Goal: Task Accomplishment & Management: Use online tool/utility

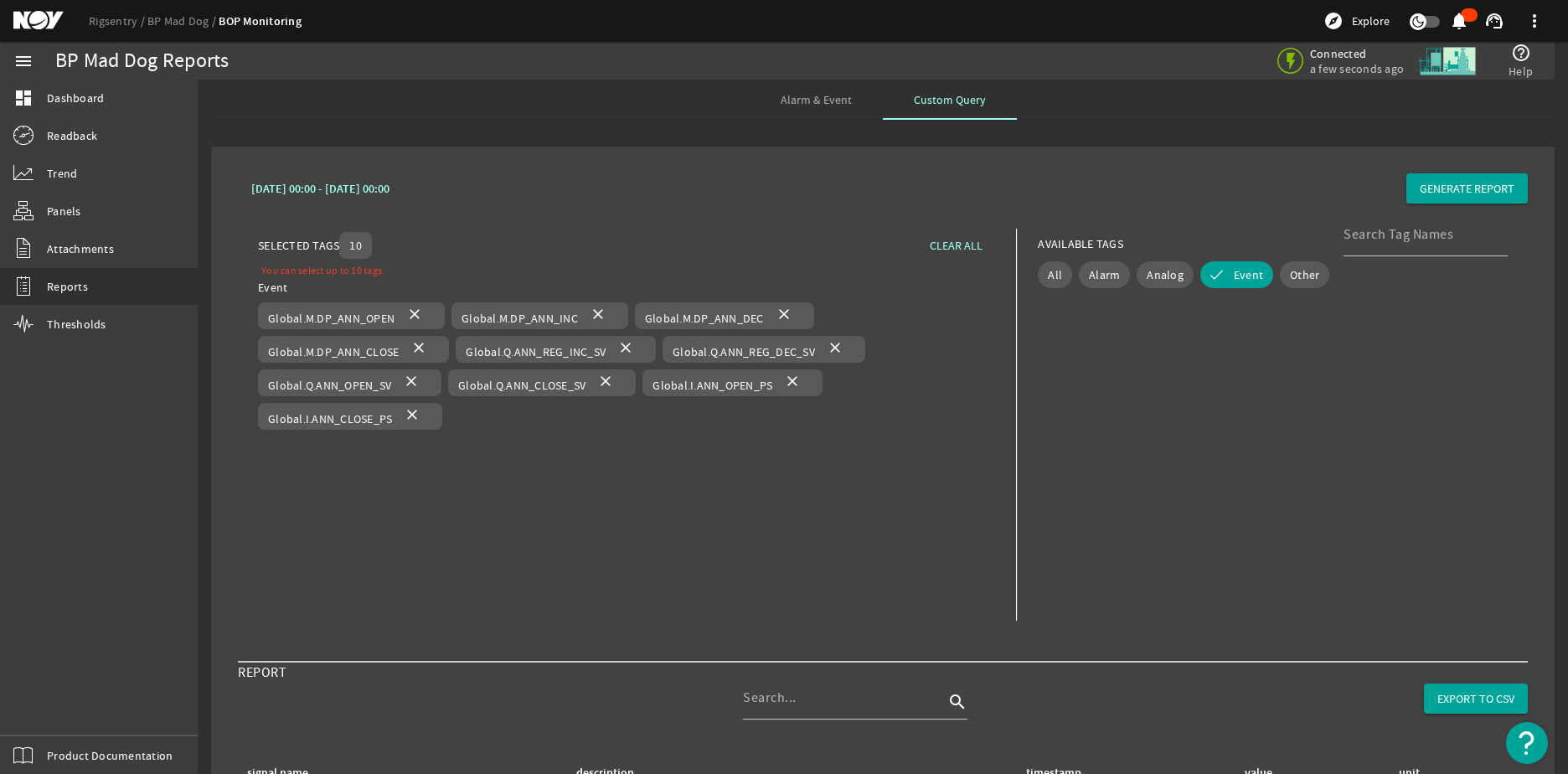
scroll to position [5941, 0]
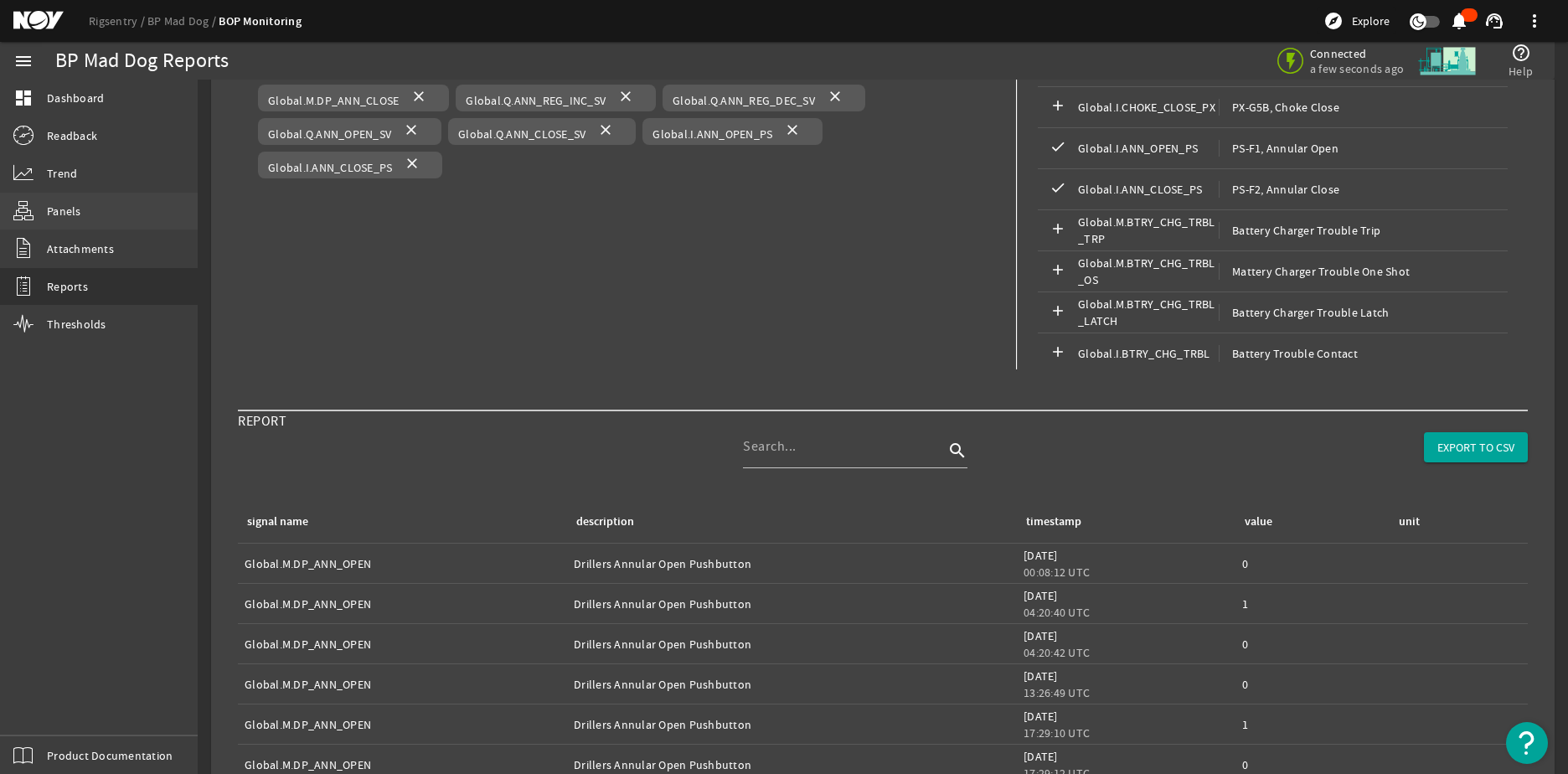
click at [104, 205] on link "Panels" at bounding box center [99, 211] width 198 height 37
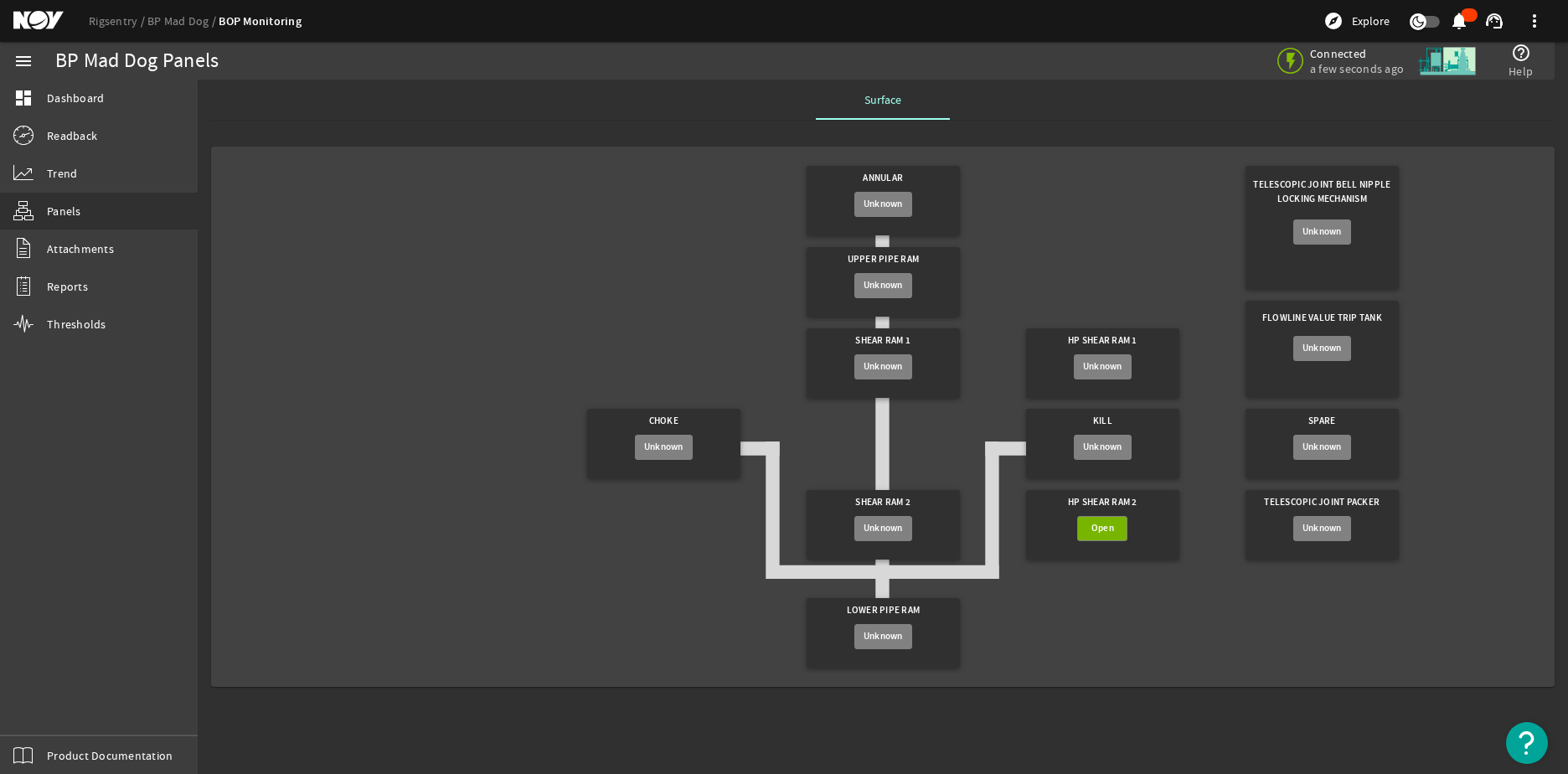
click at [898, 167] on div "Annular" at bounding box center [882, 178] width 137 height 26
click at [896, 175] on div "Annular" at bounding box center [882, 178] width 137 height 26
click at [93, 252] on span "Attachments" at bounding box center [80, 249] width 67 height 17
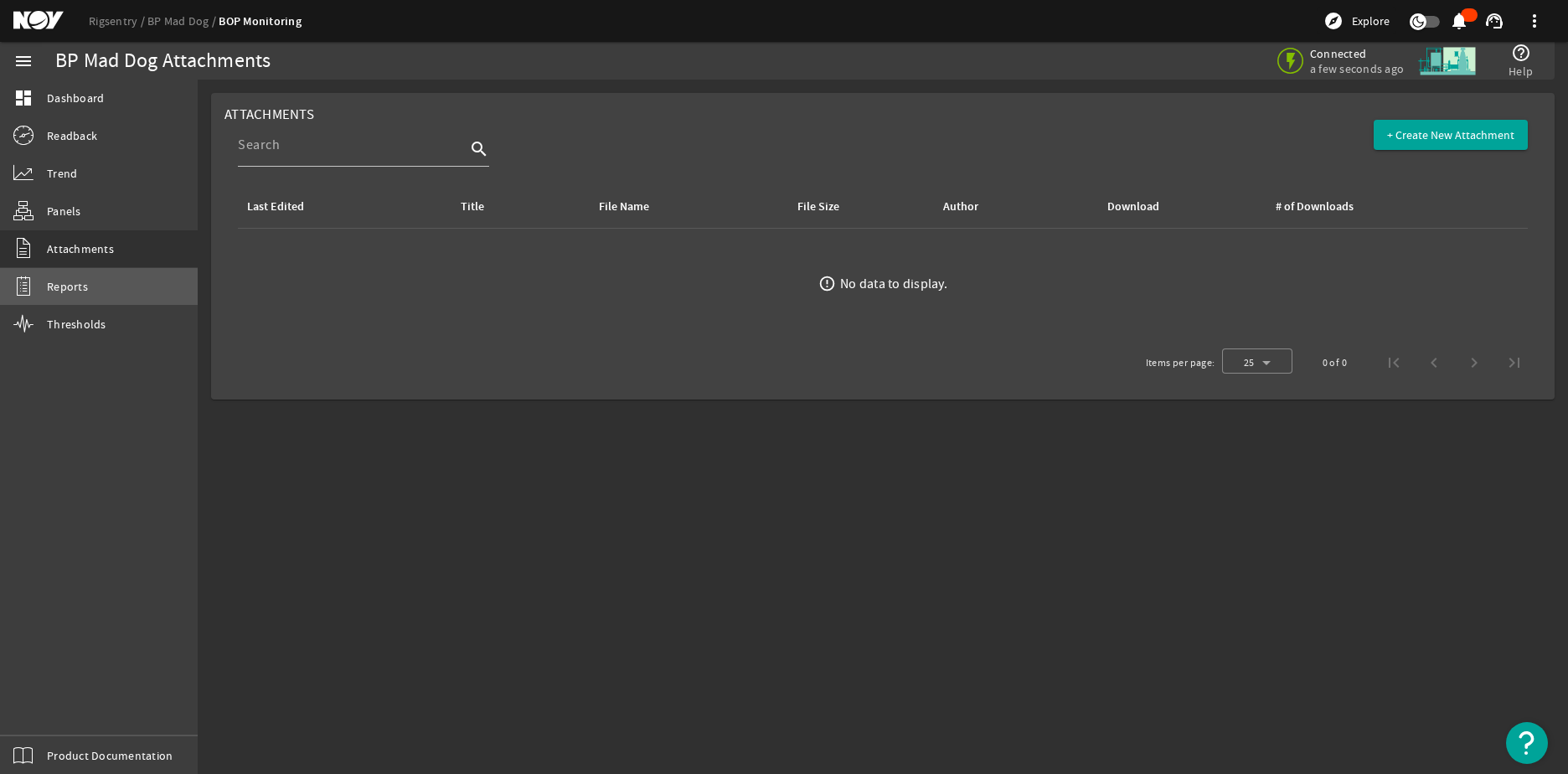
click at [80, 288] on span "Reports" at bounding box center [67, 286] width 41 height 17
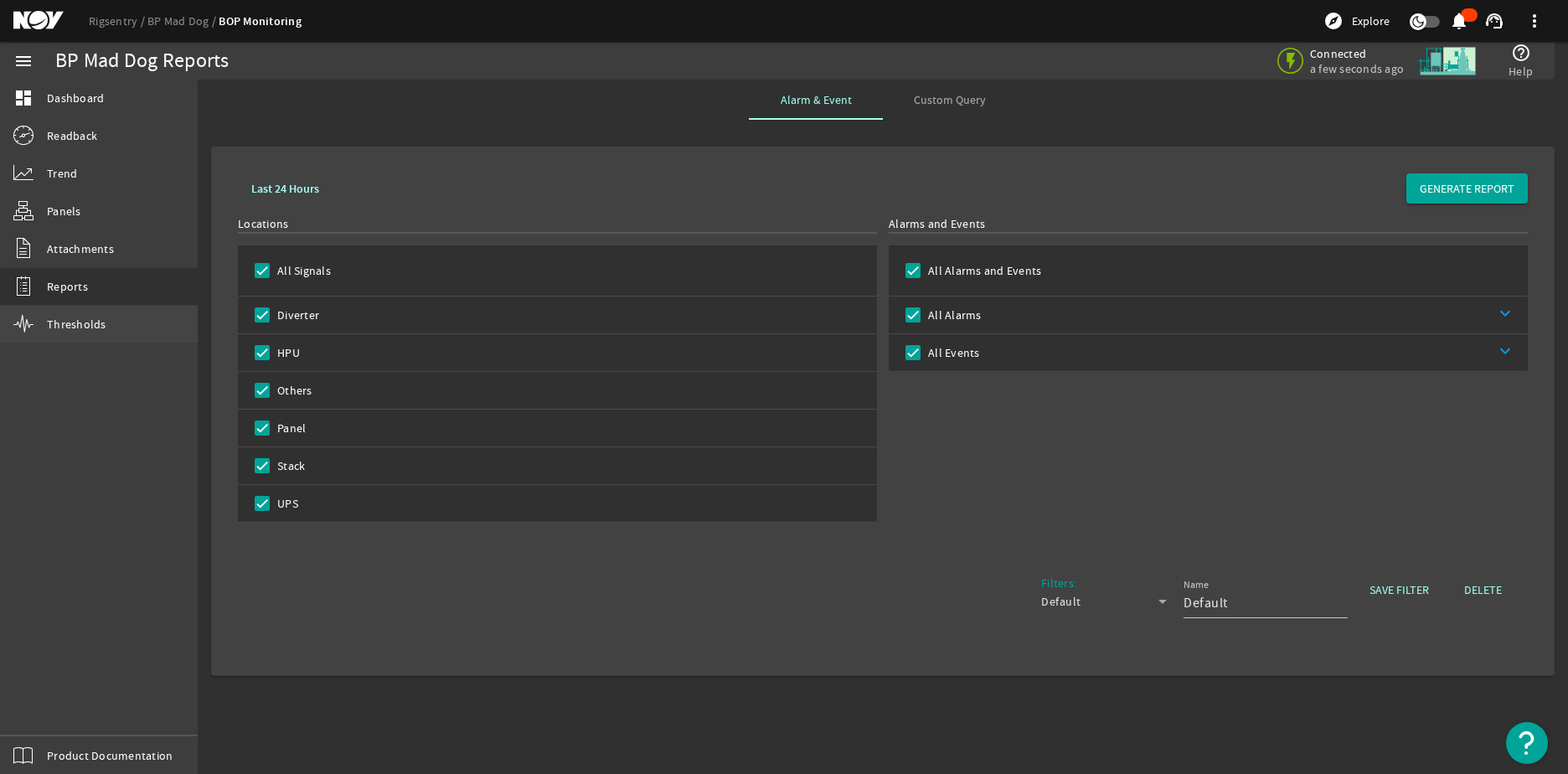
click at [93, 316] on span "Thresholds" at bounding box center [76, 324] width 60 height 17
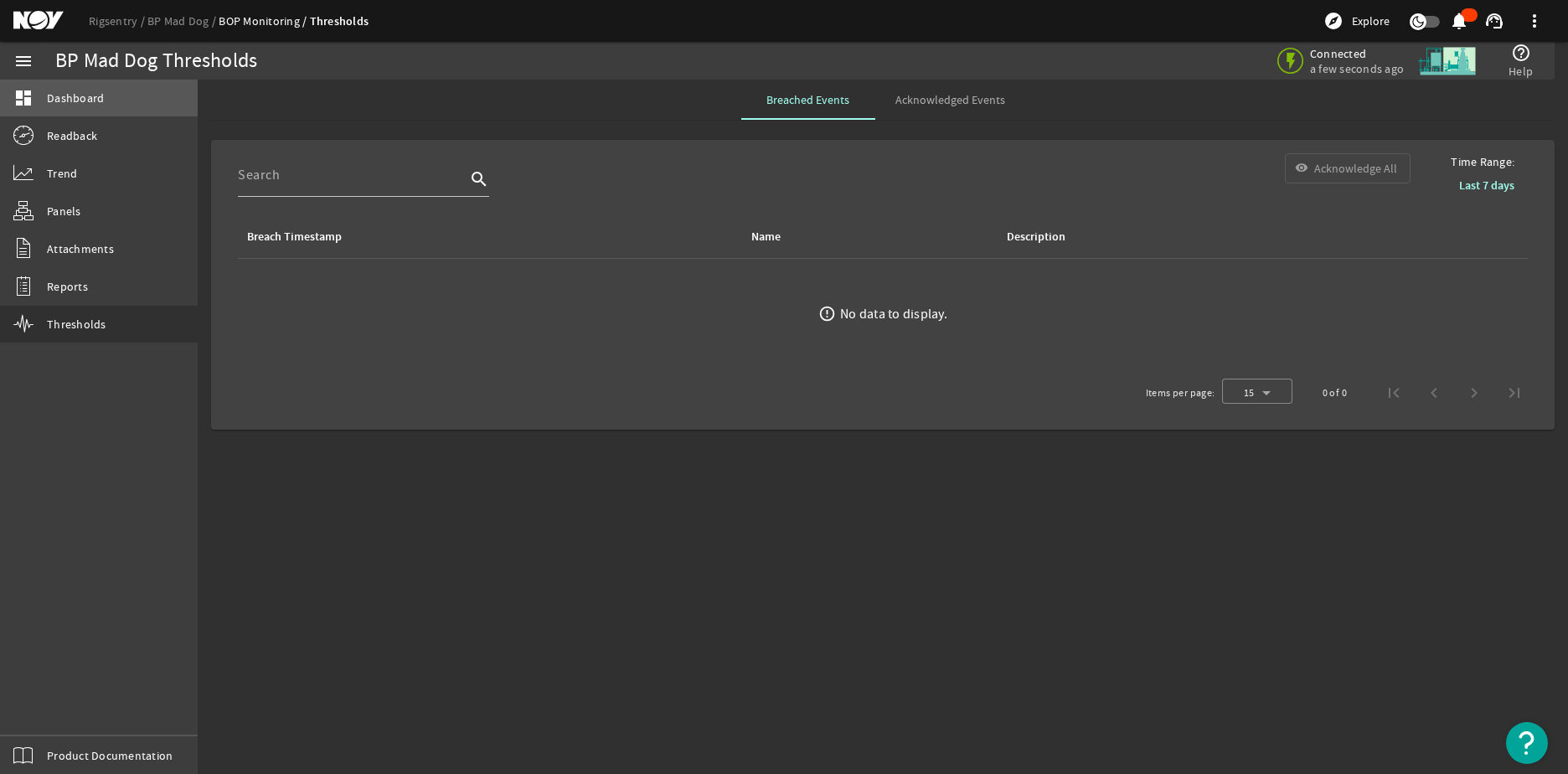
click at [95, 109] on link "dashboard Dashboard" at bounding box center [99, 98] width 198 height 37
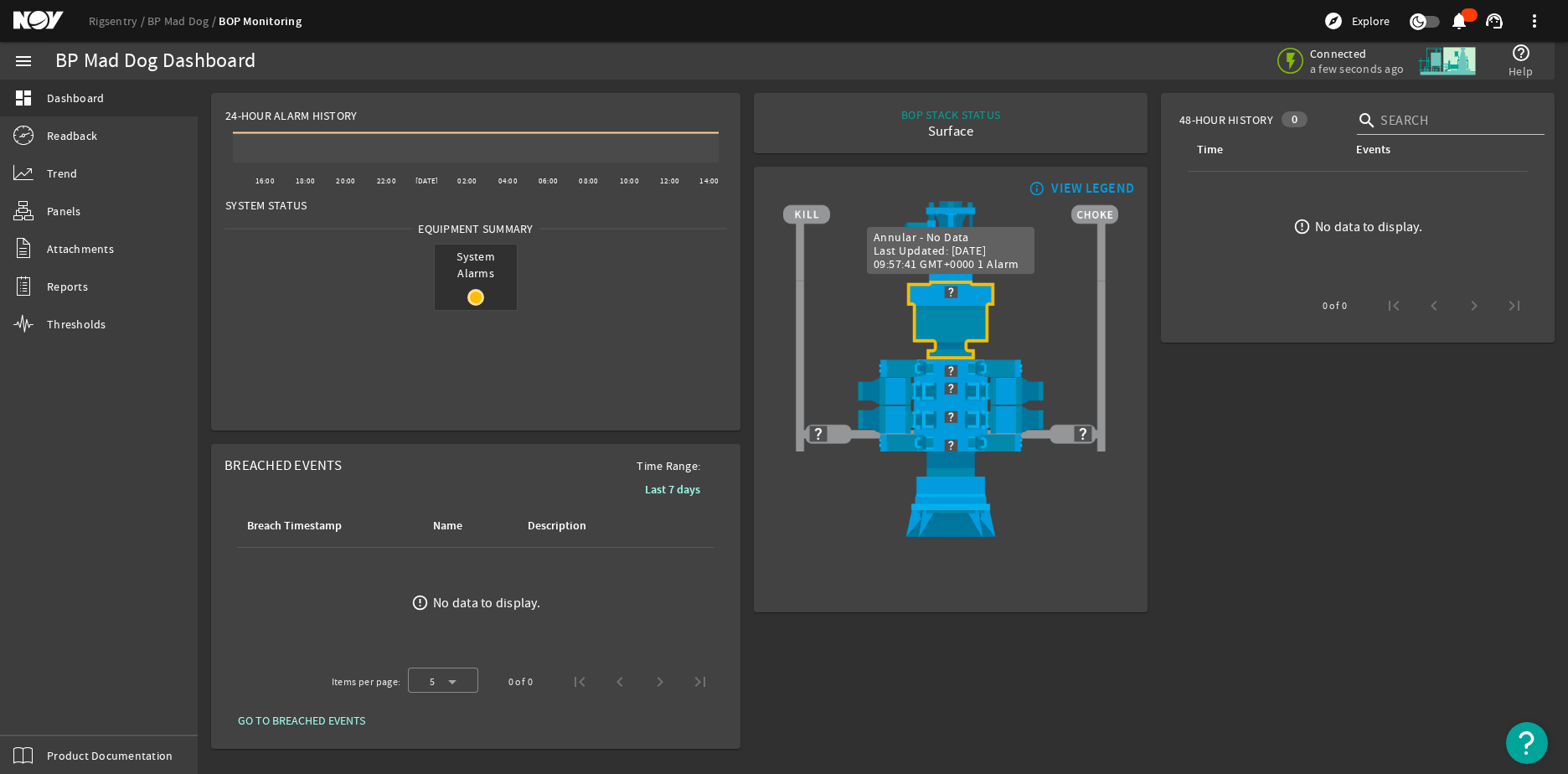
click at [953, 289] on img at bounding box center [951, 291] width 335 height 22
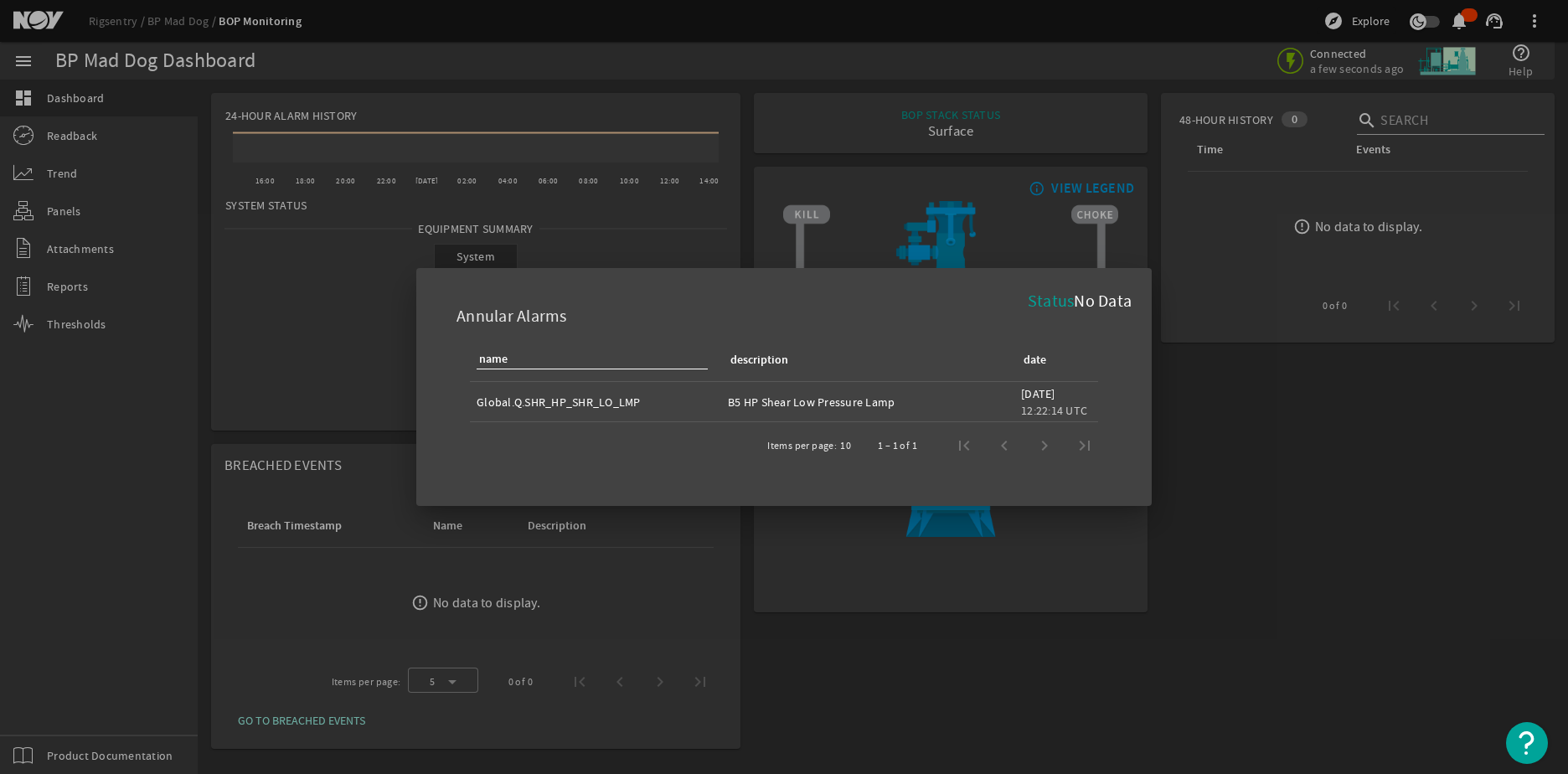
click at [1073, 317] on div "Annular Alarms" at bounding box center [784, 313] width 695 height 49
click at [1049, 300] on span "Status" at bounding box center [1051, 301] width 47 height 21
click at [1095, 299] on span "No Data" at bounding box center [1102, 301] width 58 height 21
click at [1198, 418] on div at bounding box center [784, 387] width 1568 height 774
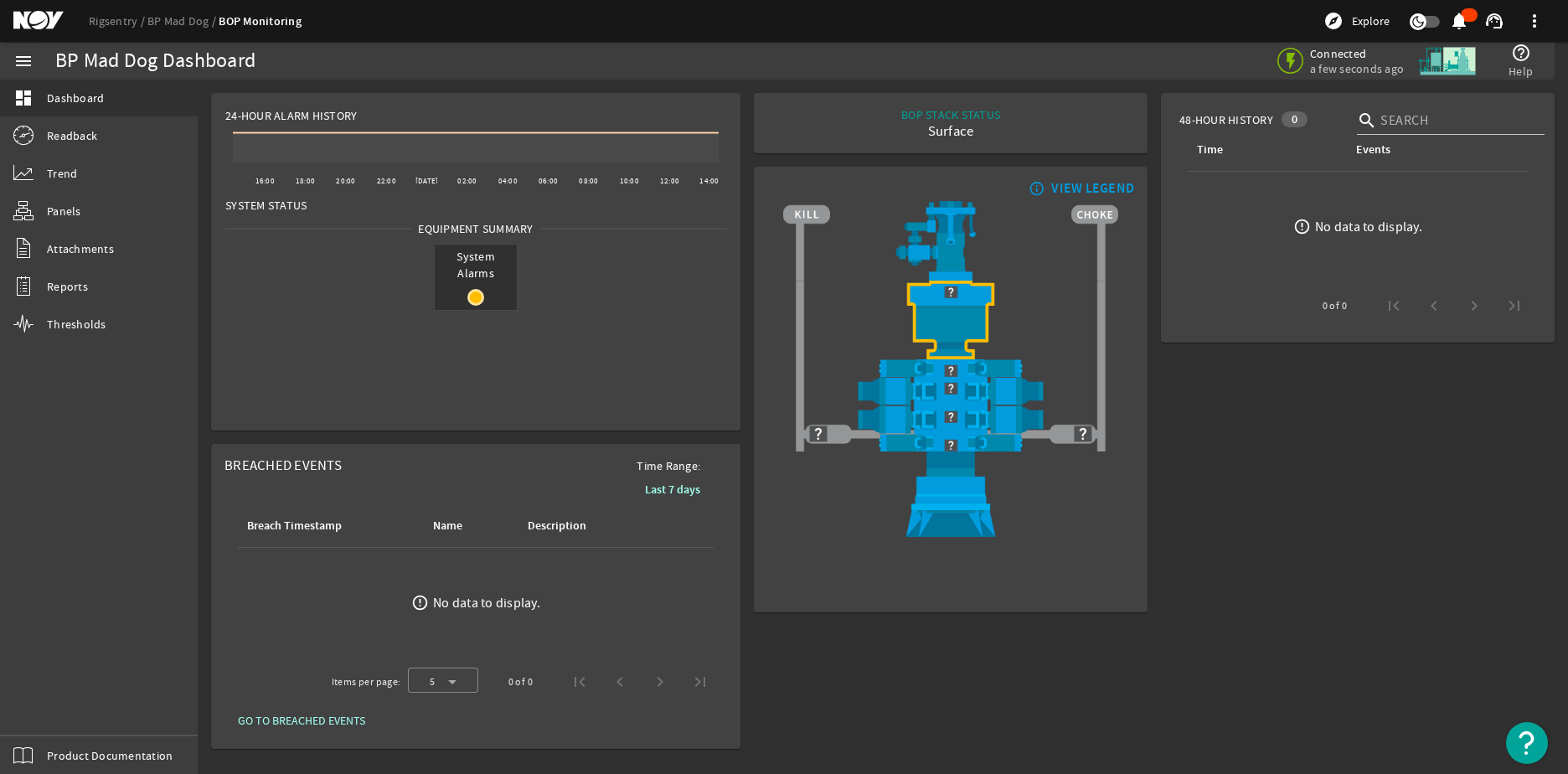
click at [1081, 180] on div "VIEW LEGEND" at bounding box center [1093, 188] width 83 height 17
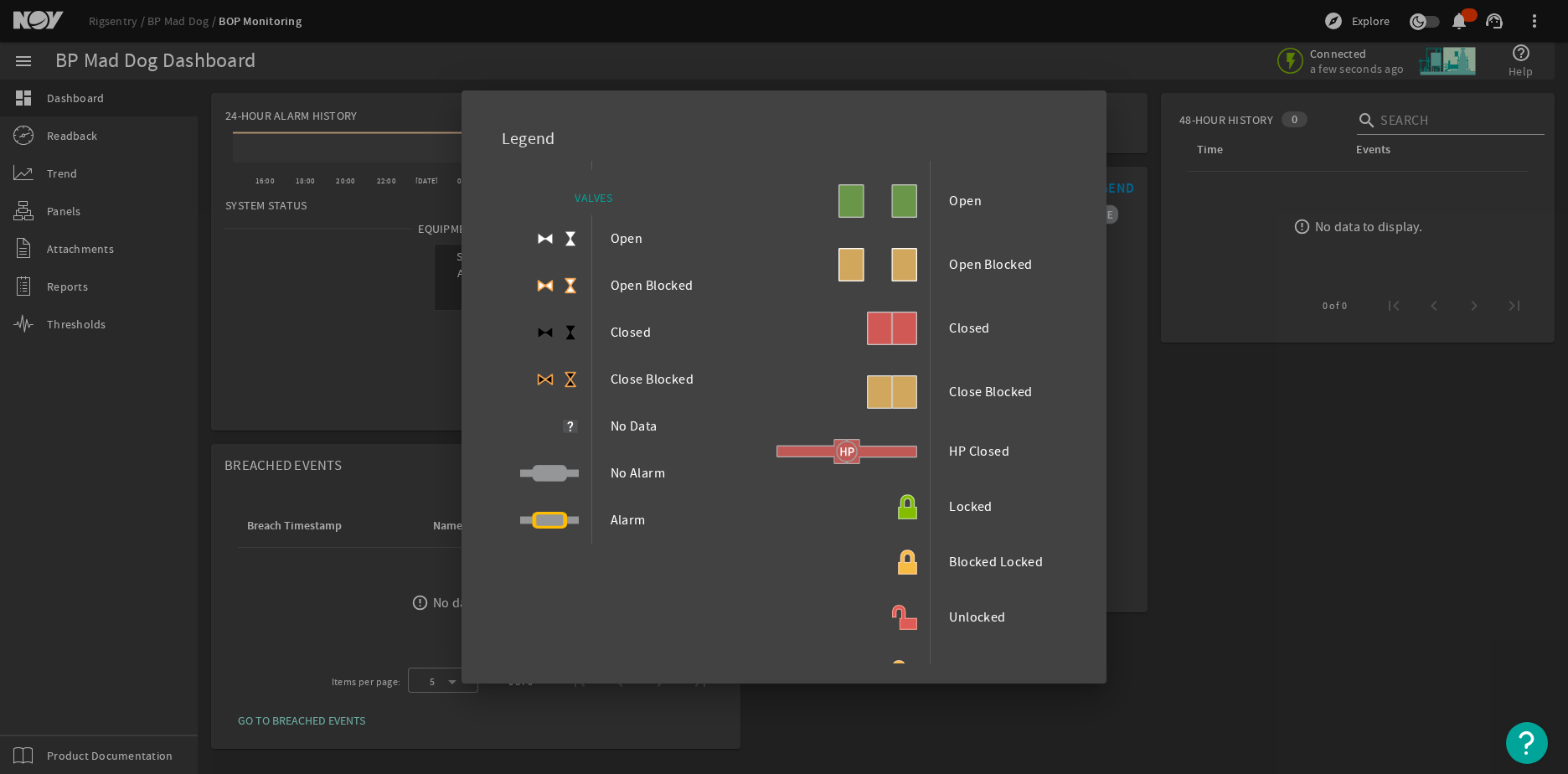
scroll to position [203, 0]
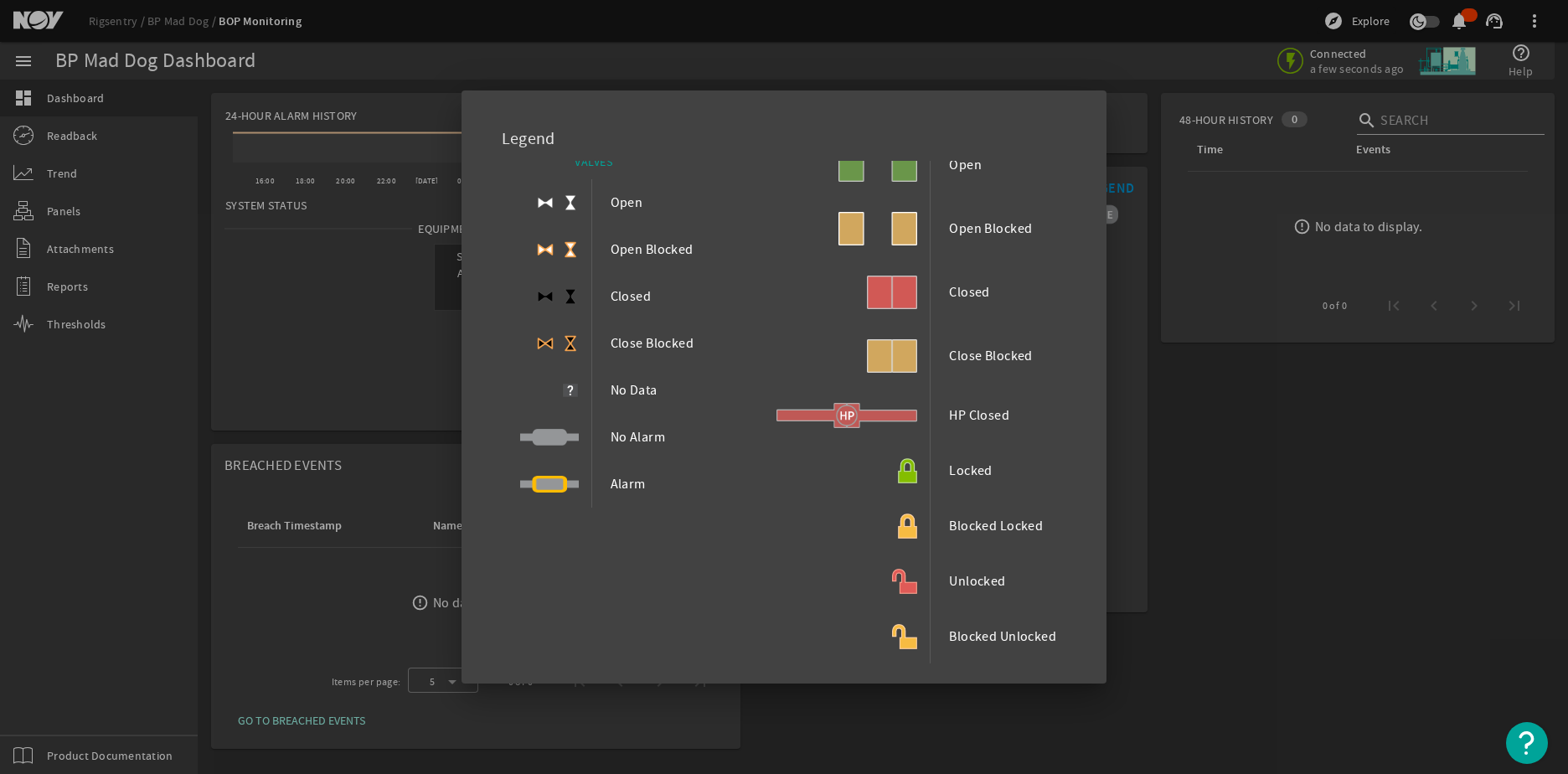
click at [1190, 618] on div at bounding box center [784, 387] width 1568 height 774
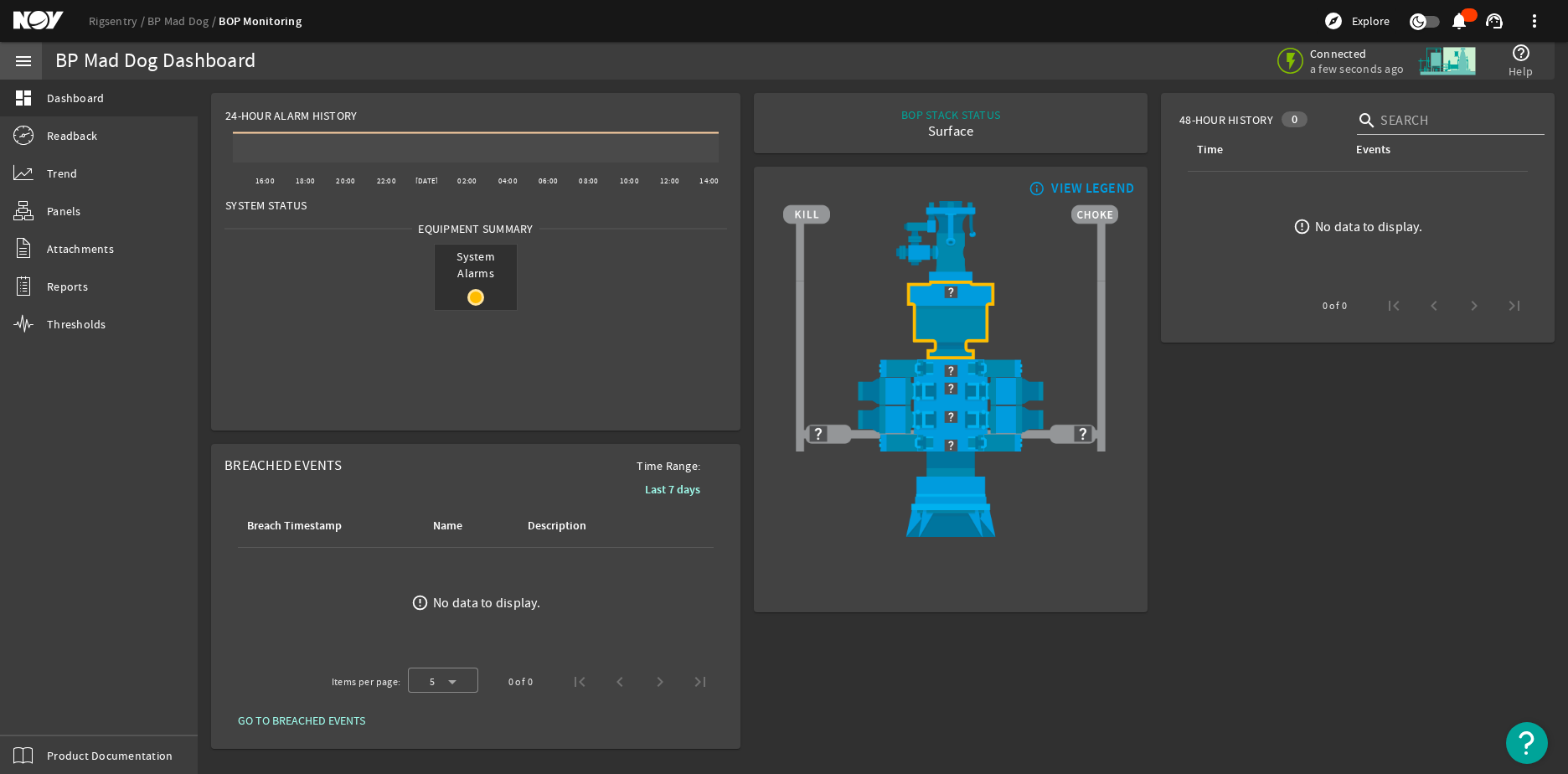
click at [23, 66] on mat-icon "menu" at bounding box center [23, 61] width 20 height 20
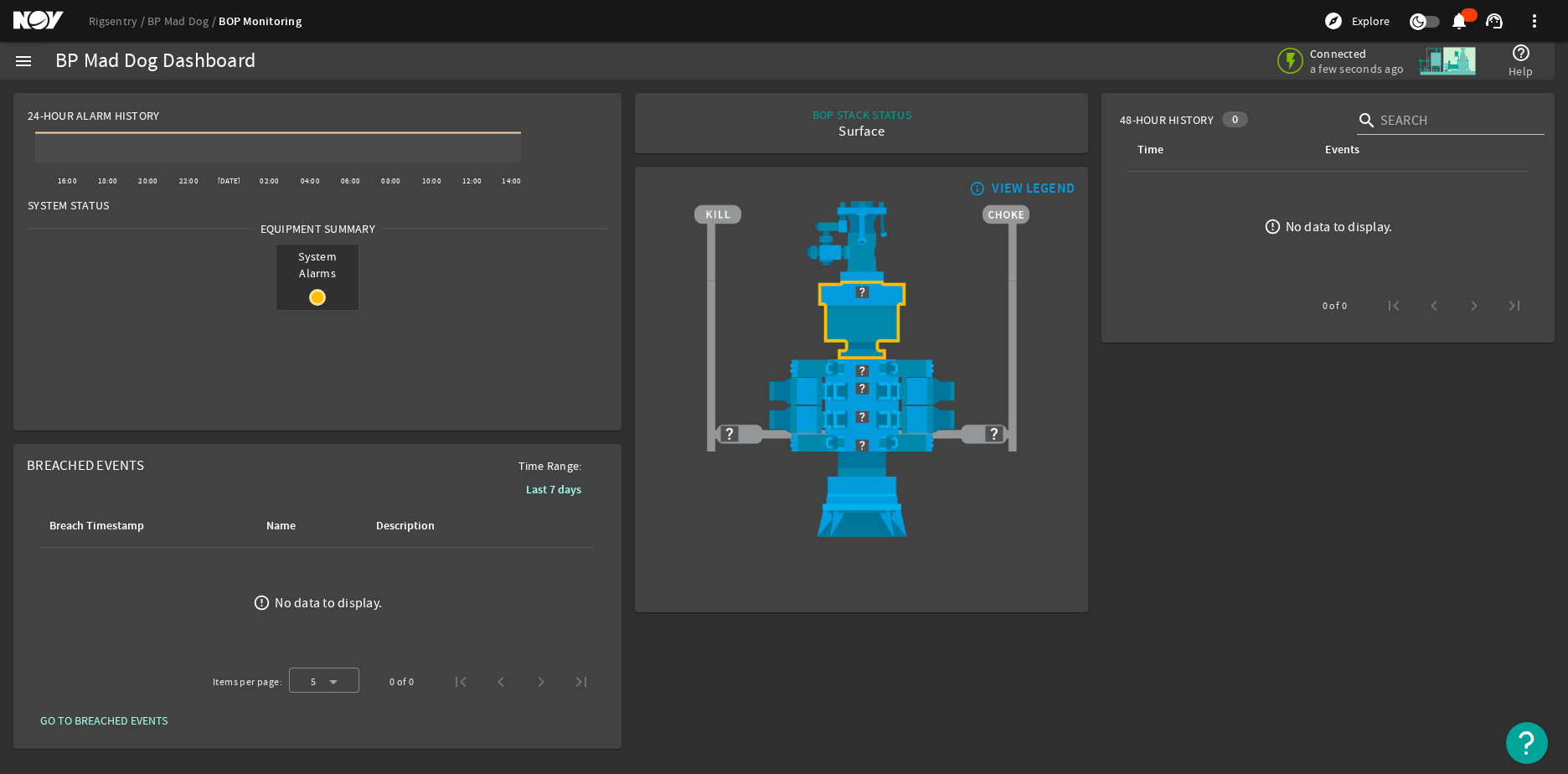
click at [23, 66] on mat-icon "menu" at bounding box center [23, 61] width 20 height 20
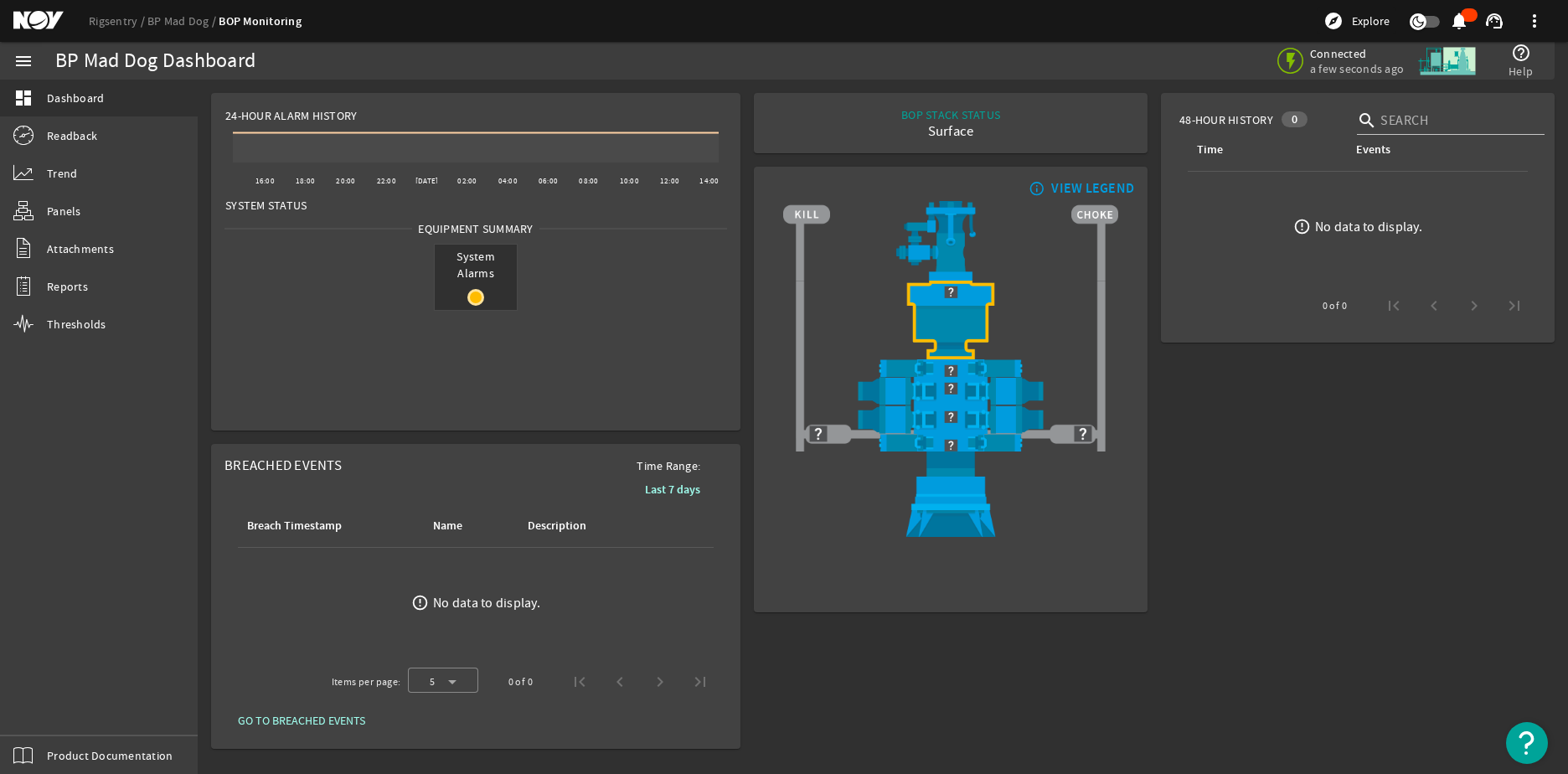
click at [1525, 60] on mat-icon "help_outline" at bounding box center [1520, 52] width 20 height 20
click at [1520, 60] on mat-icon "help_outline" at bounding box center [1520, 52] width 20 height 20
click at [1535, 20] on span at bounding box center [1535, 21] width 40 height 40
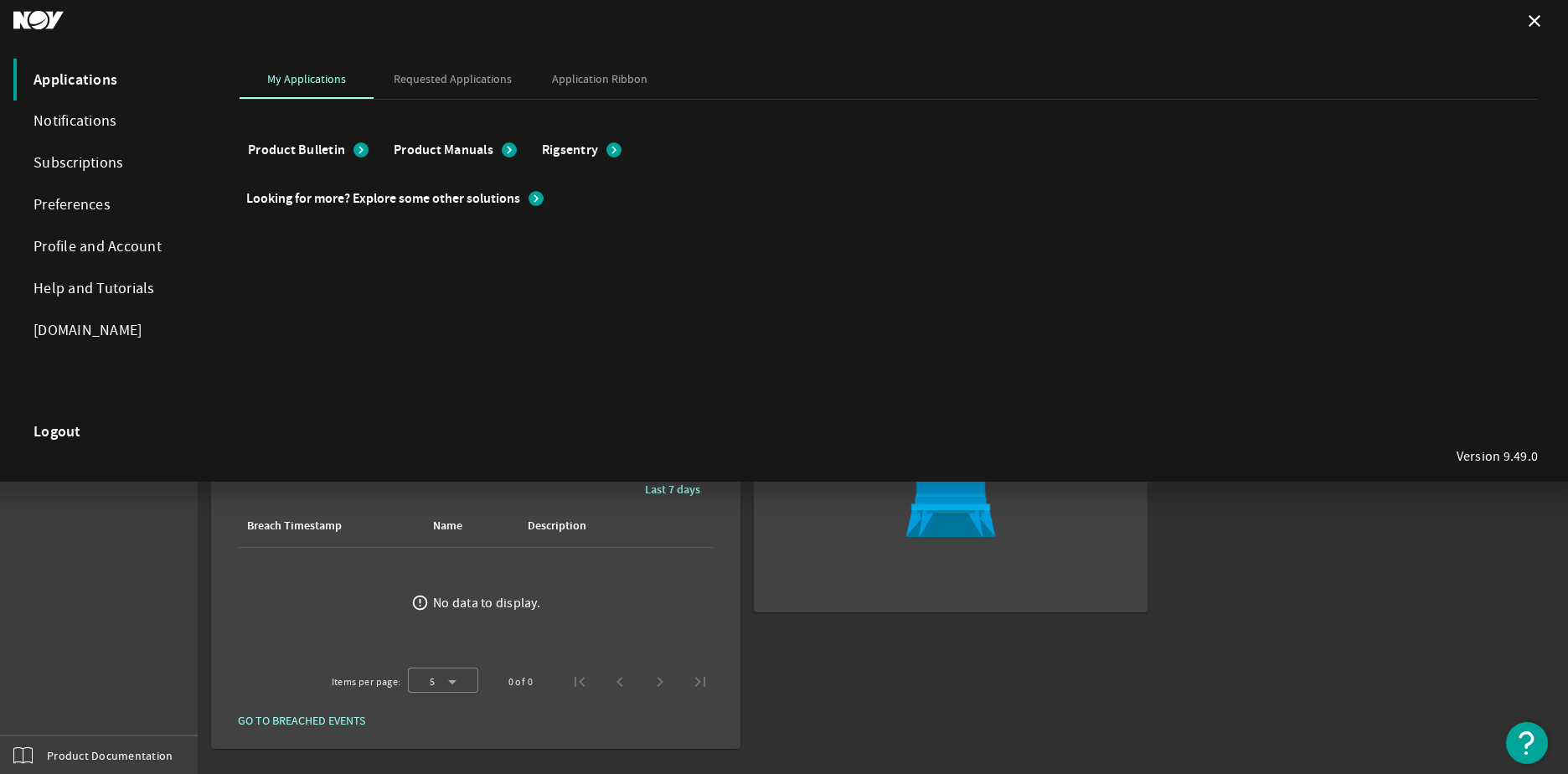
click at [1413, 516] on div at bounding box center [784, 387] width 1568 height 774
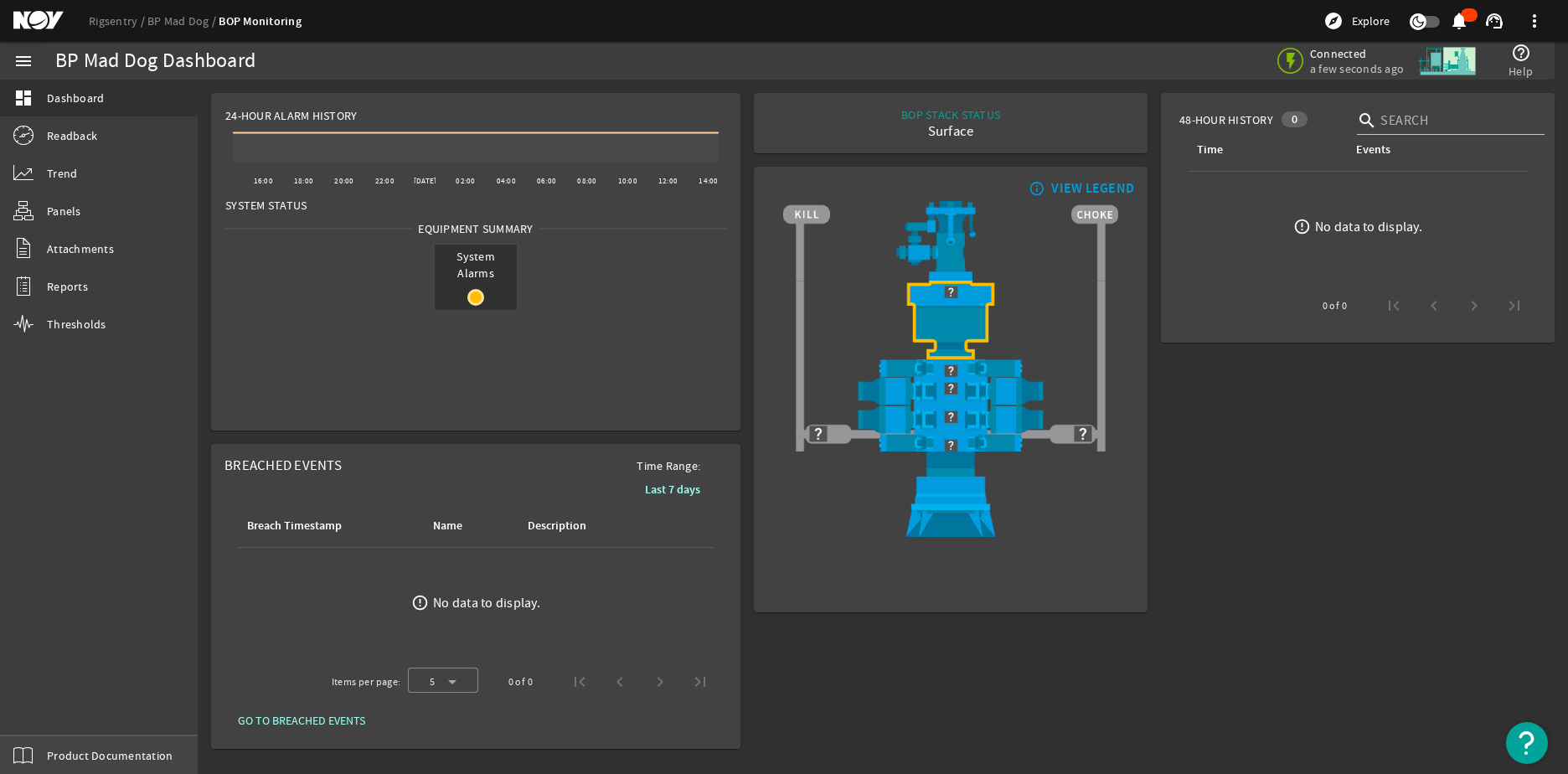
click at [67, 752] on span "Product Documentation" at bounding box center [109, 756] width 126 height 17
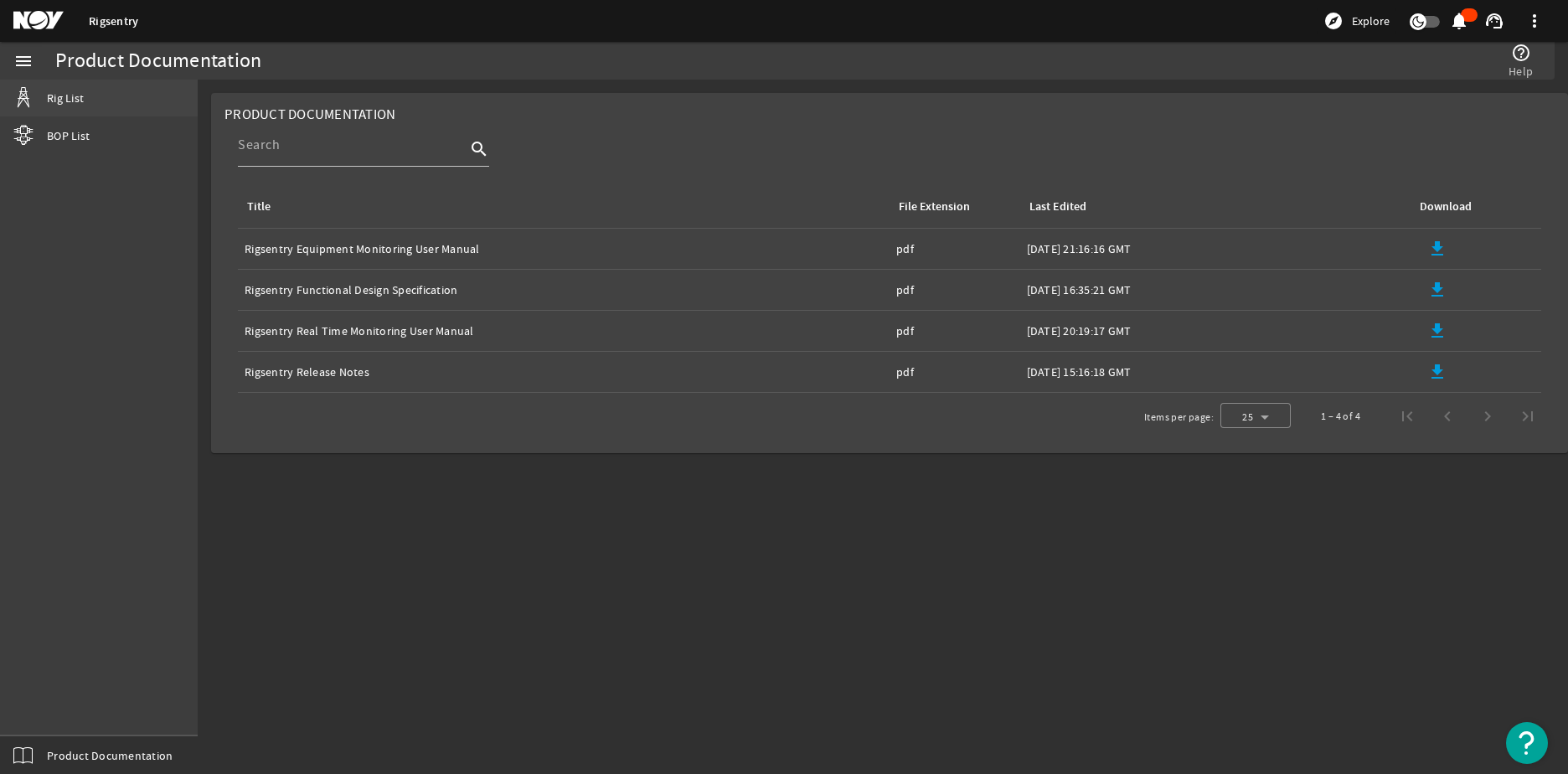
click at [67, 102] on span "Rig List" at bounding box center [65, 98] width 37 height 17
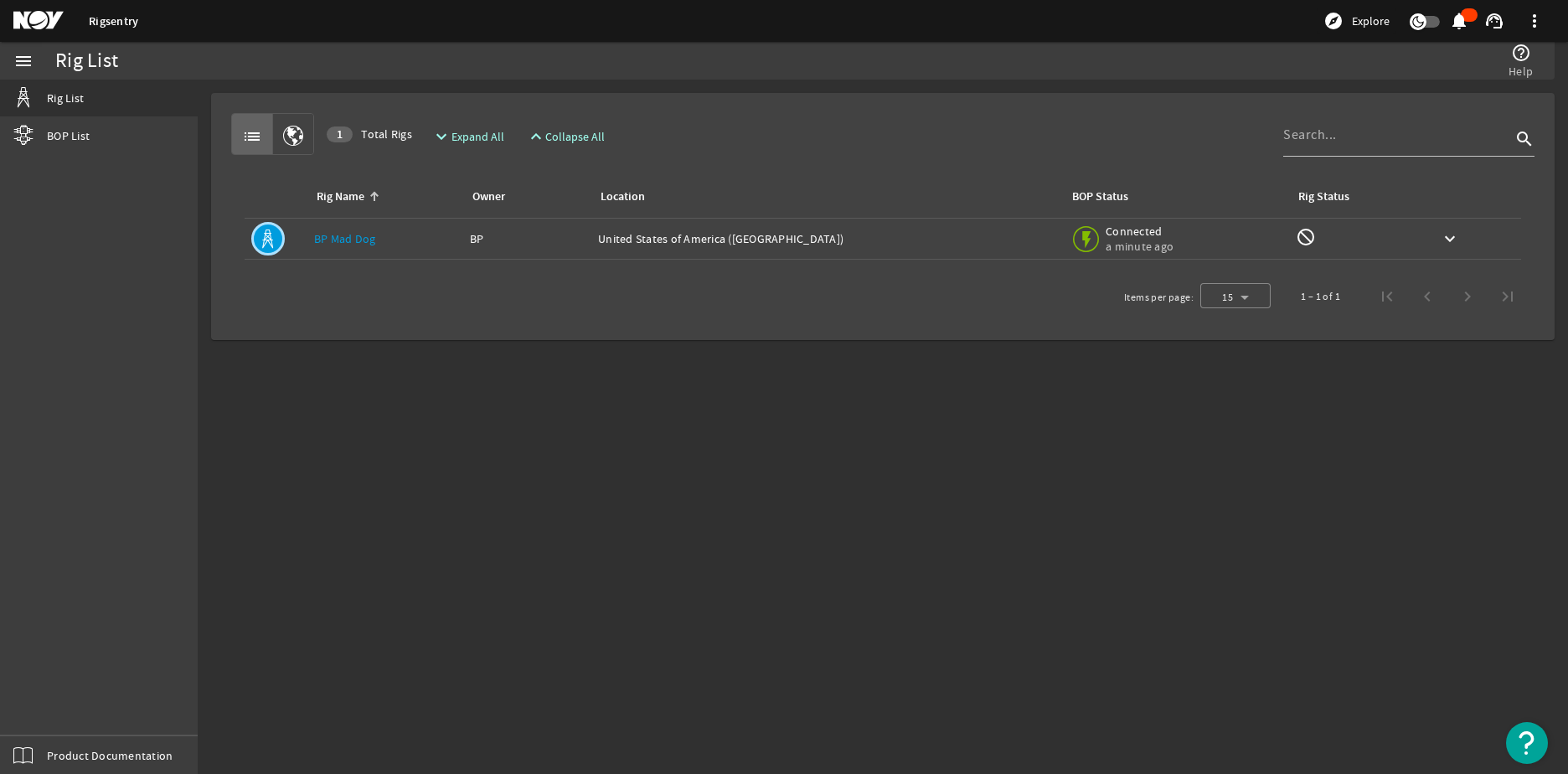
click at [328, 242] on link "BP Mad Dog" at bounding box center [344, 239] width 62 height 15
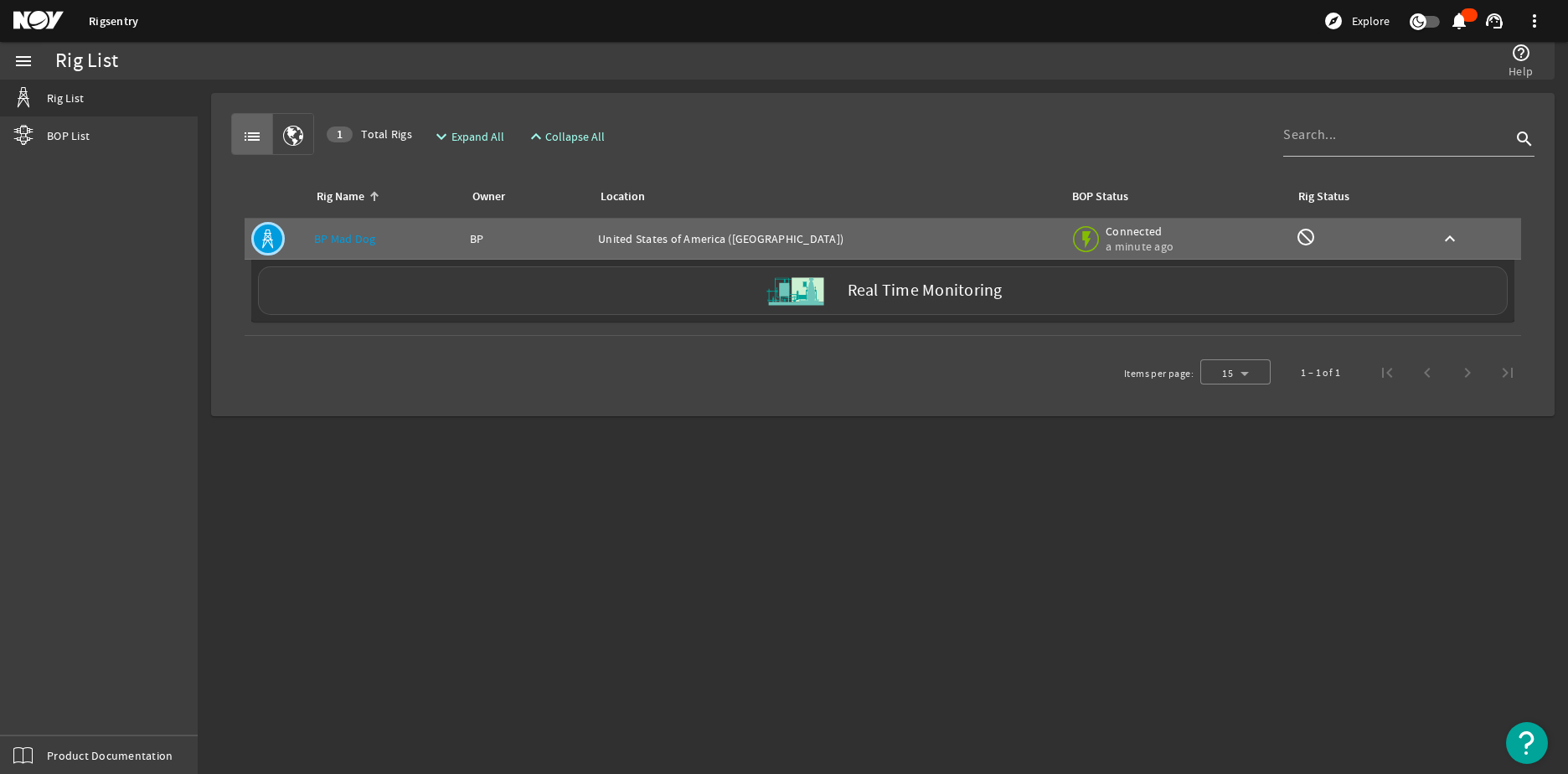
click at [881, 296] on label "Real Time Monitoring" at bounding box center [924, 291] width 155 height 17
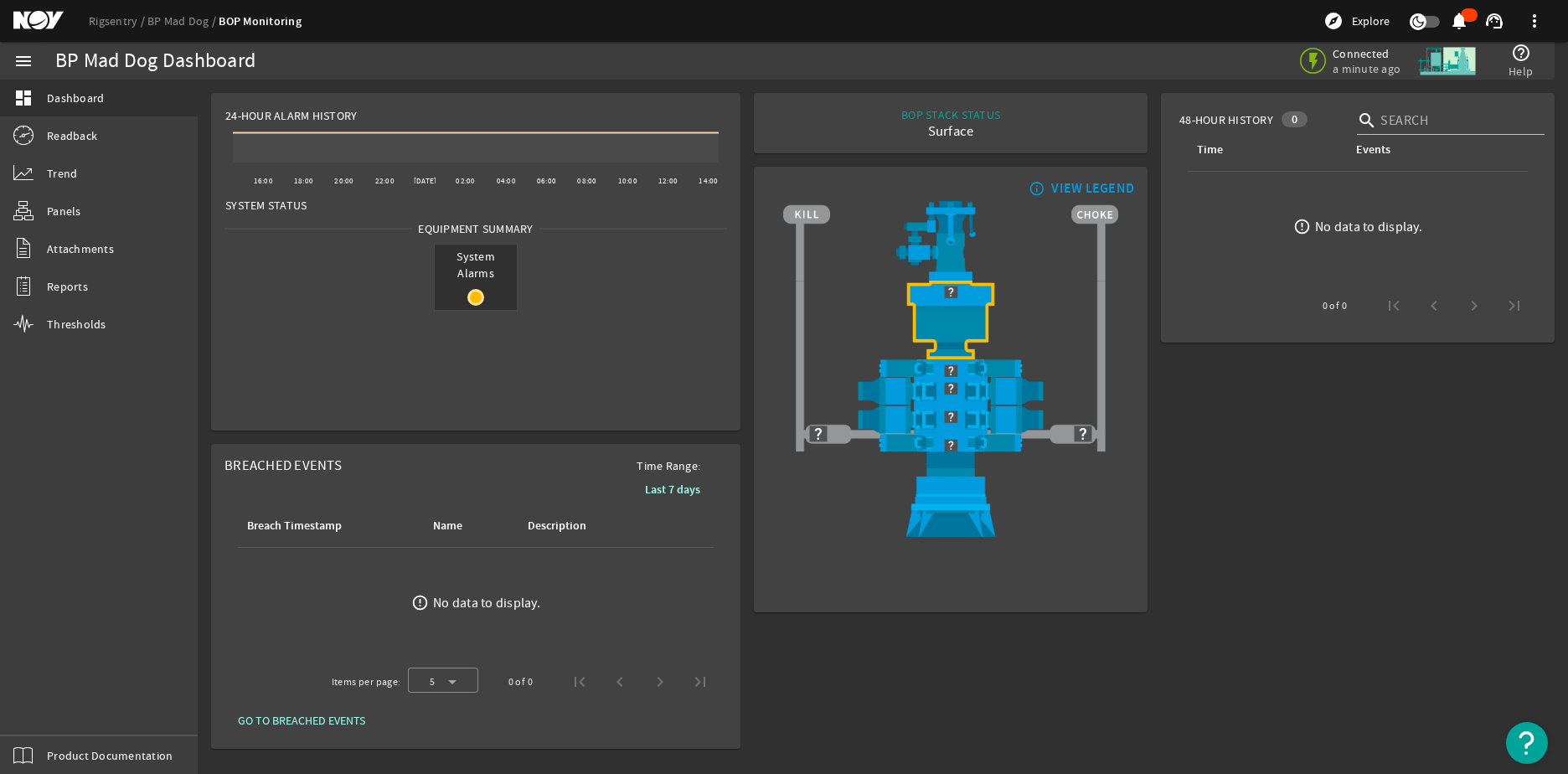
click at [317, 463] on span "Breached Events" at bounding box center [282, 465] width 117 height 17
click at [664, 490] on b "Last 7 days" at bounding box center [672, 490] width 55 height 16
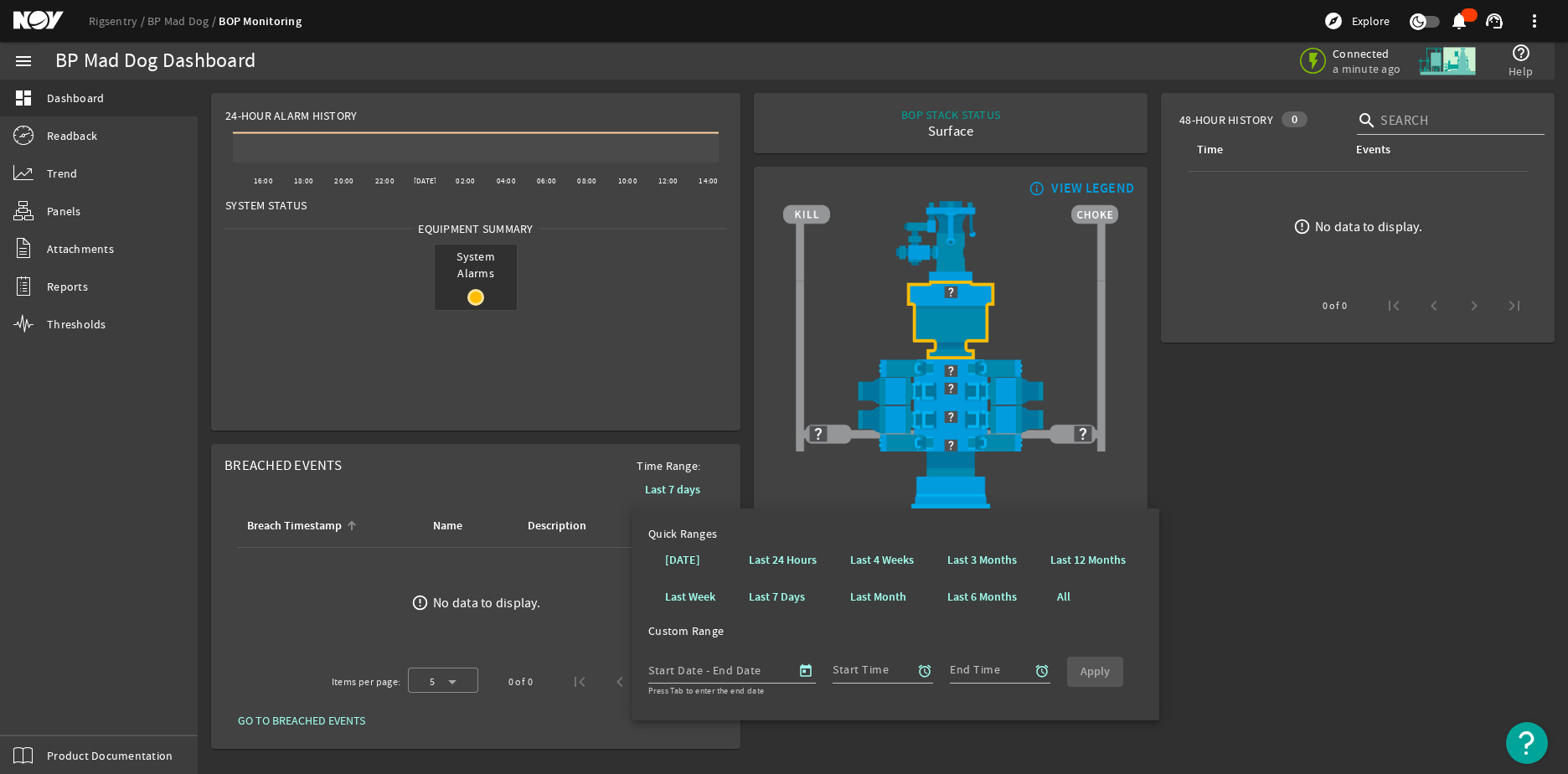
click at [375, 524] on div "Breach Timestamp" at bounding box center [327, 526] width 165 height 18
click at [307, 721] on span "GO TO BREACHED EVENTS" at bounding box center [301, 721] width 127 height 17
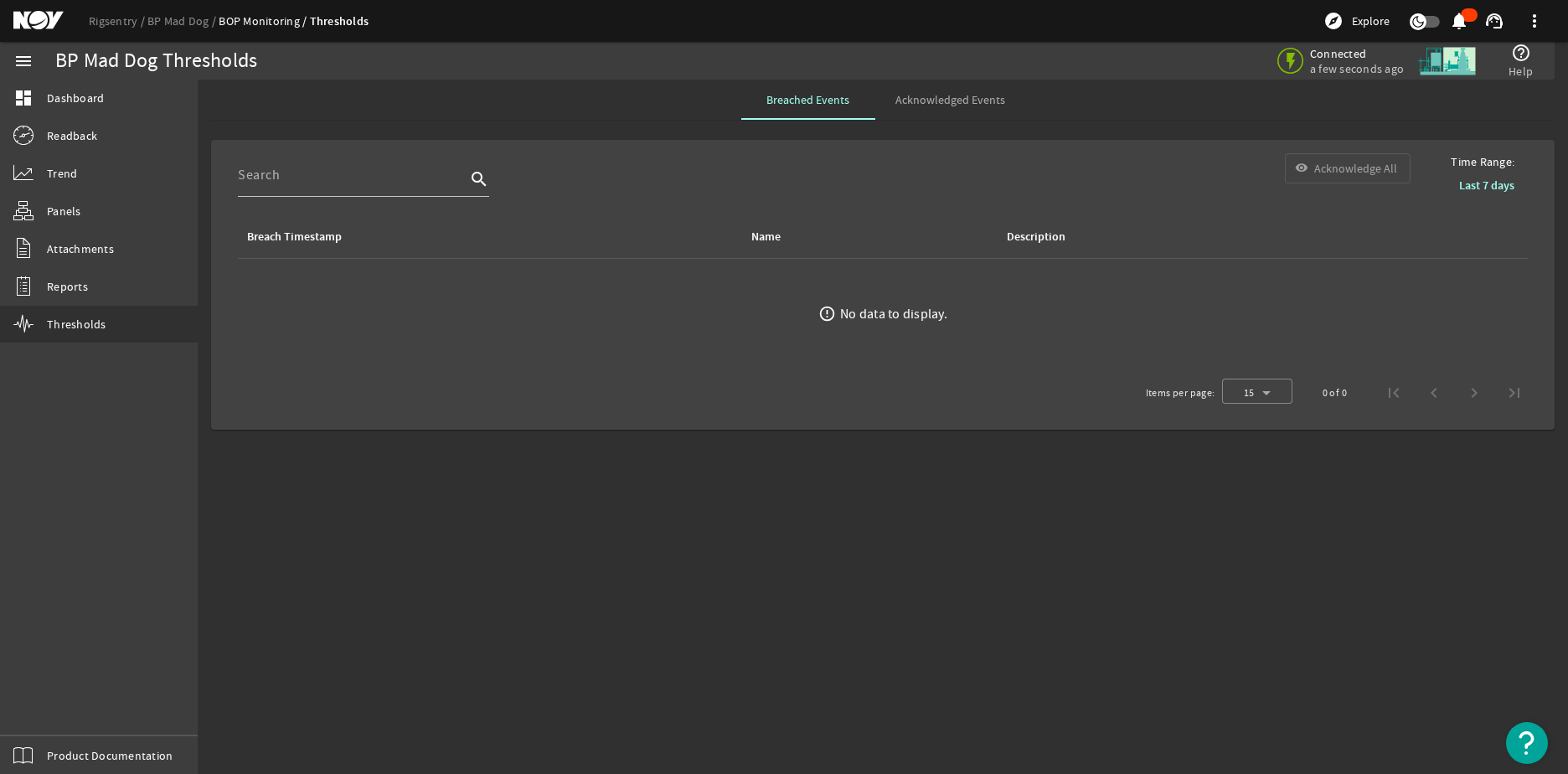
click at [1495, 168] on span at bounding box center [1486, 185] width 82 height 40
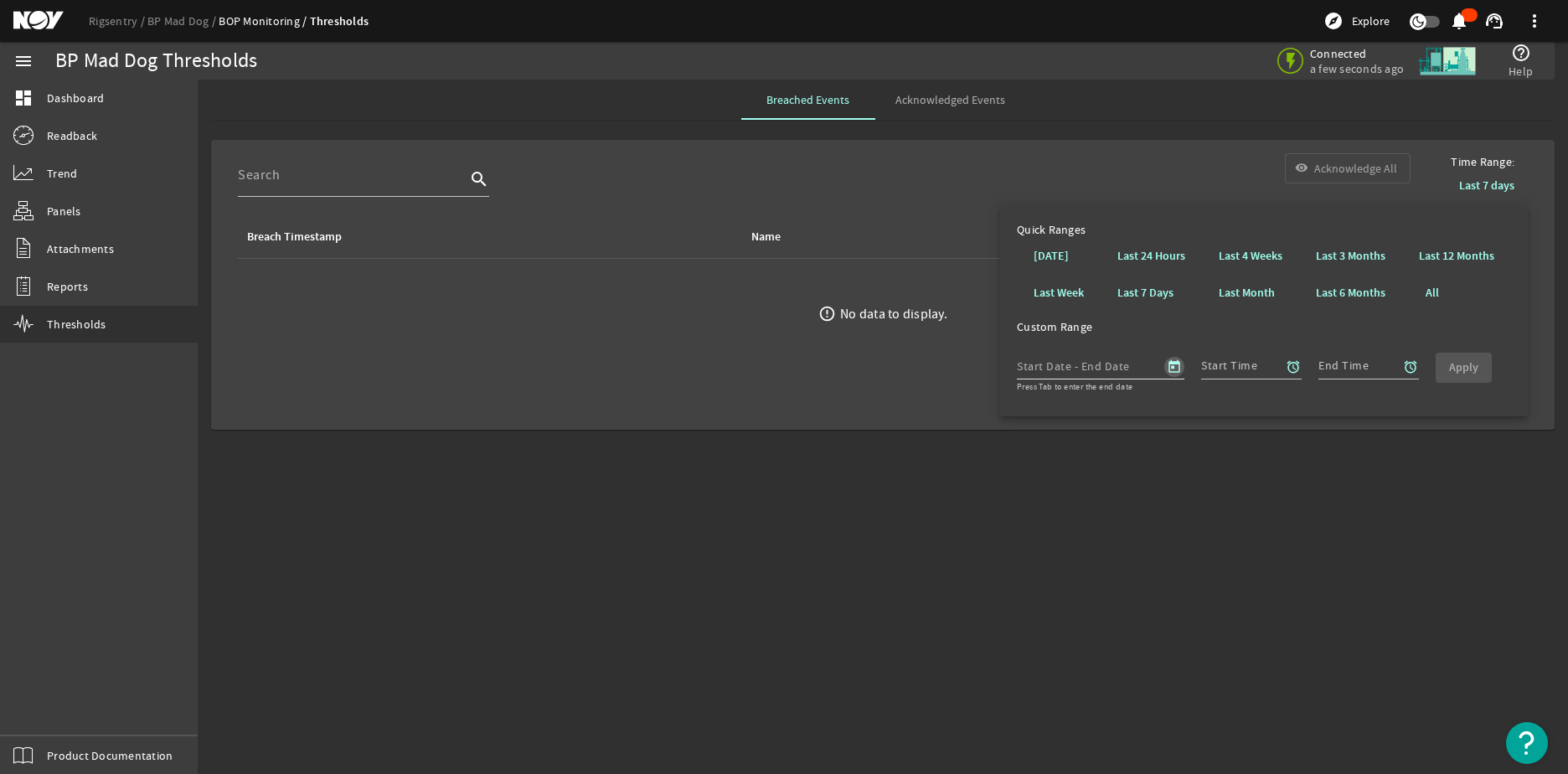
click at [1173, 369] on span "Open calendar" at bounding box center [1174, 367] width 40 height 40
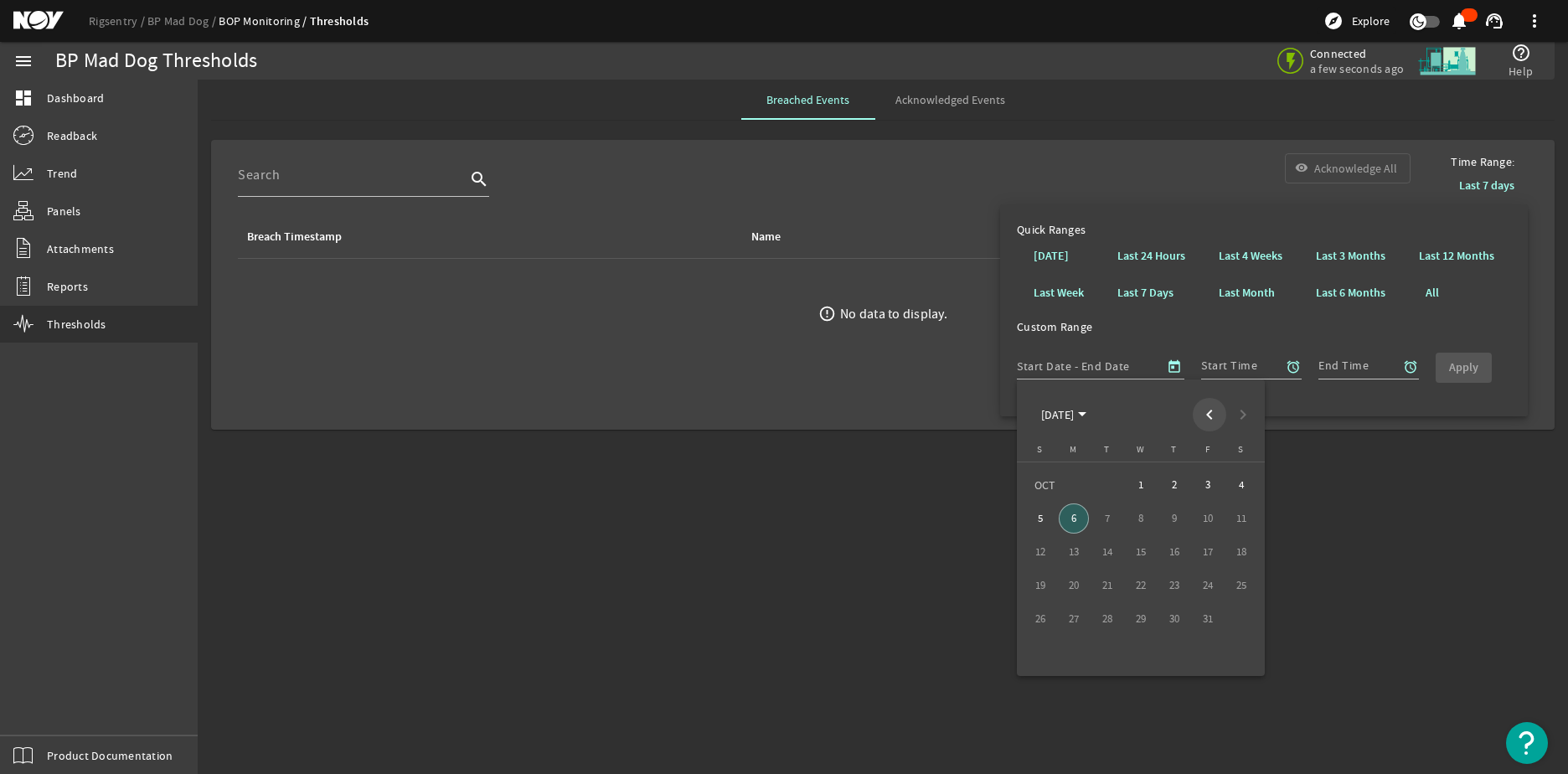
click at [1209, 414] on span "Previous month" at bounding box center [1209, 414] width 33 height 33
click at [1213, 588] on span "20" at bounding box center [1208, 586] width 30 height 30
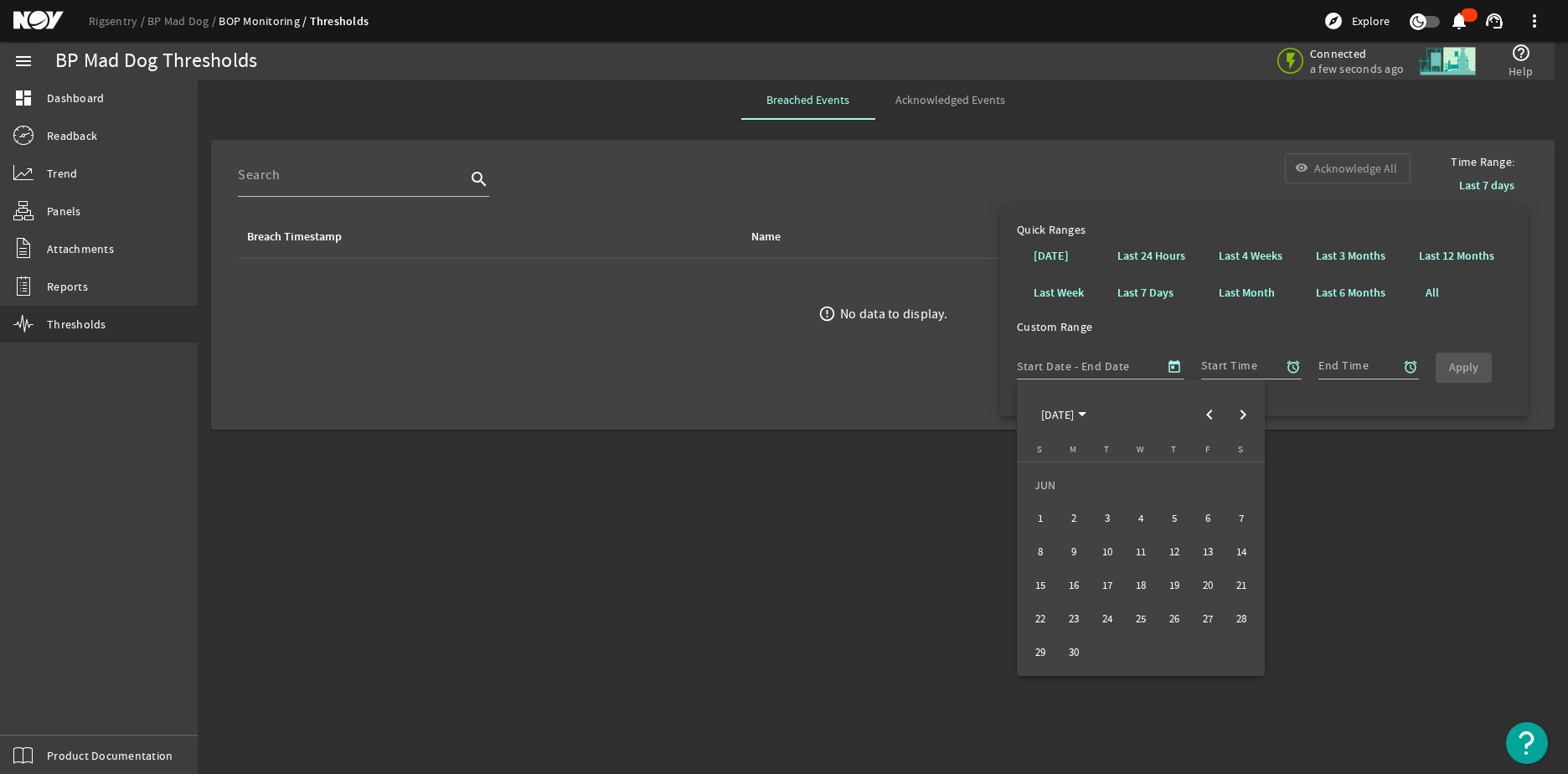
type input "[DATE]"
click at [1237, 420] on span "Next month" at bounding box center [1243, 414] width 33 height 33
click at [1112, 557] on span "9" at bounding box center [1108, 552] width 30 height 30
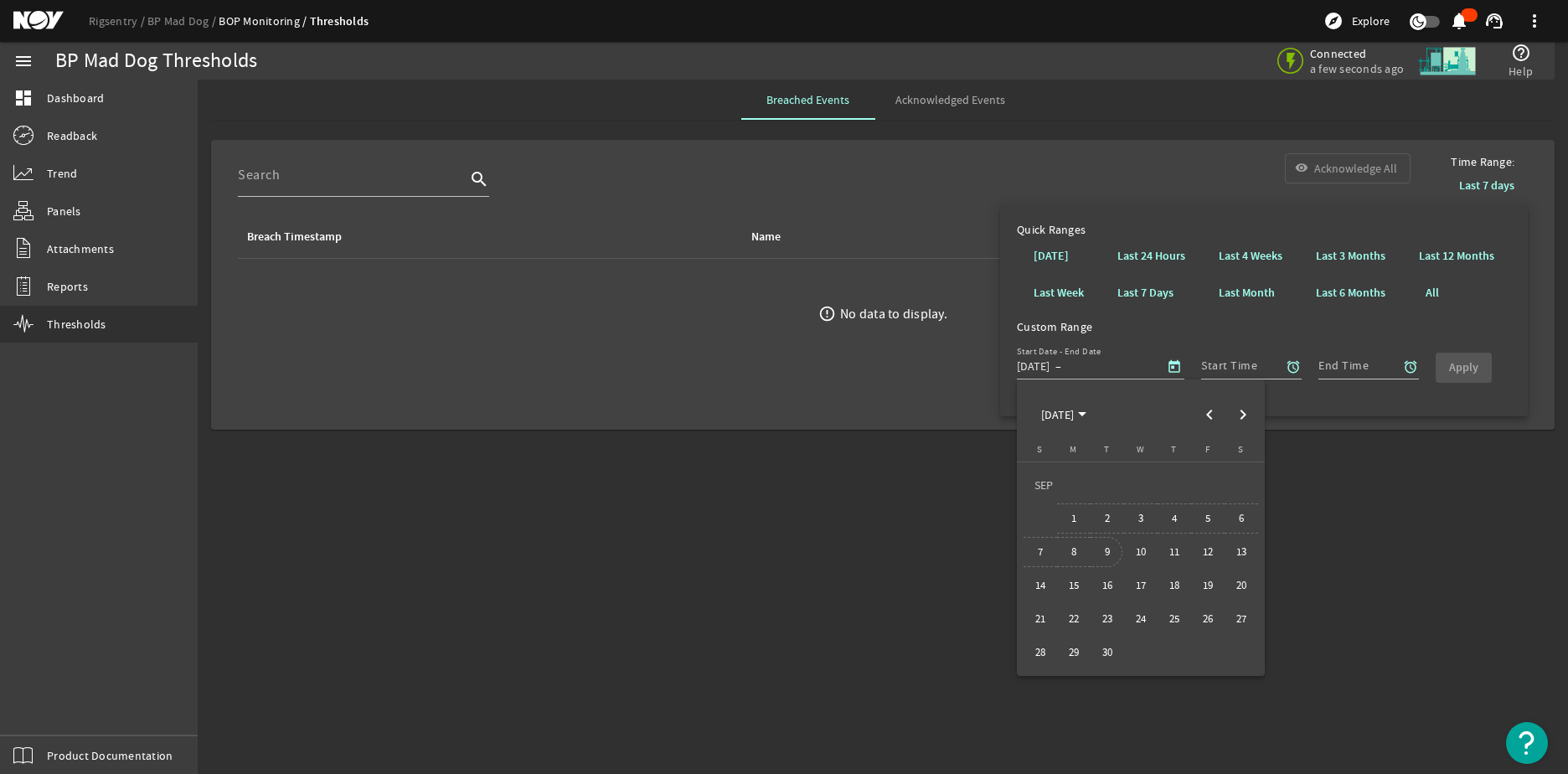
type input "[DATE]"
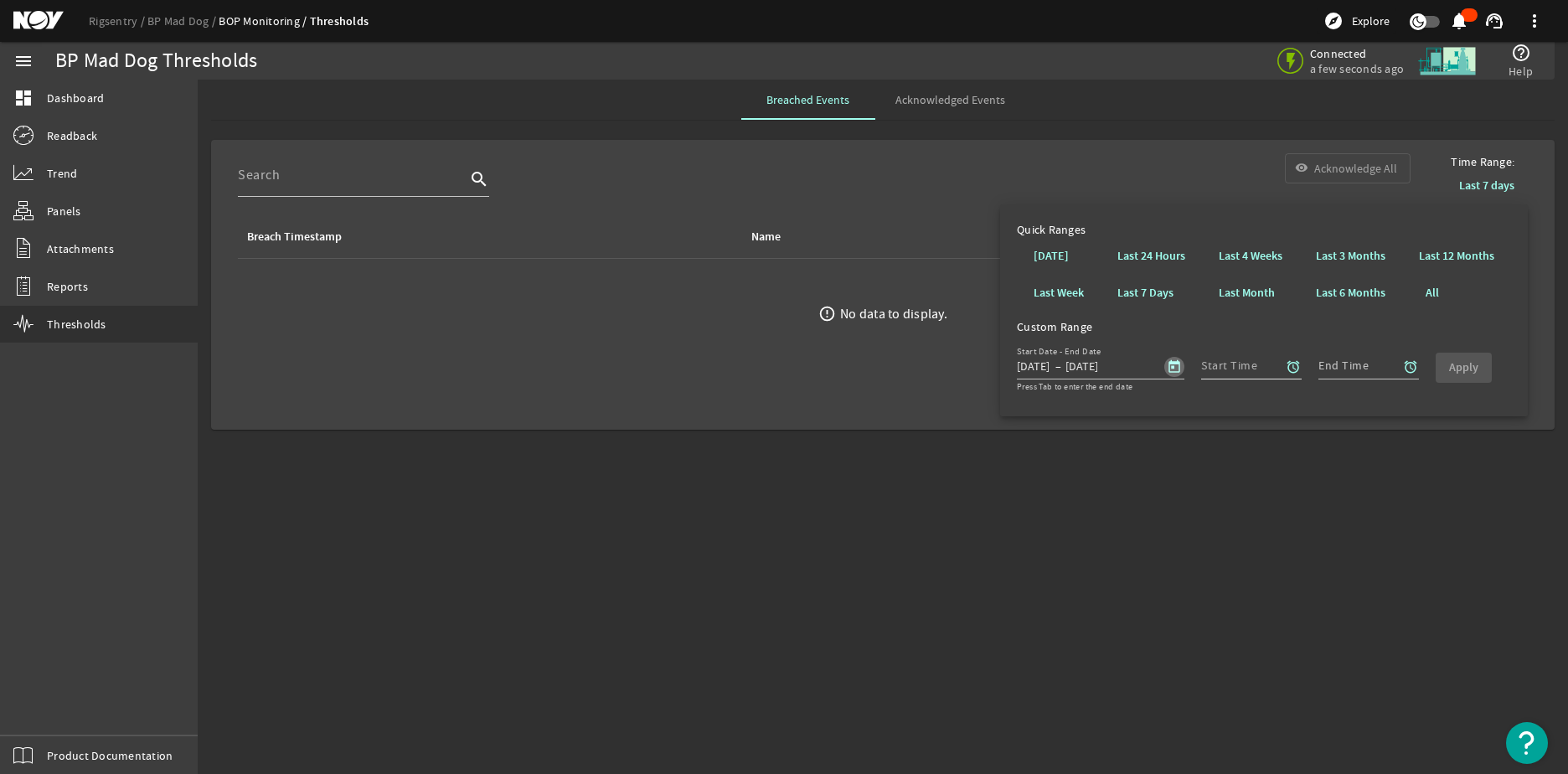
click at [1249, 366] on input "Start Time" at bounding box center [1245, 365] width 87 height 20
click at [1289, 365] on mat-icon "alarm" at bounding box center [1293, 367] width 15 height 15
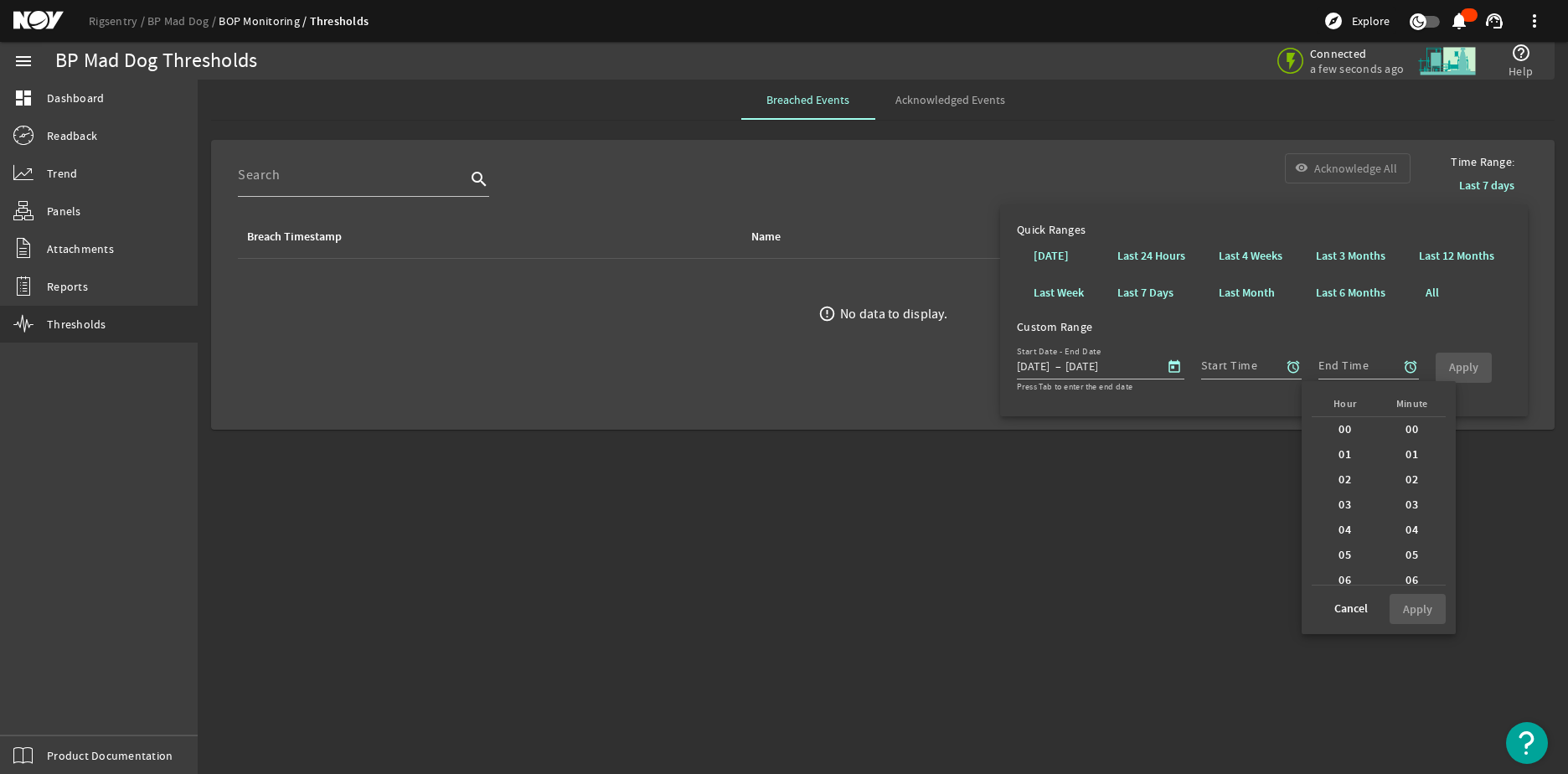
click at [1345, 426] on div "00" at bounding box center [1345, 430] width 67 height 25
click at [1407, 426] on b "00" at bounding box center [1411, 430] width 12 height 17
click at [1355, 366] on div at bounding box center [784, 387] width 1568 height 774
click at [1403, 619] on span at bounding box center [1417, 609] width 56 height 40
type input "00:00"
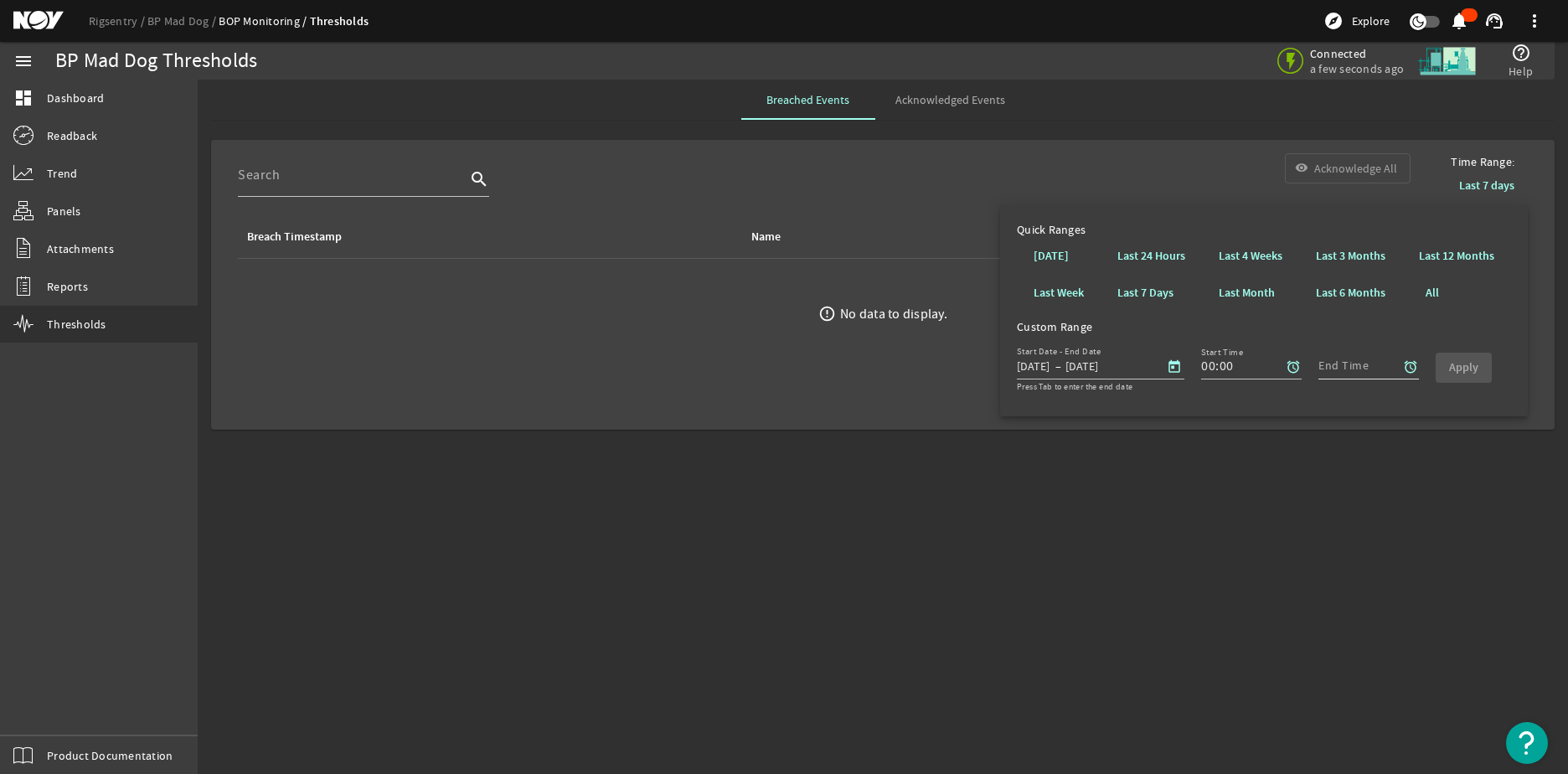
click at [1365, 347] on div "End Time" at bounding box center [1363, 363] width 87 height 44
click at [1365, 368] on input "End Time" at bounding box center [1363, 365] width 87 height 20
click at [1408, 369] on mat-icon "alarm" at bounding box center [1411, 367] width 15 height 15
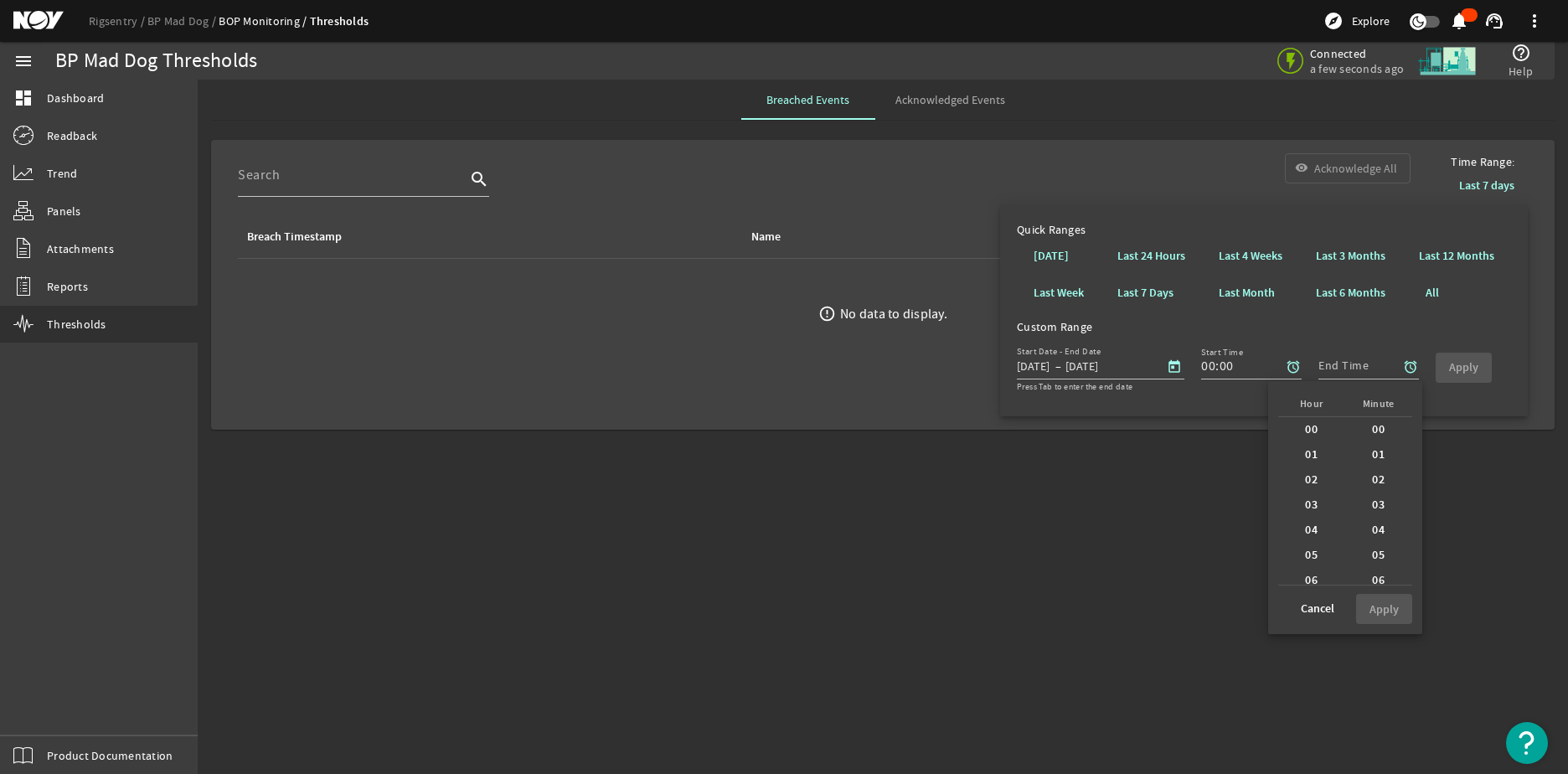
click at [1305, 432] on b "00" at bounding box center [1310, 430] width 12 height 17
click at [1359, 424] on div "00" at bounding box center [1379, 430] width 67 height 25
click at [1376, 615] on b "Apply" at bounding box center [1384, 609] width 29 height 16
type input "00:00"
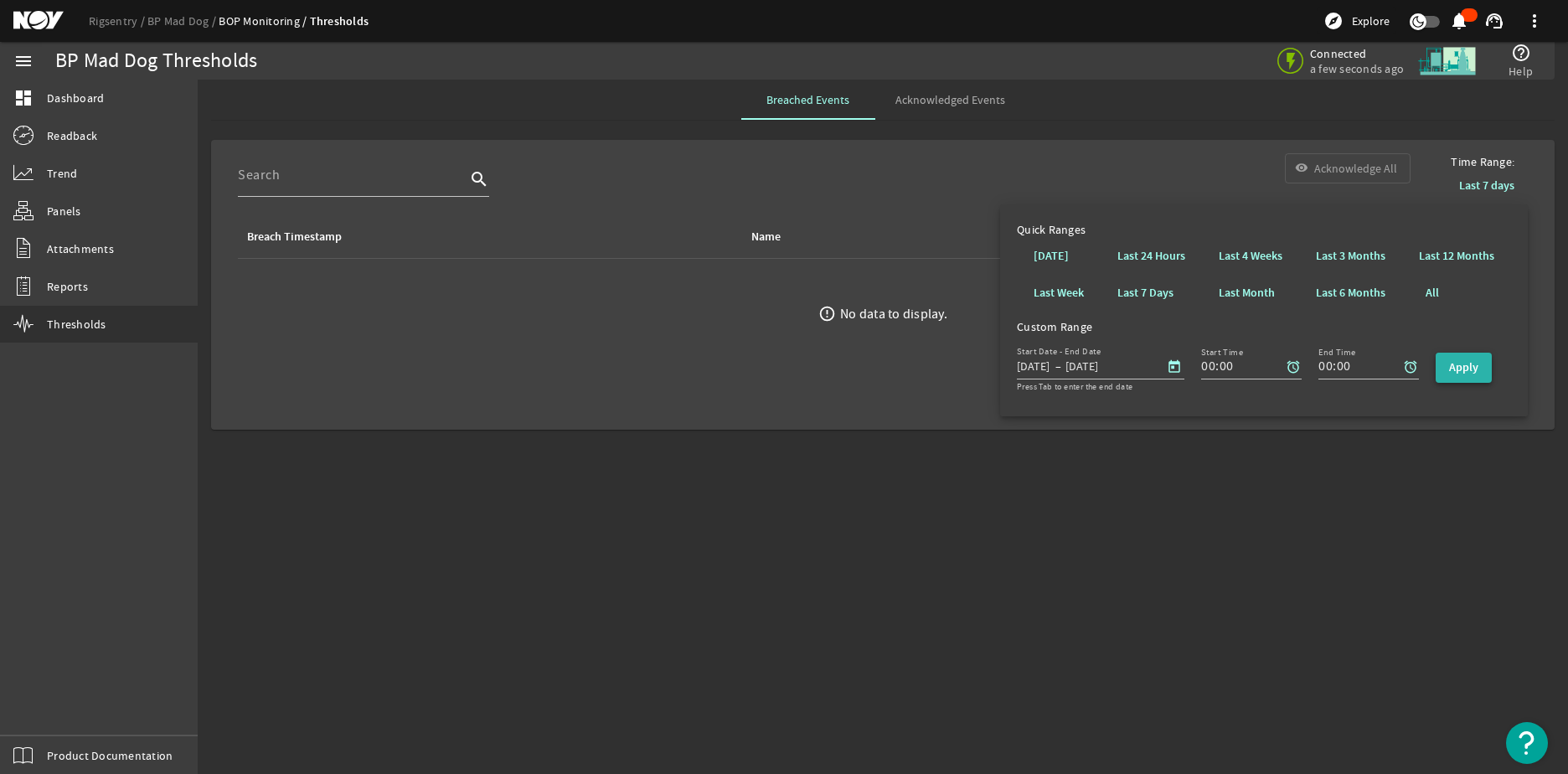
click at [1459, 375] on b "Apply" at bounding box center [1463, 367] width 29 height 16
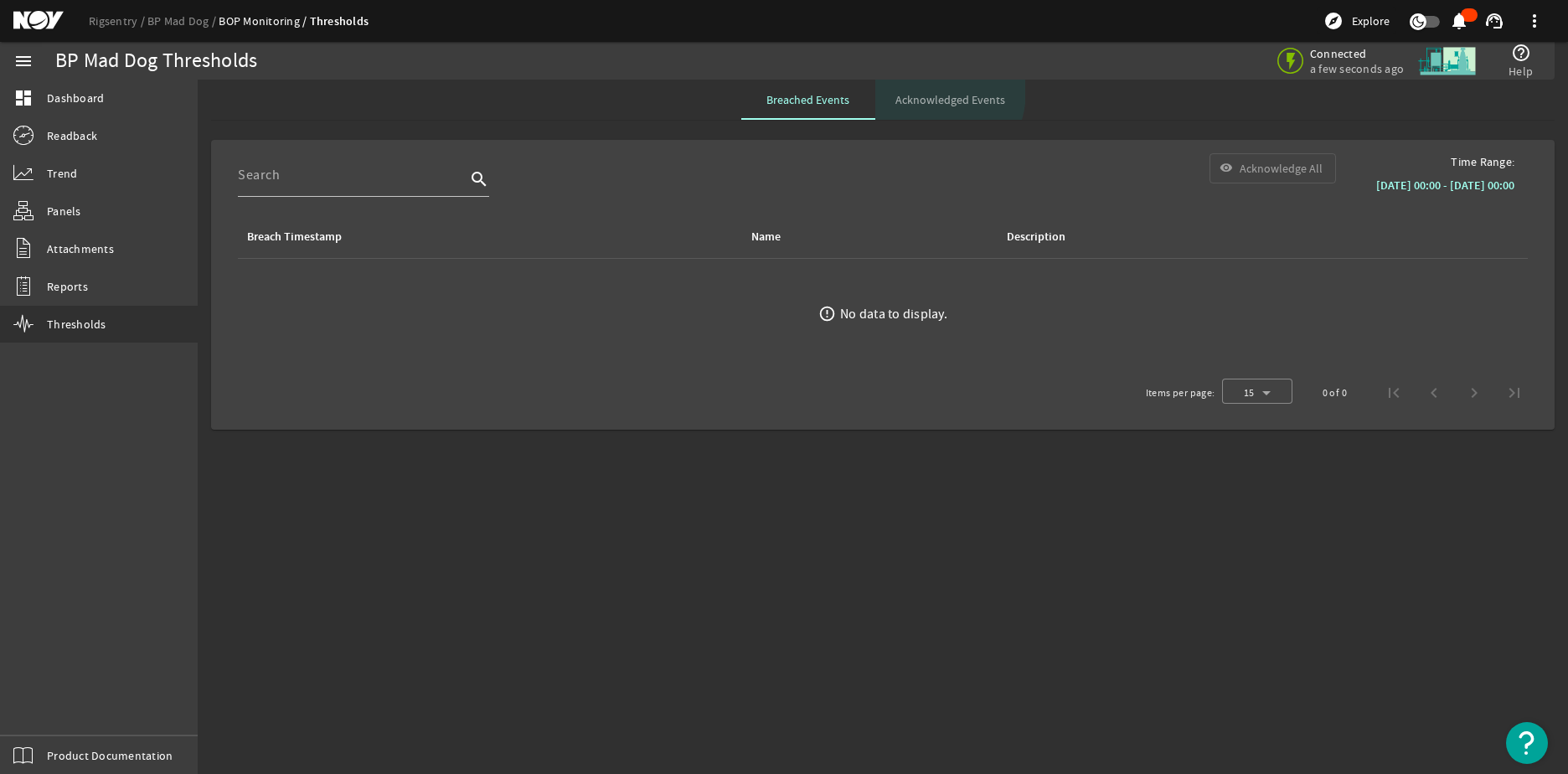
click at [922, 90] on span "Acknowledged Events" at bounding box center [950, 100] width 109 height 40
click at [836, 100] on span "Breached Events" at bounding box center [807, 100] width 83 height 11
click at [1495, 185] on b "Last 7 days" at bounding box center [1487, 185] width 55 height 16
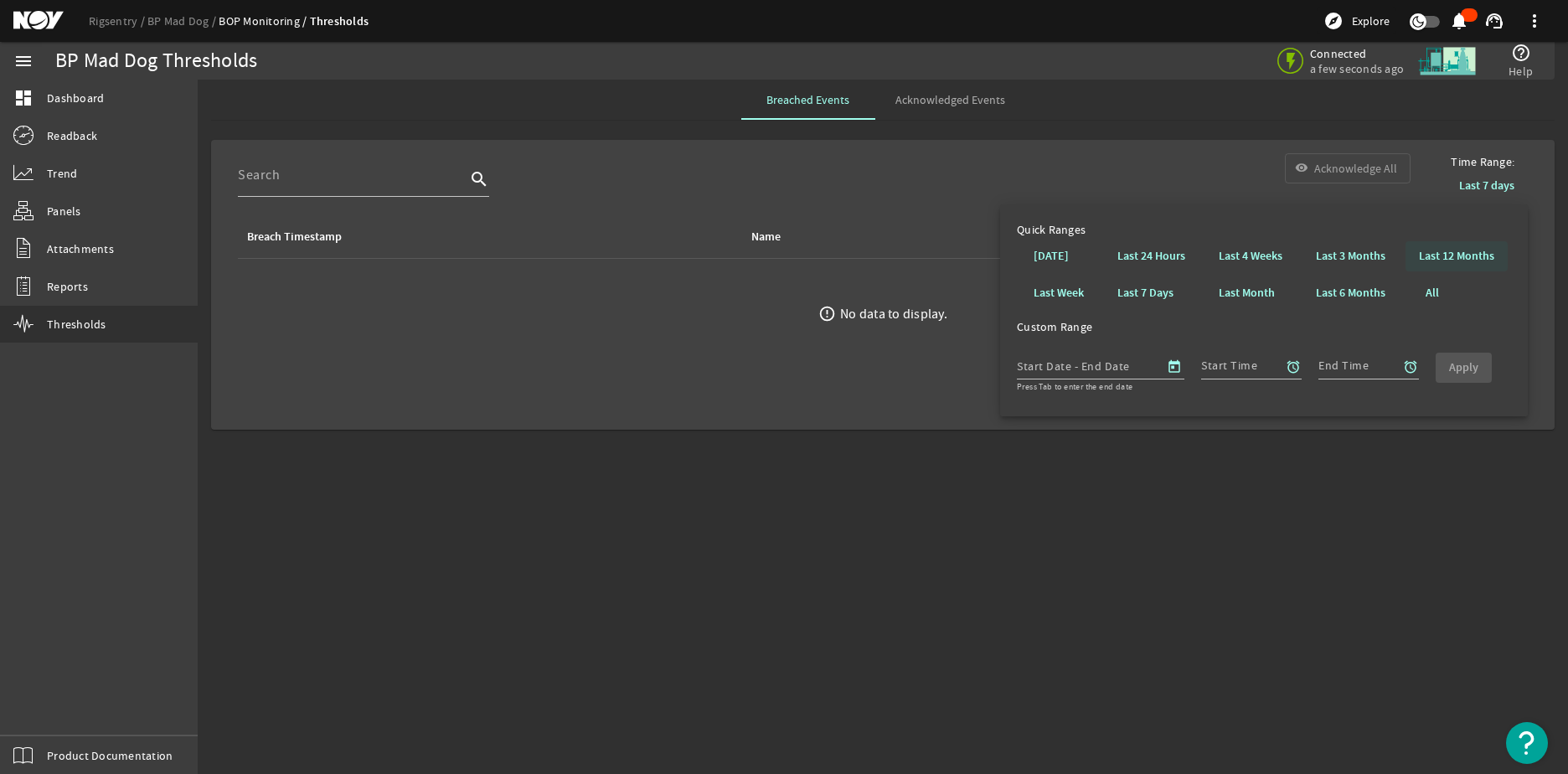
click at [1441, 261] on b "Last 12 Months" at bounding box center [1456, 257] width 75 height 17
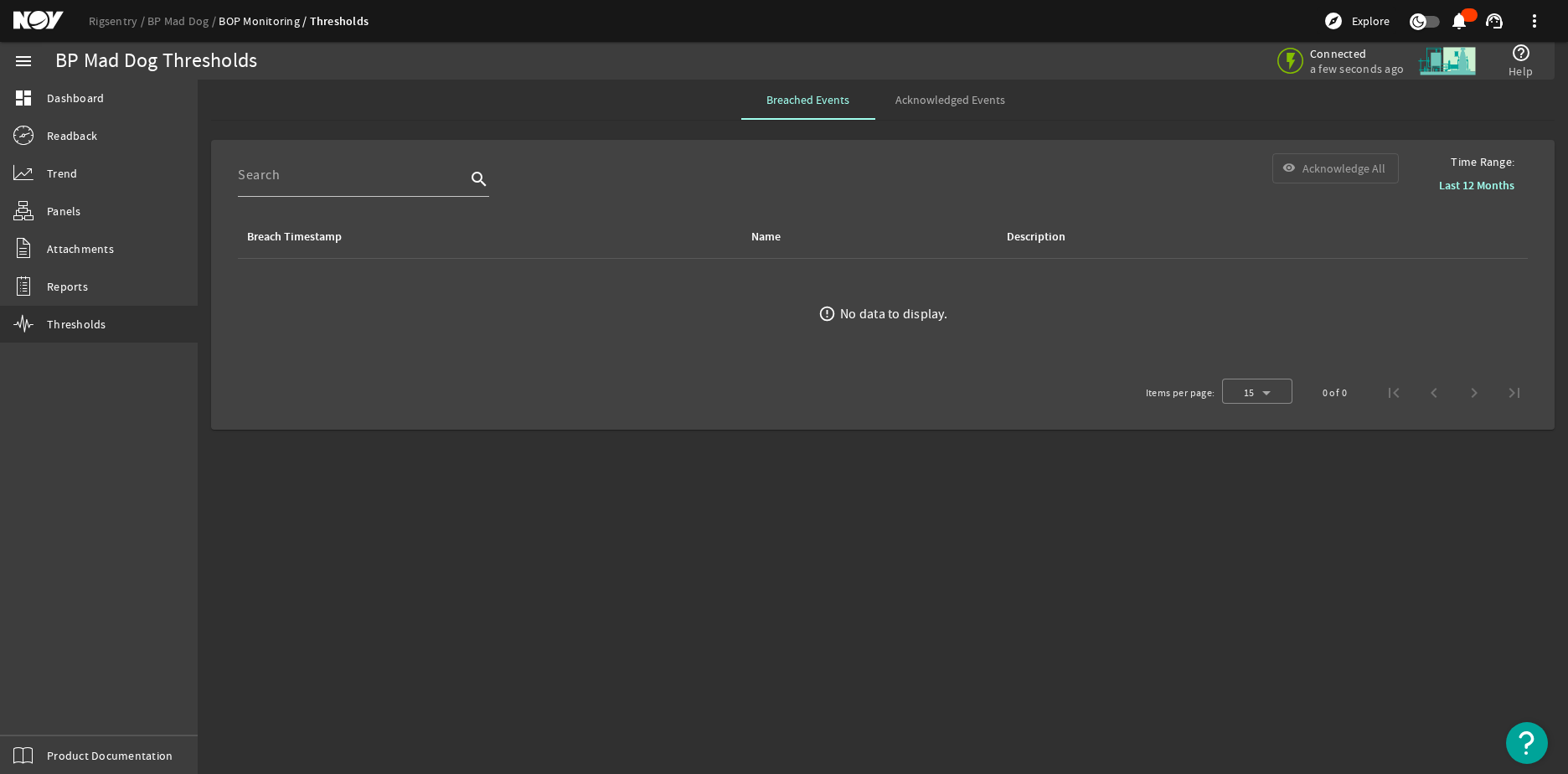
click at [958, 99] on span "Acknowledged Events" at bounding box center [950, 100] width 109 height 11
click at [1493, 178] on b "Last 7 days" at bounding box center [1487, 185] width 55 height 16
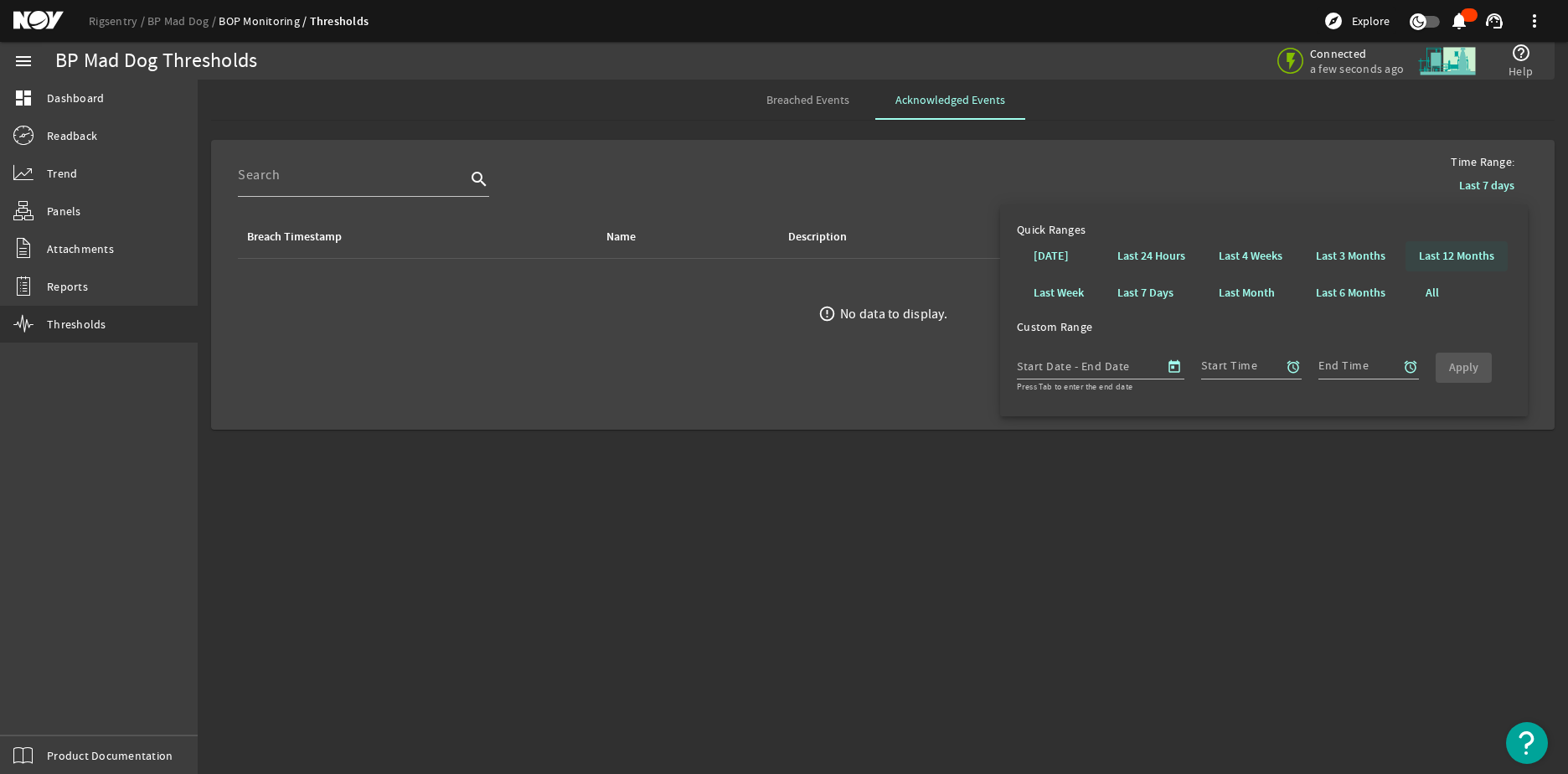
click at [1464, 259] on b "Last 12 Months" at bounding box center [1456, 257] width 75 height 17
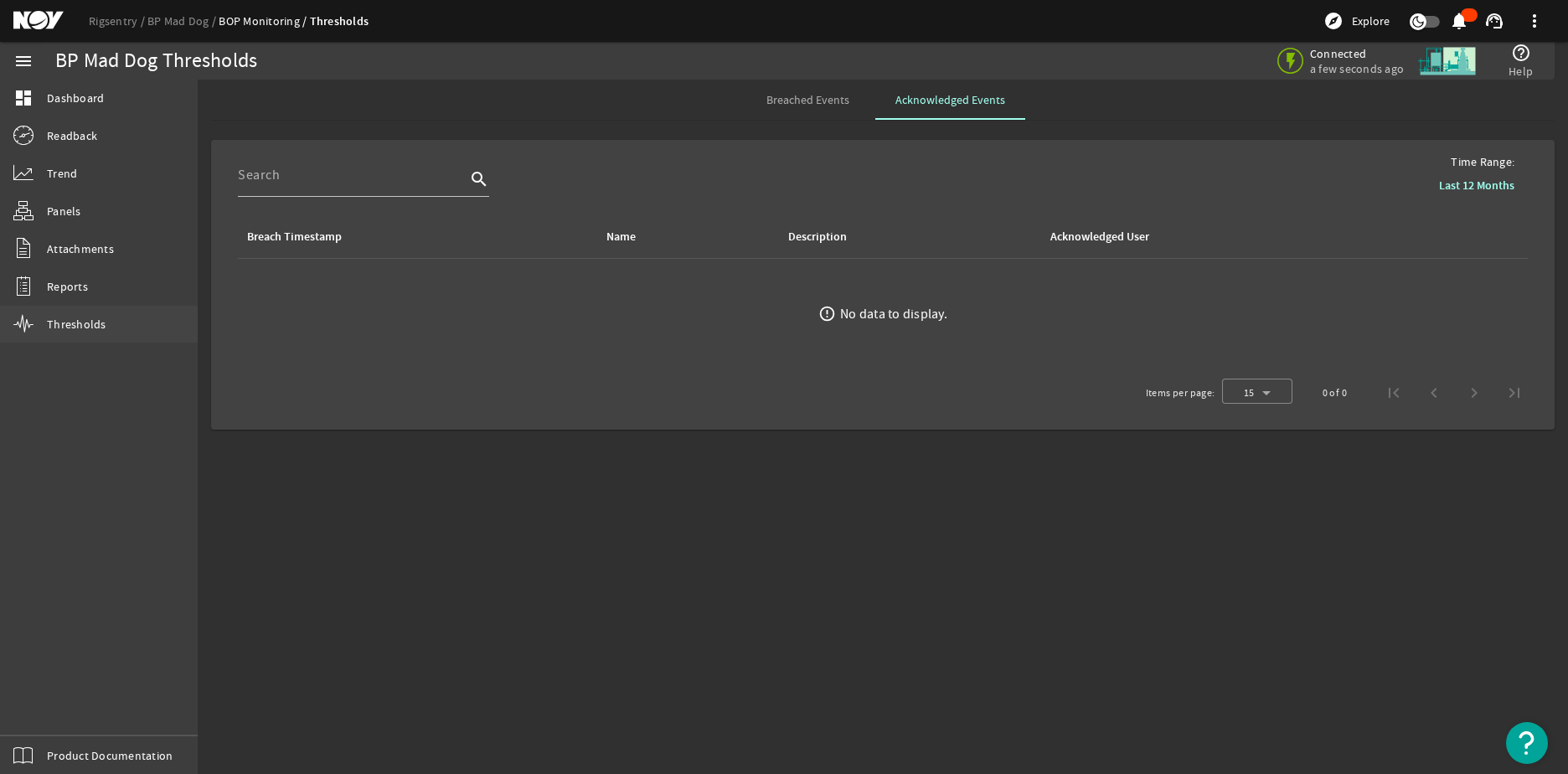
click at [89, 314] on link "Thresholds" at bounding box center [99, 324] width 198 height 37
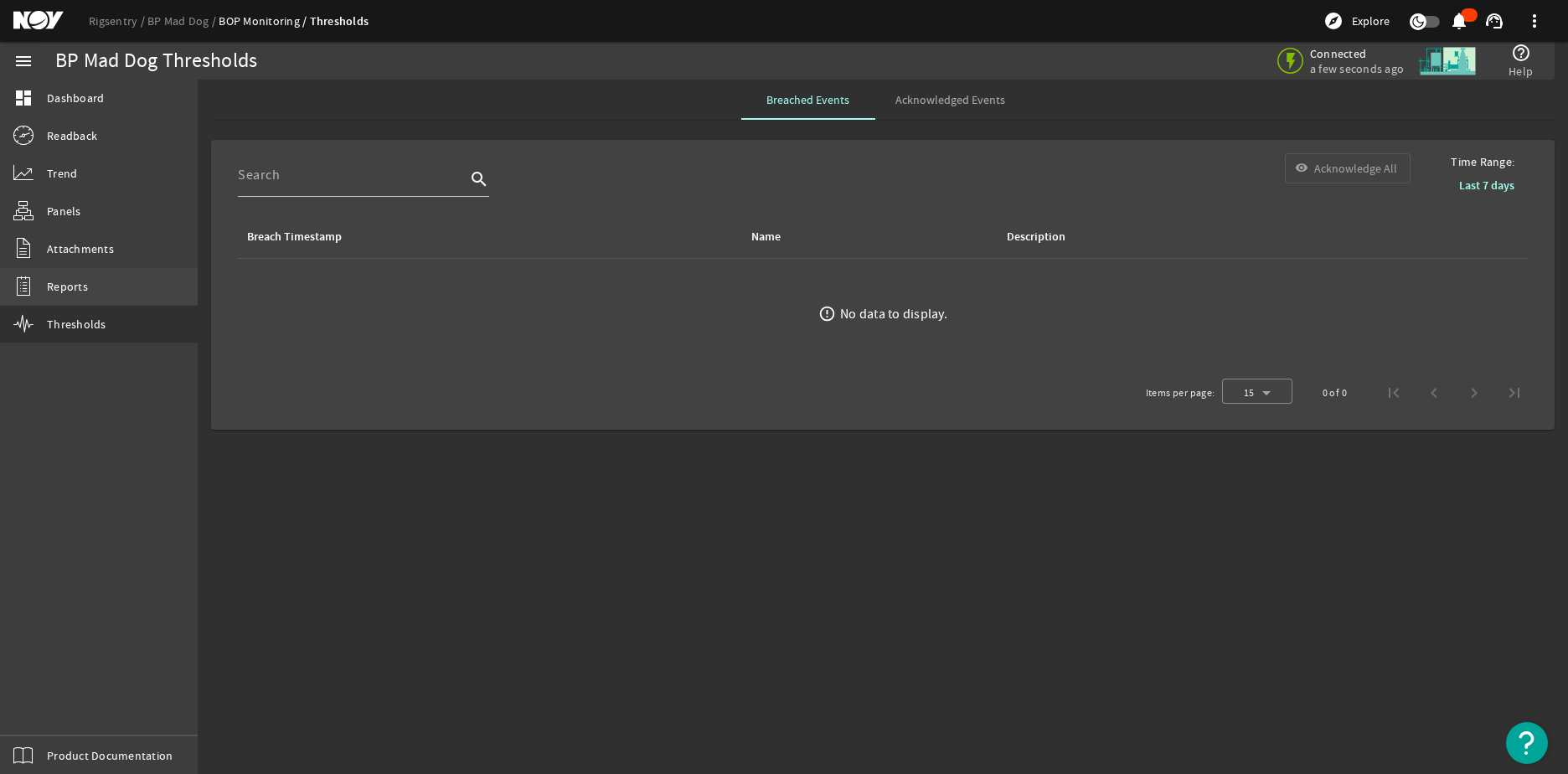
click at [103, 283] on link "Reports" at bounding box center [99, 286] width 198 height 37
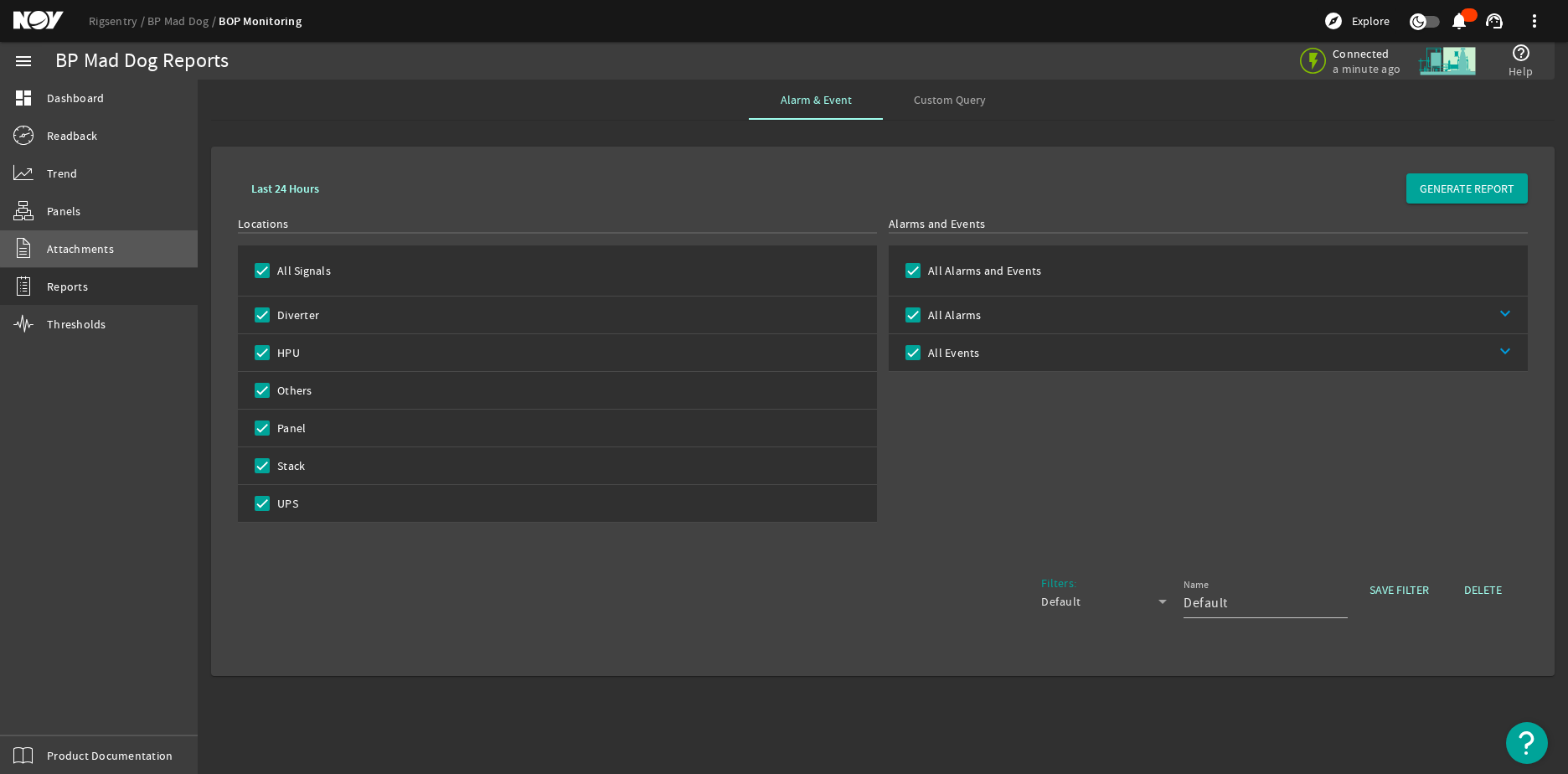
click at [102, 248] on span "Attachments" at bounding box center [80, 249] width 67 height 17
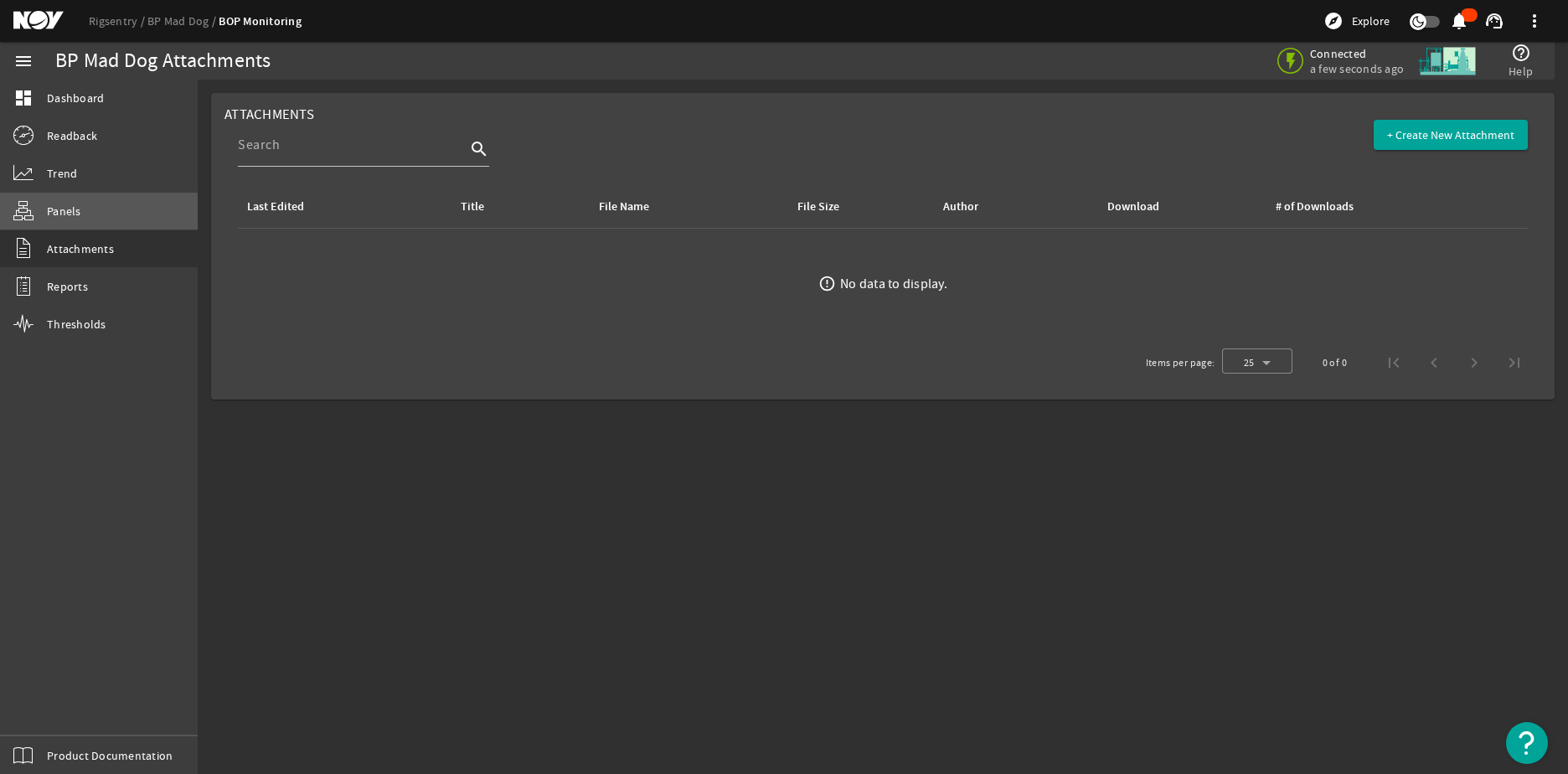
click at [103, 222] on link "Panels" at bounding box center [99, 211] width 198 height 37
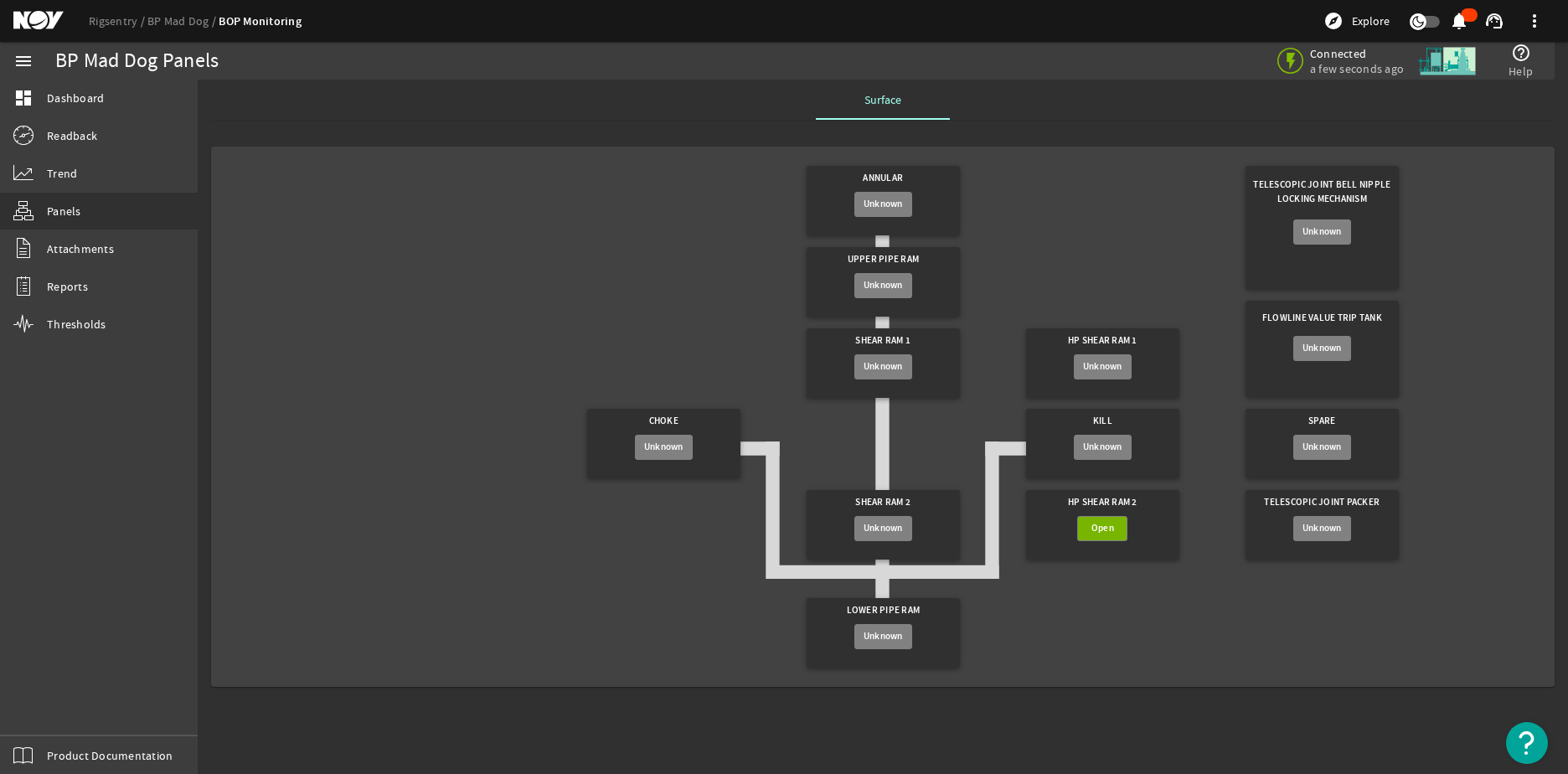
click at [1453, 59] on img at bounding box center [1447, 61] width 63 height 63
click at [1333, 60] on span "Connected" at bounding box center [1357, 53] width 94 height 15
click at [48, 177] on span "Trend" at bounding box center [62, 174] width 30 height 17
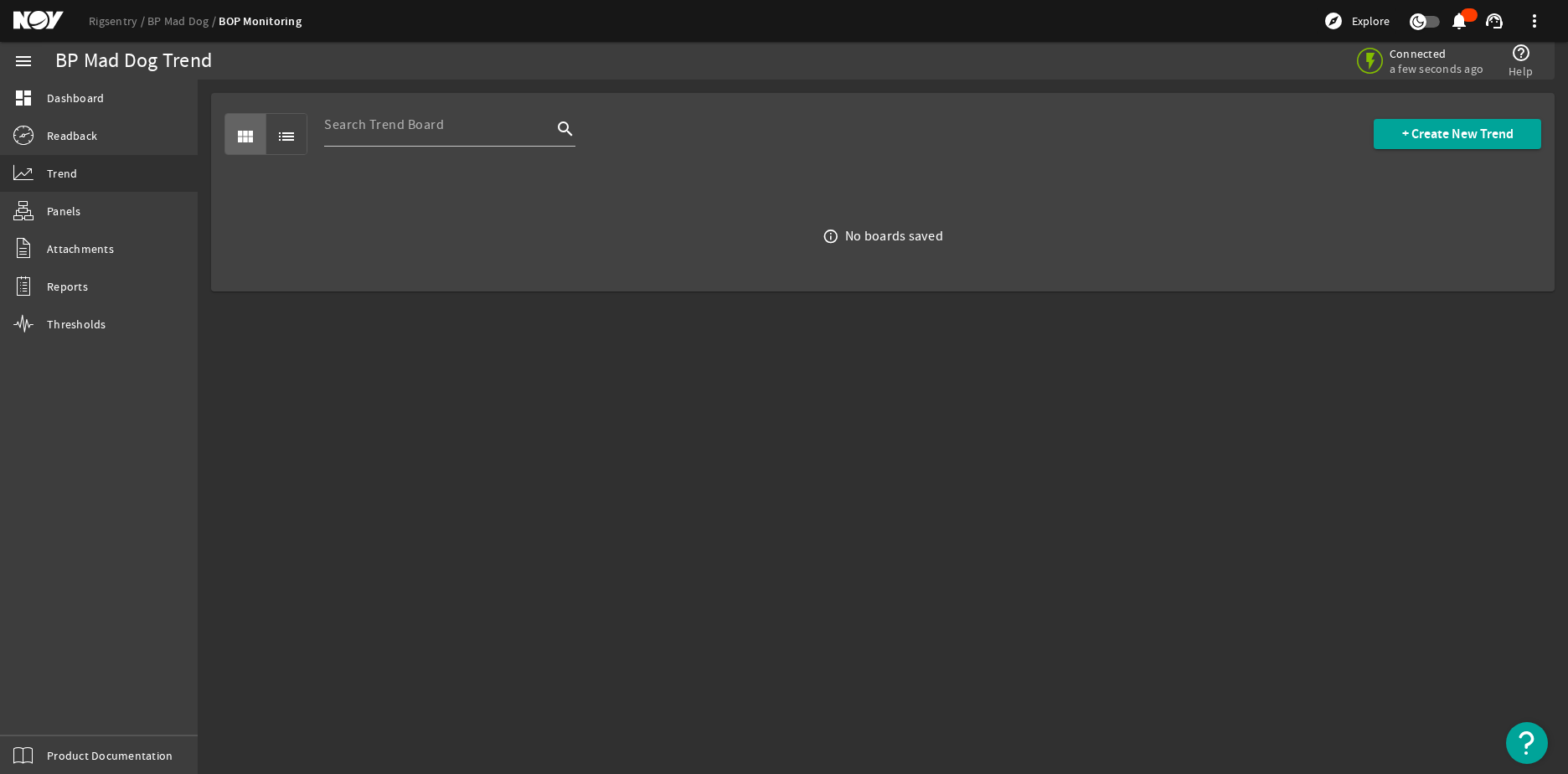
click at [292, 138] on mat-icon "list" at bounding box center [286, 136] width 20 height 20
click at [242, 139] on mat-icon "view_module" at bounding box center [245, 136] width 20 height 20
click at [79, 144] on span "Readback" at bounding box center [71, 136] width 50 height 17
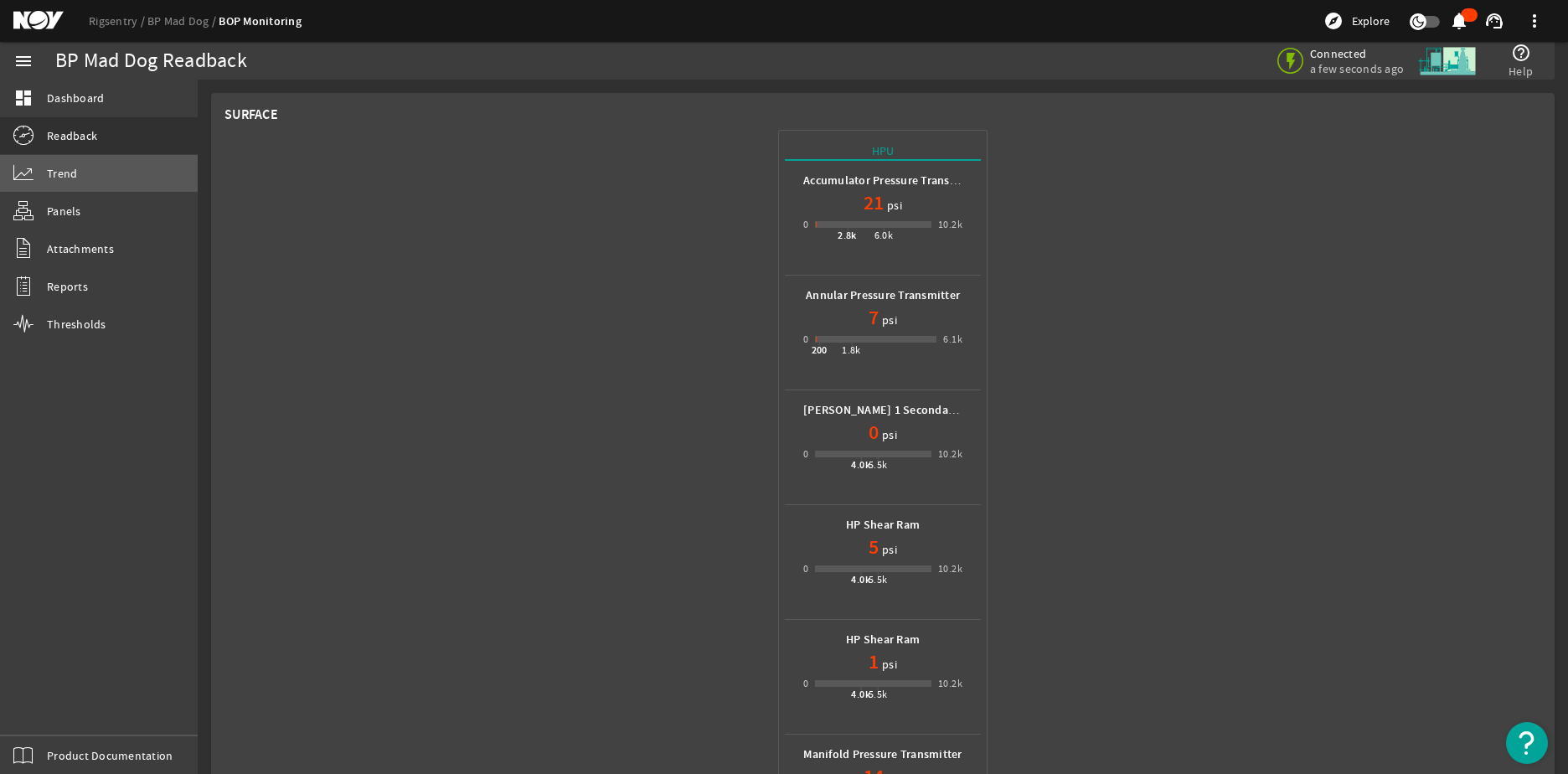
click at [83, 183] on link "Trend" at bounding box center [99, 173] width 198 height 37
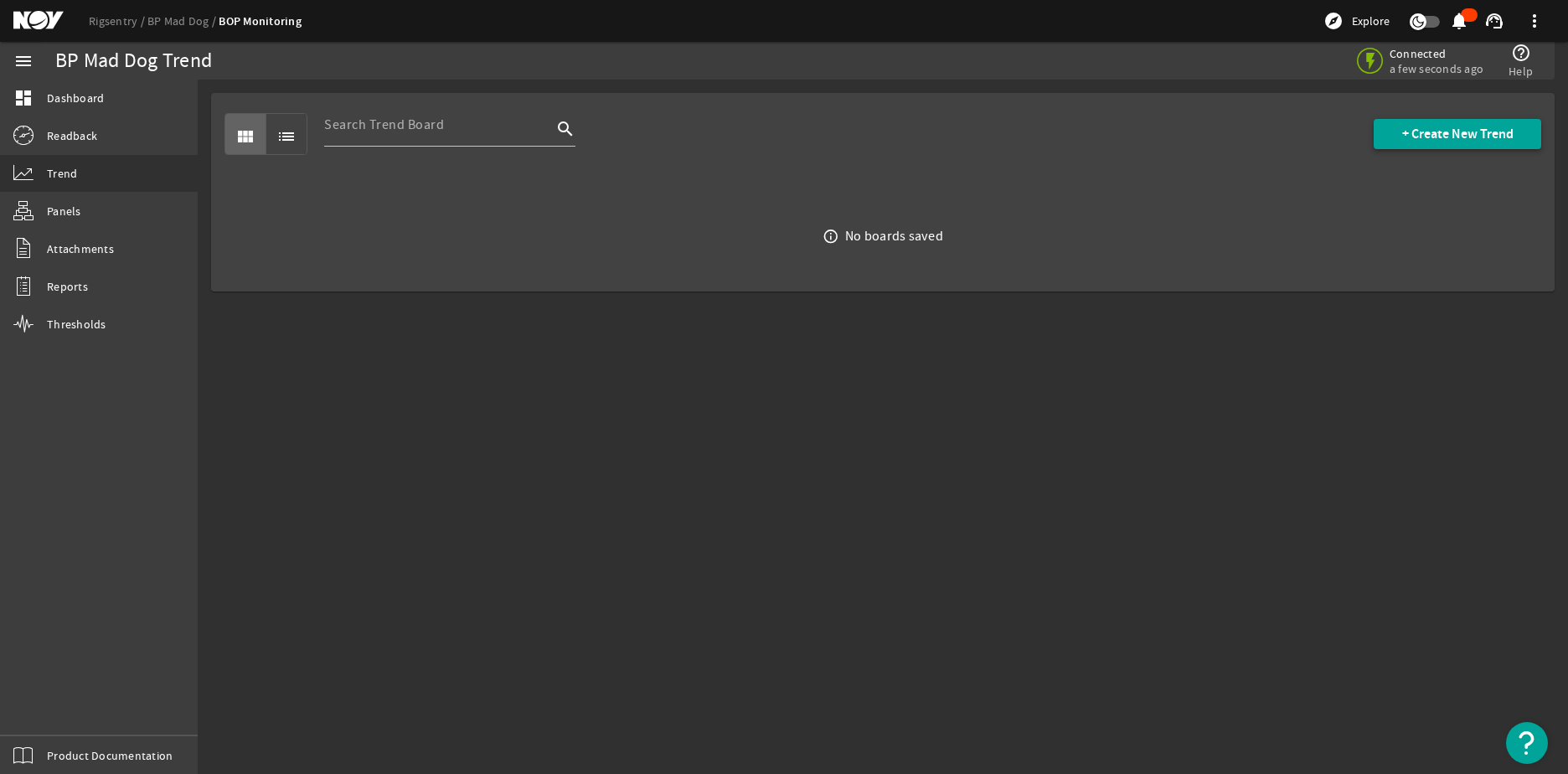
click at [1393, 127] on span at bounding box center [1458, 134] width 167 height 40
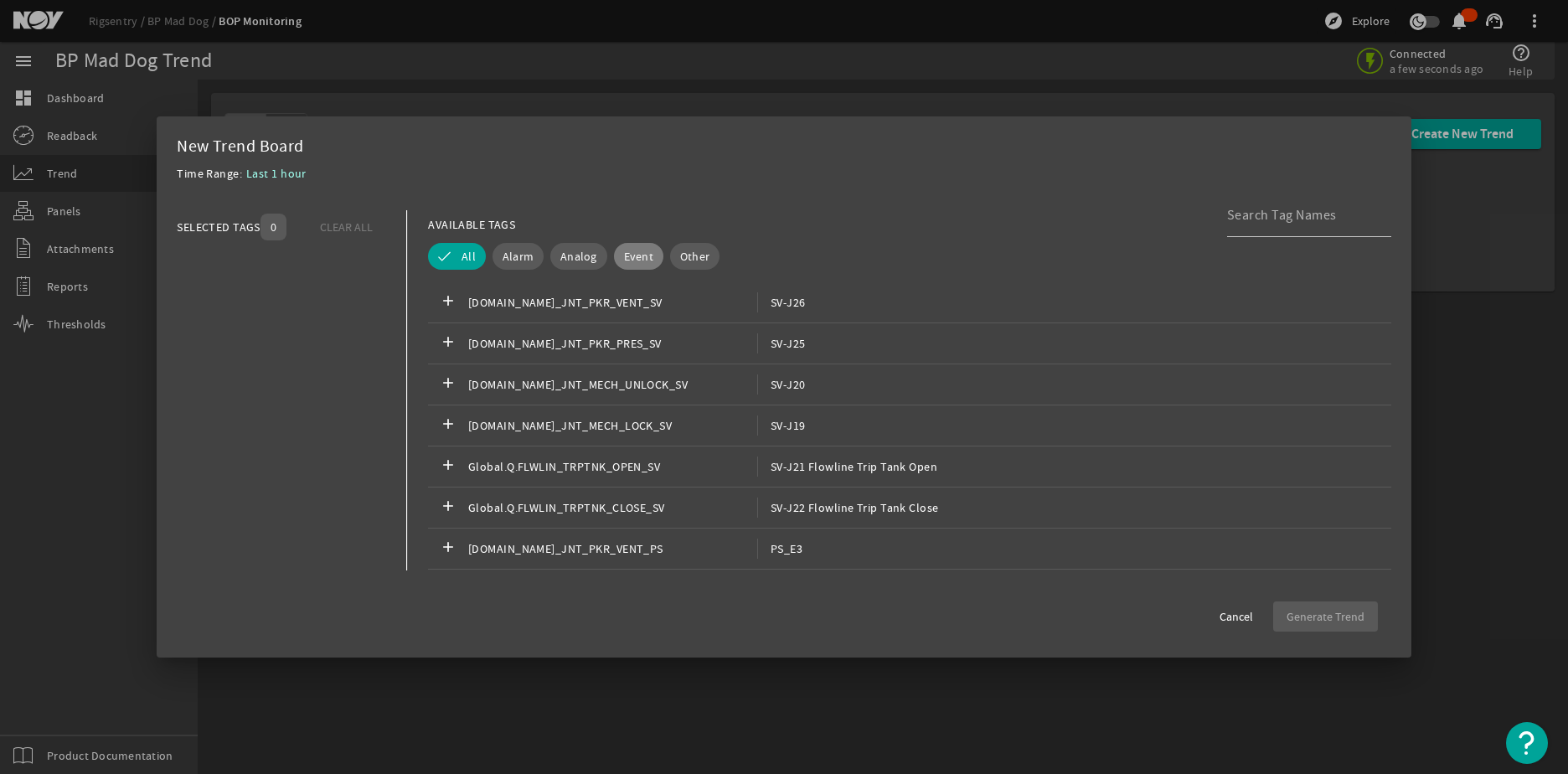
click at [646, 254] on span "Event" at bounding box center [638, 257] width 29 height 17
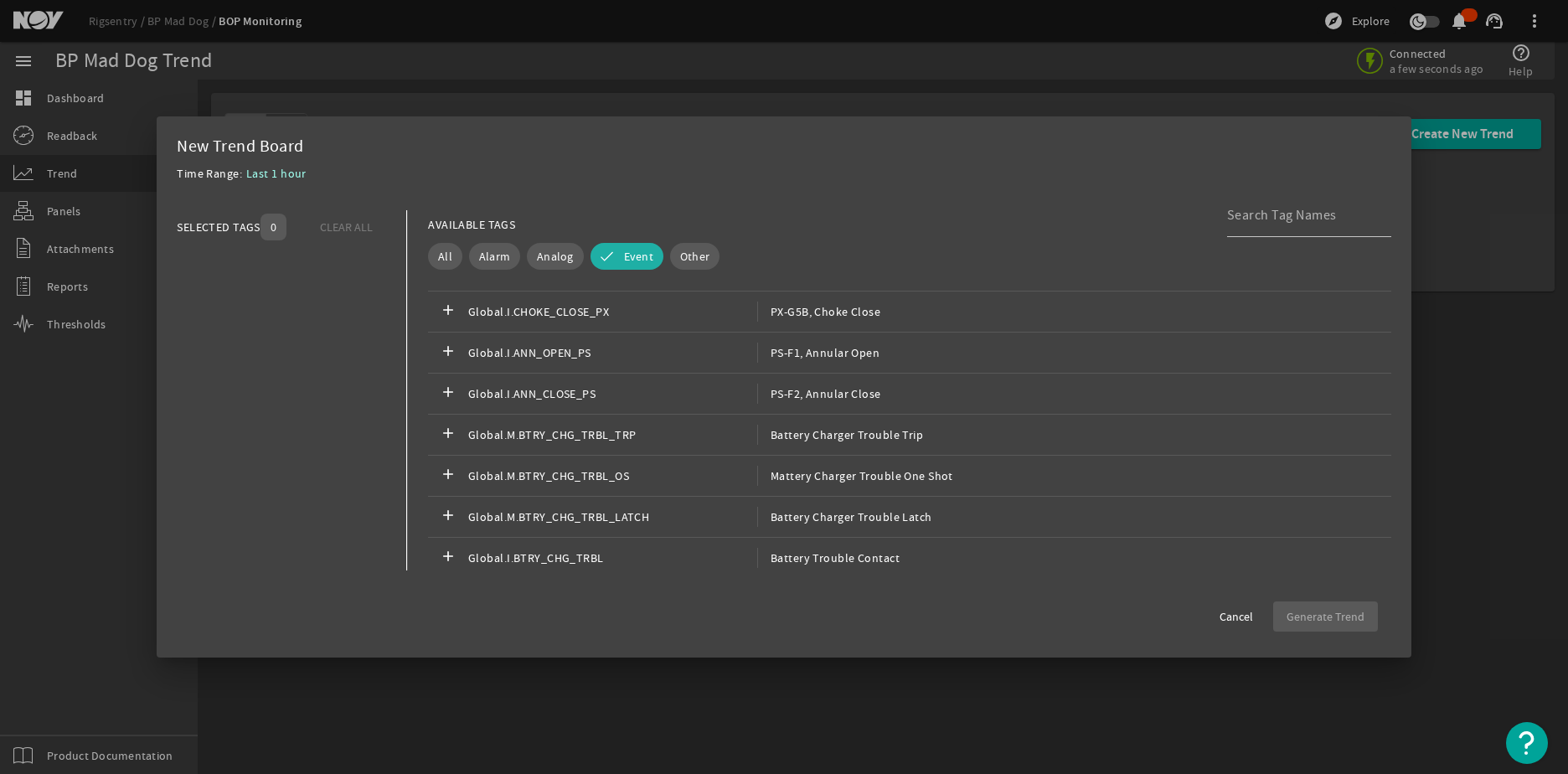
scroll to position [2812, 0]
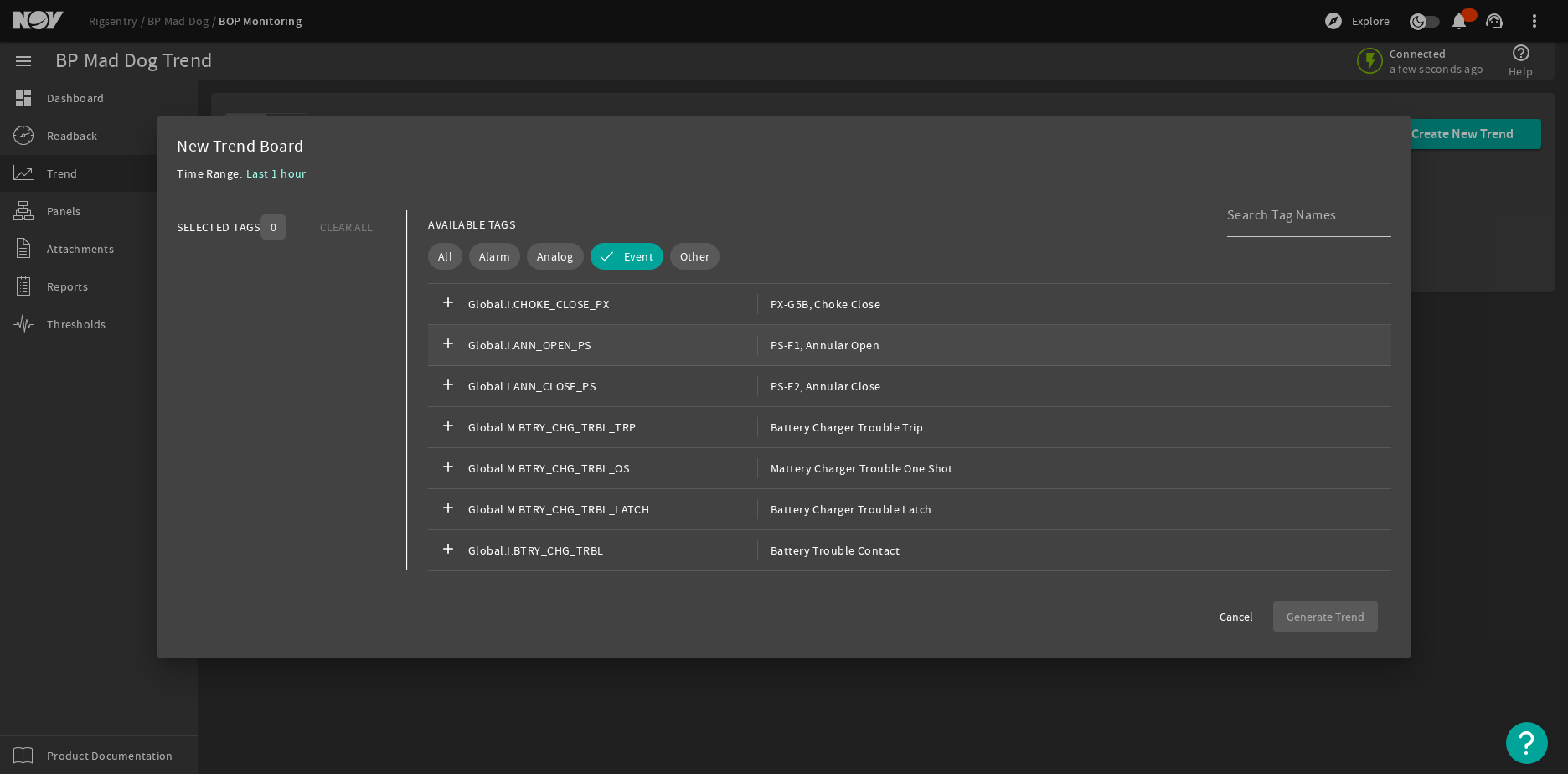
click at [688, 351] on span "Global.I.ANN_OPEN_PS" at bounding box center [612, 344] width 289 height 20
click at [677, 390] on span "Global.I.ANN_CLOSE_PS" at bounding box center [612, 386] width 289 height 20
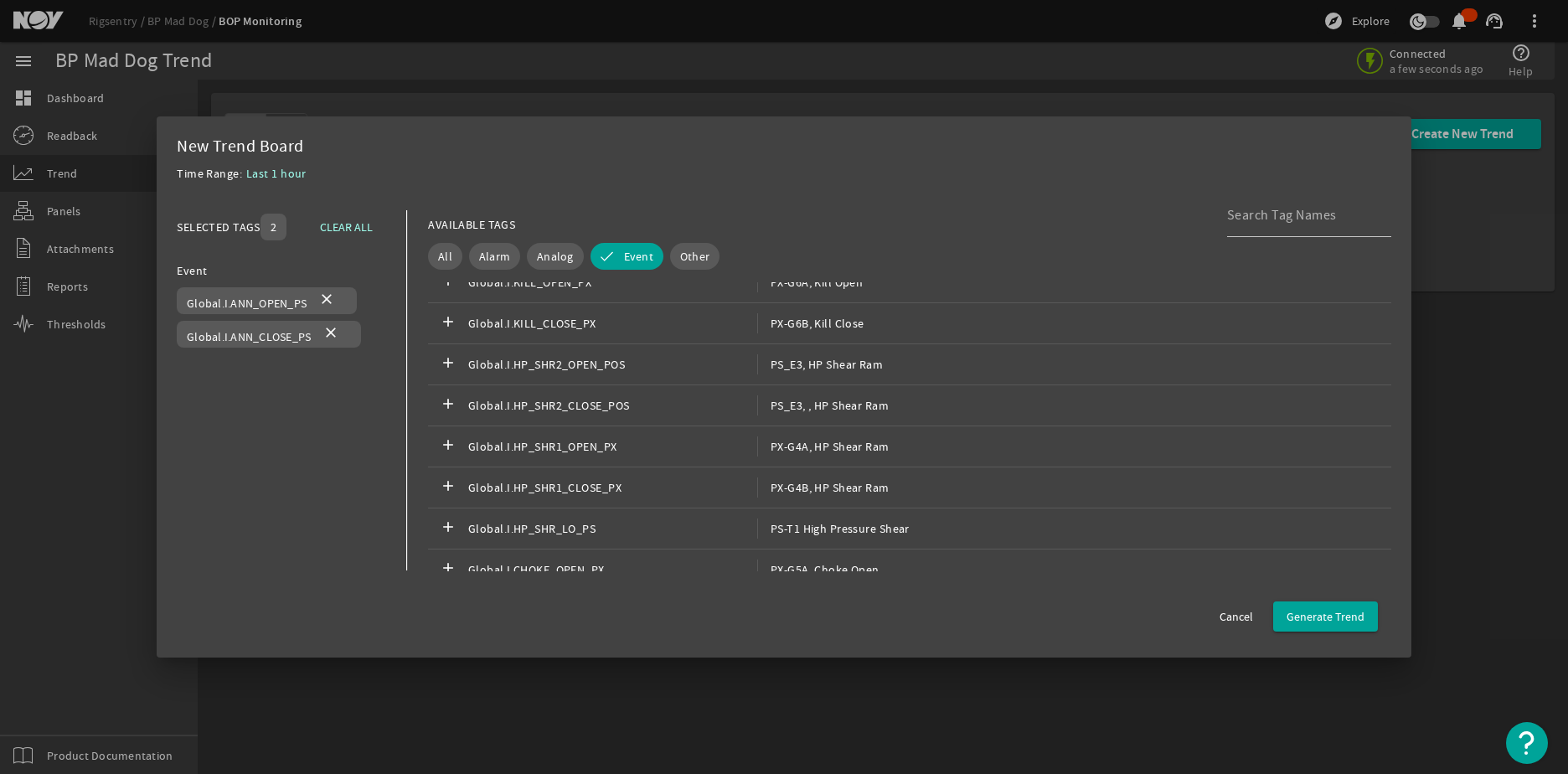
scroll to position [2477, 0]
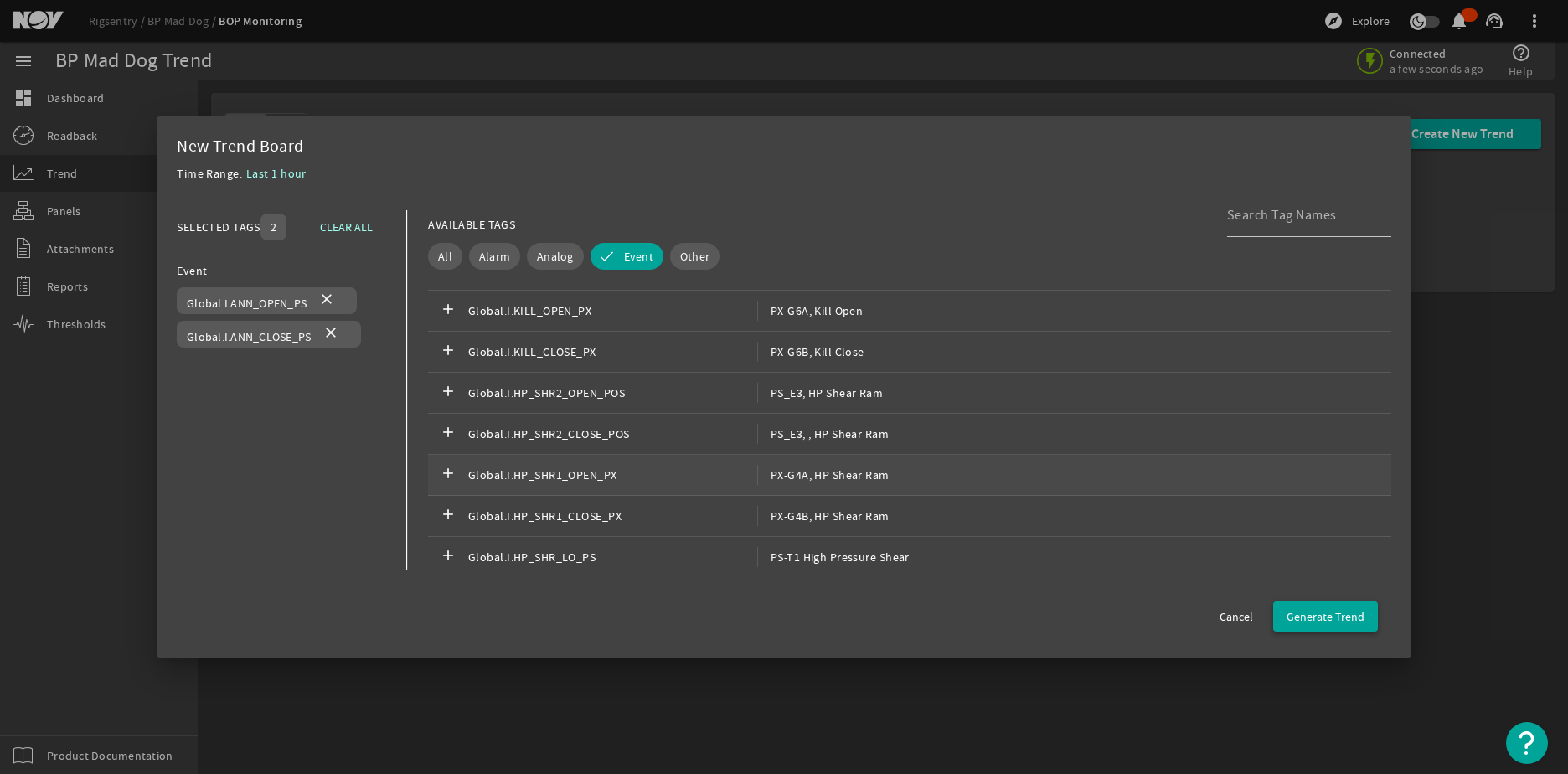
drag, startPoint x: 1312, startPoint y: 612, endPoint x: 951, endPoint y: 489, distance: 381.4
click at [0, 0] on ng-component "New Trend Board Time Range: Last 1 hour SELECTED TAGS 2 CLEAR ALL You can selec…" at bounding box center [0, 0] width 0 height 0
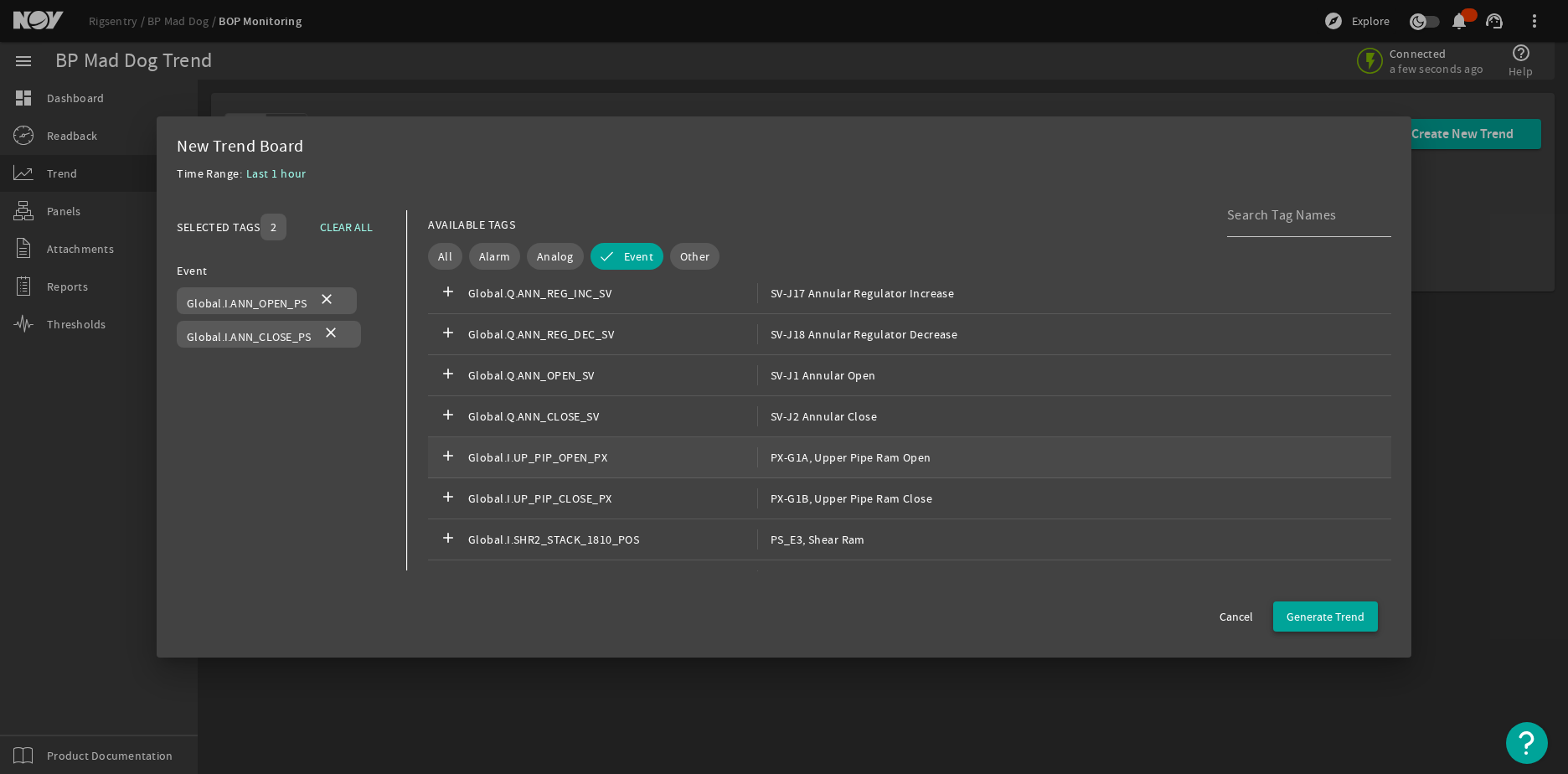
scroll to position [1890, 0]
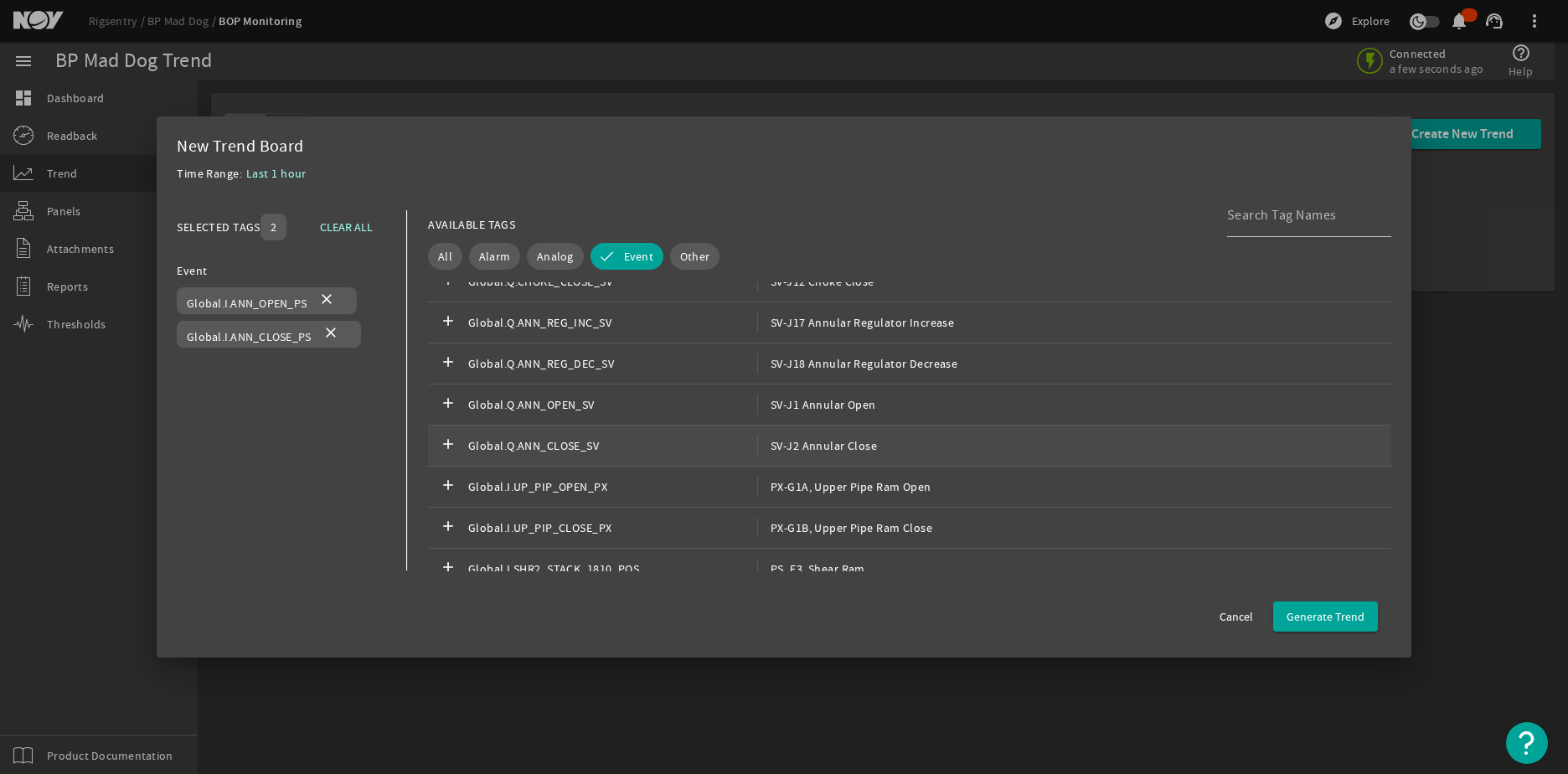
click at [619, 443] on span "Global.Q.ANN_CLOSE_SV" at bounding box center [612, 445] width 289 height 20
click at [629, 407] on span "Global.Q.ANN_OPEN_SV" at bounding box center [612, 404] width 289 height 20
click at [671, 377] on div "add Global.Q.ANN_REG_DEC_SV SV-J18 Annular Regulator Decrease" at bounding box center [909, 363] width 963 height 41
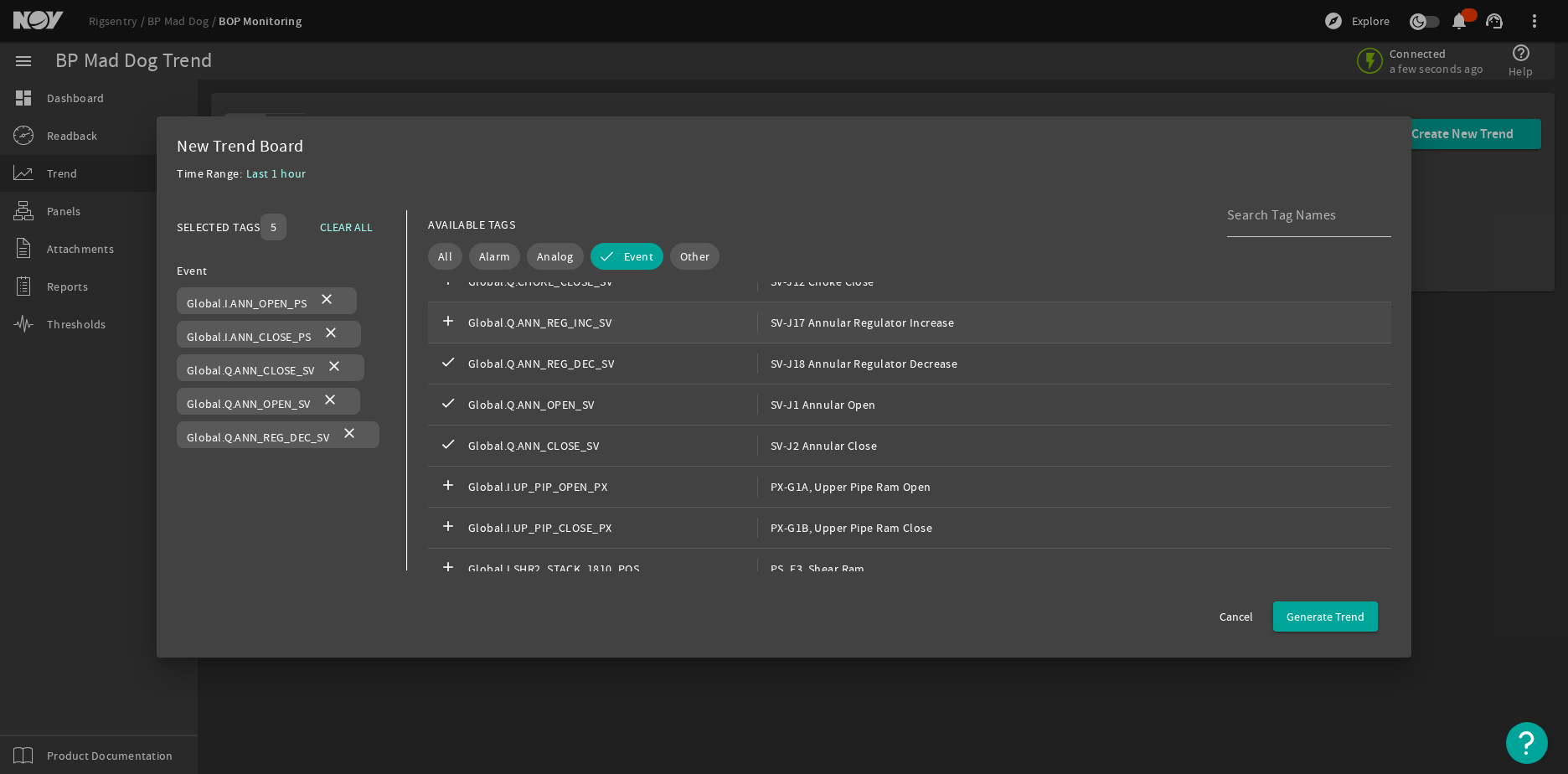
click at [674, 334] on div "add Global.Q.ANN_REG_INC_SV SV-J17 Annular Regulator Increase" at bounding box center [909, 322] width 963 height 41
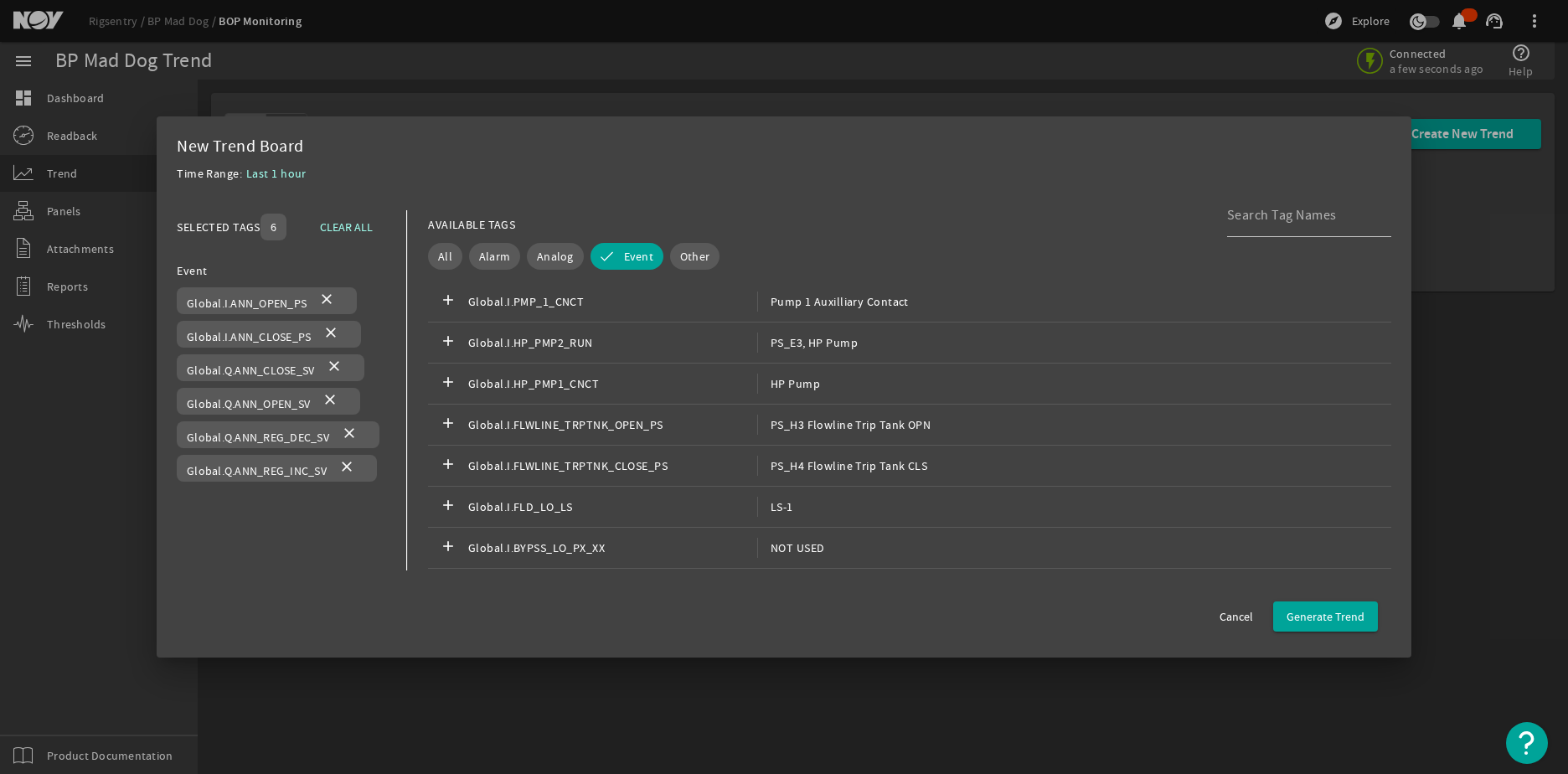
scroll to position [467, 0]
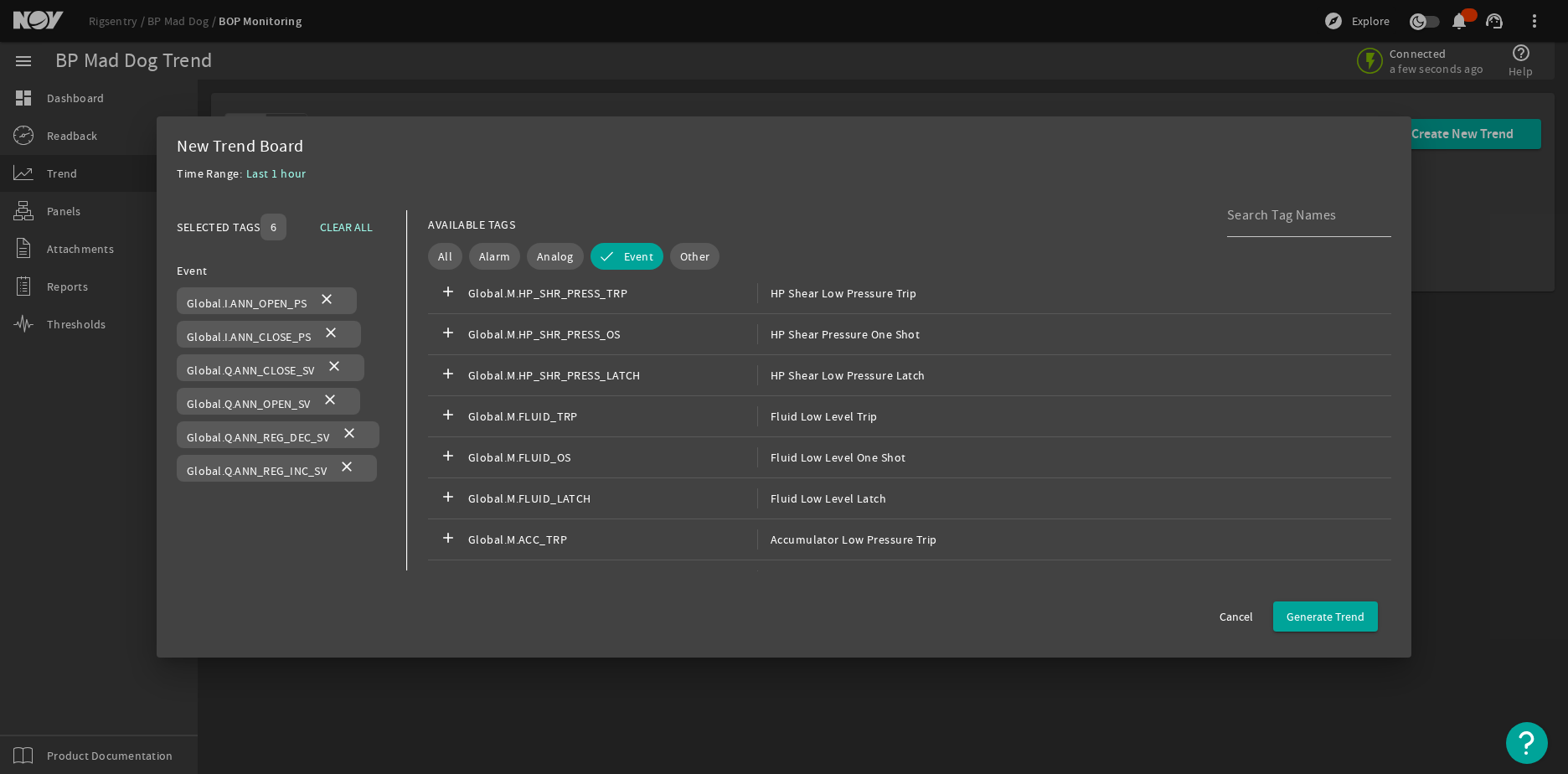
click at [275, 172] on span "Last 1 hour" at bounding box center [276, 173] width 60 height 15
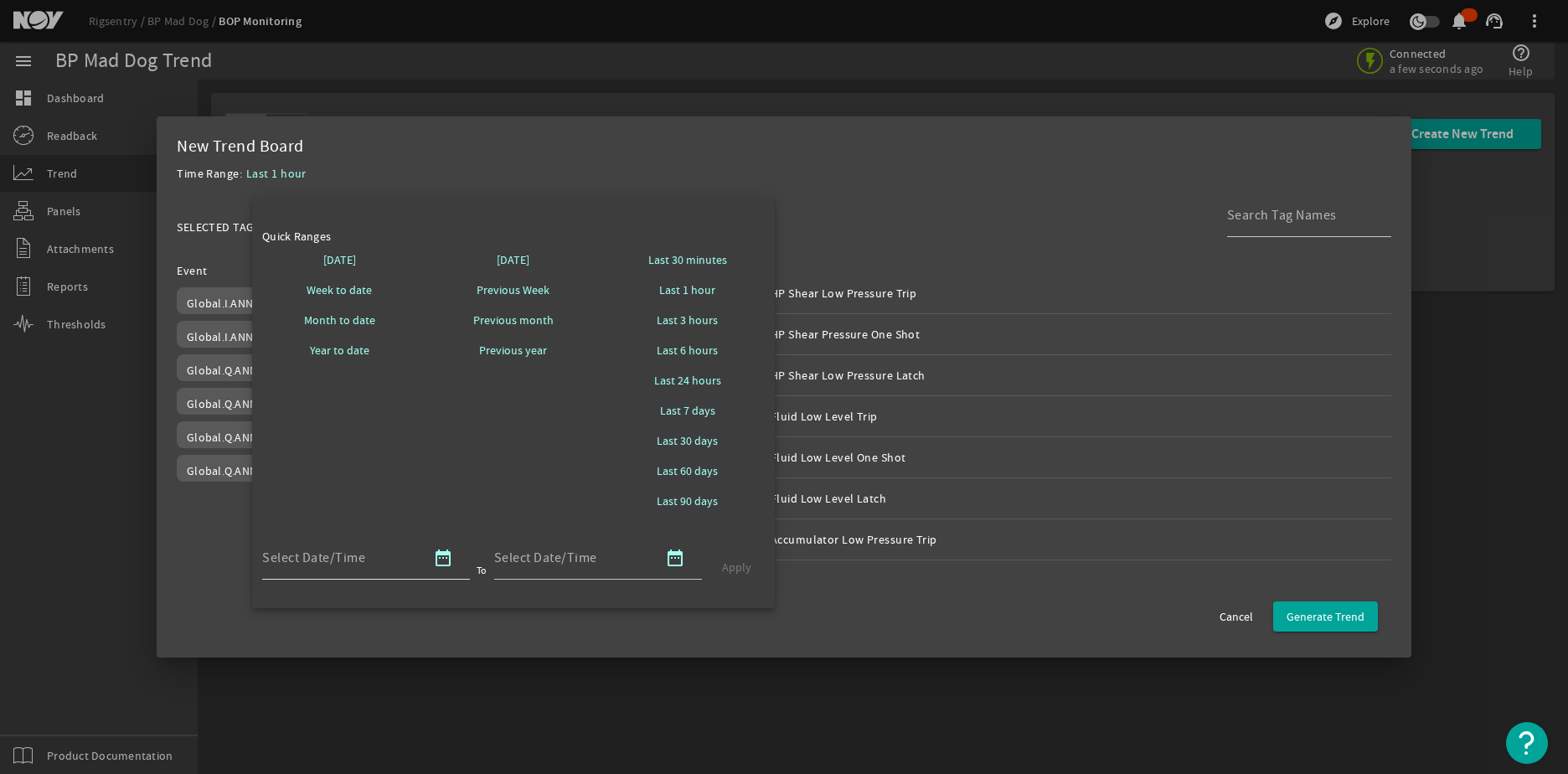
click at [447, 561] on mat-icon "date_range" at bounding box center [442, 557] width 20 height 20
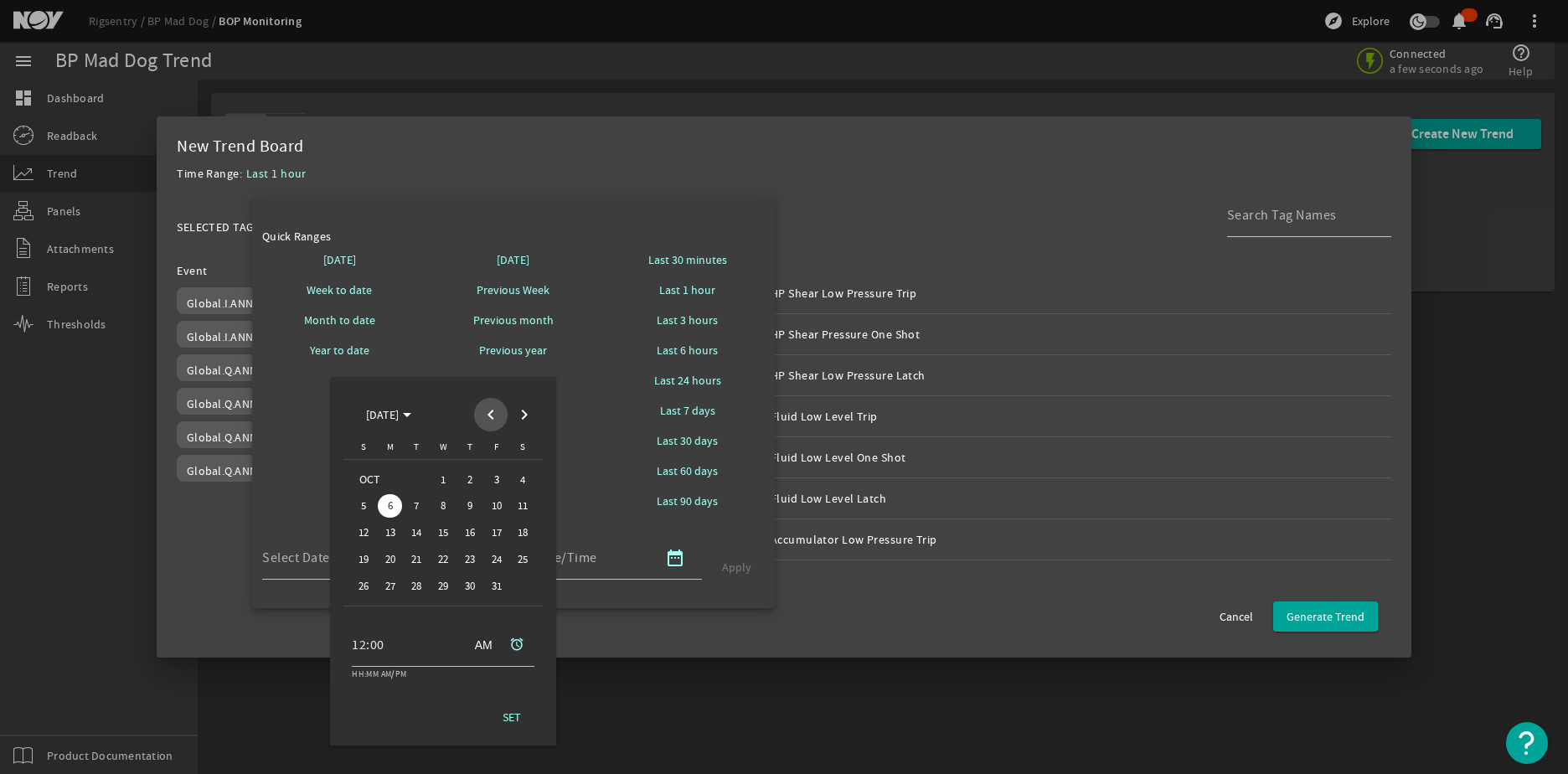
click at [492, 414] on span "Previous month" at bounding box center [491, 414] width 33 height 33
click at [508, 563] on span "20" at bounding box center [496, 559] width 25 height 25
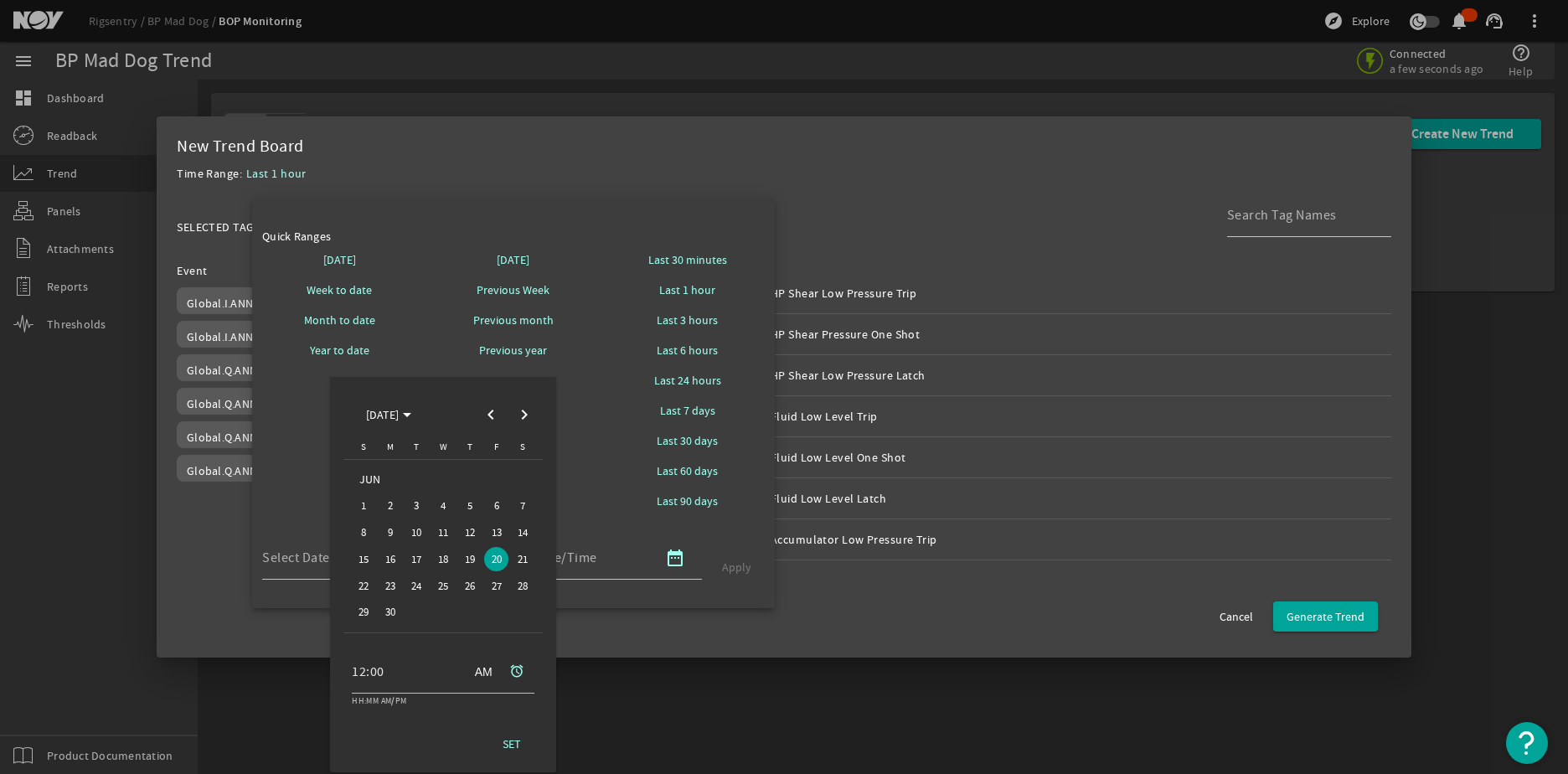
click at [489, 559] on span "20" at bounding box center [496, 559] width 25 height 25
click at [495, 561] on span "20" at bounding box center [496, 559] width 25 height 25
click at [519, 414] on span "Next month" at bounding box center [524, 414] width 33 height 33
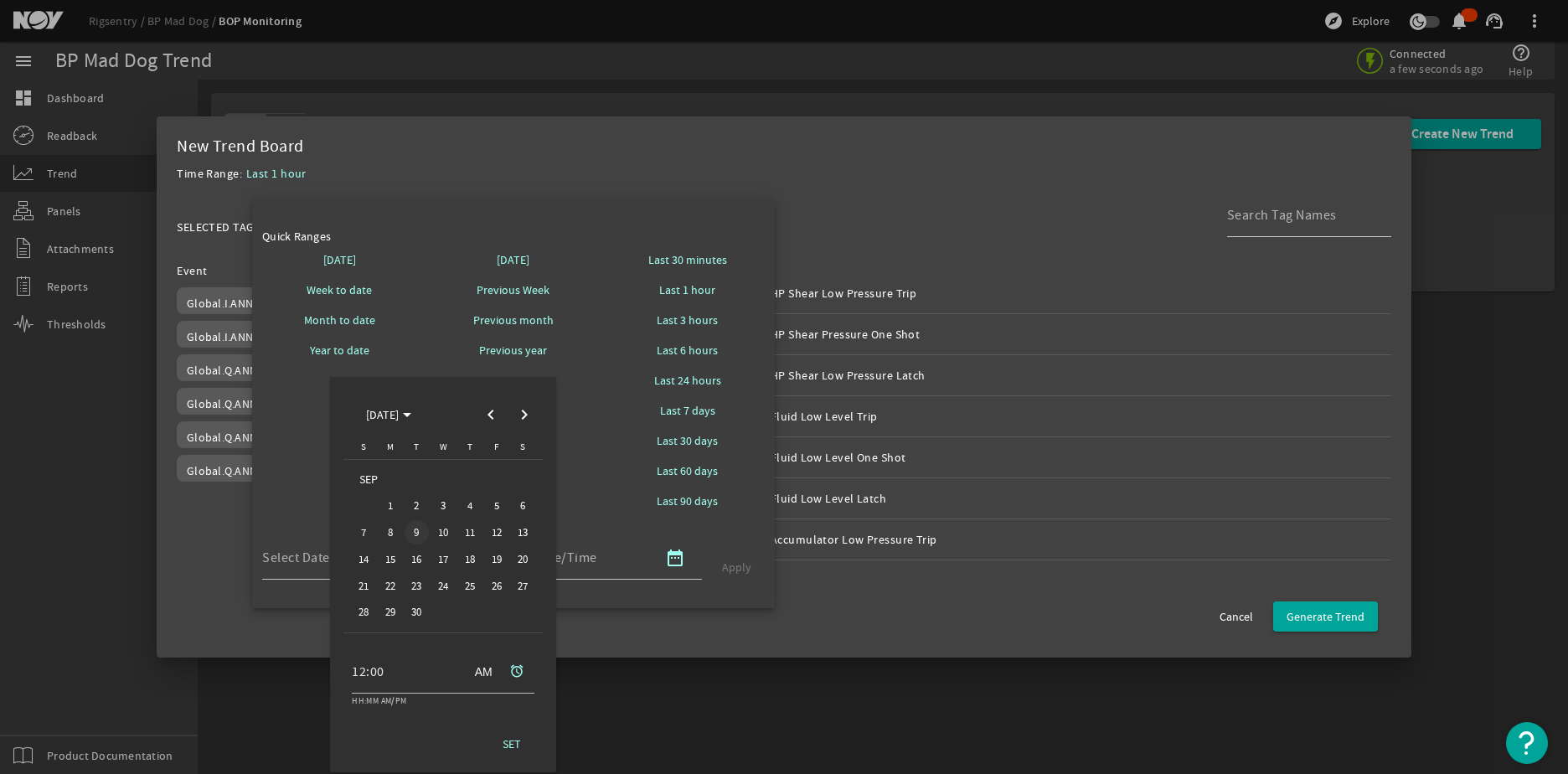
click at [421, 532] on span "9" at bounding box center [416, 532] width 25 height 25
click at [511, 745] on span "SET" at bounding box center [512, 744] width 18 height 17
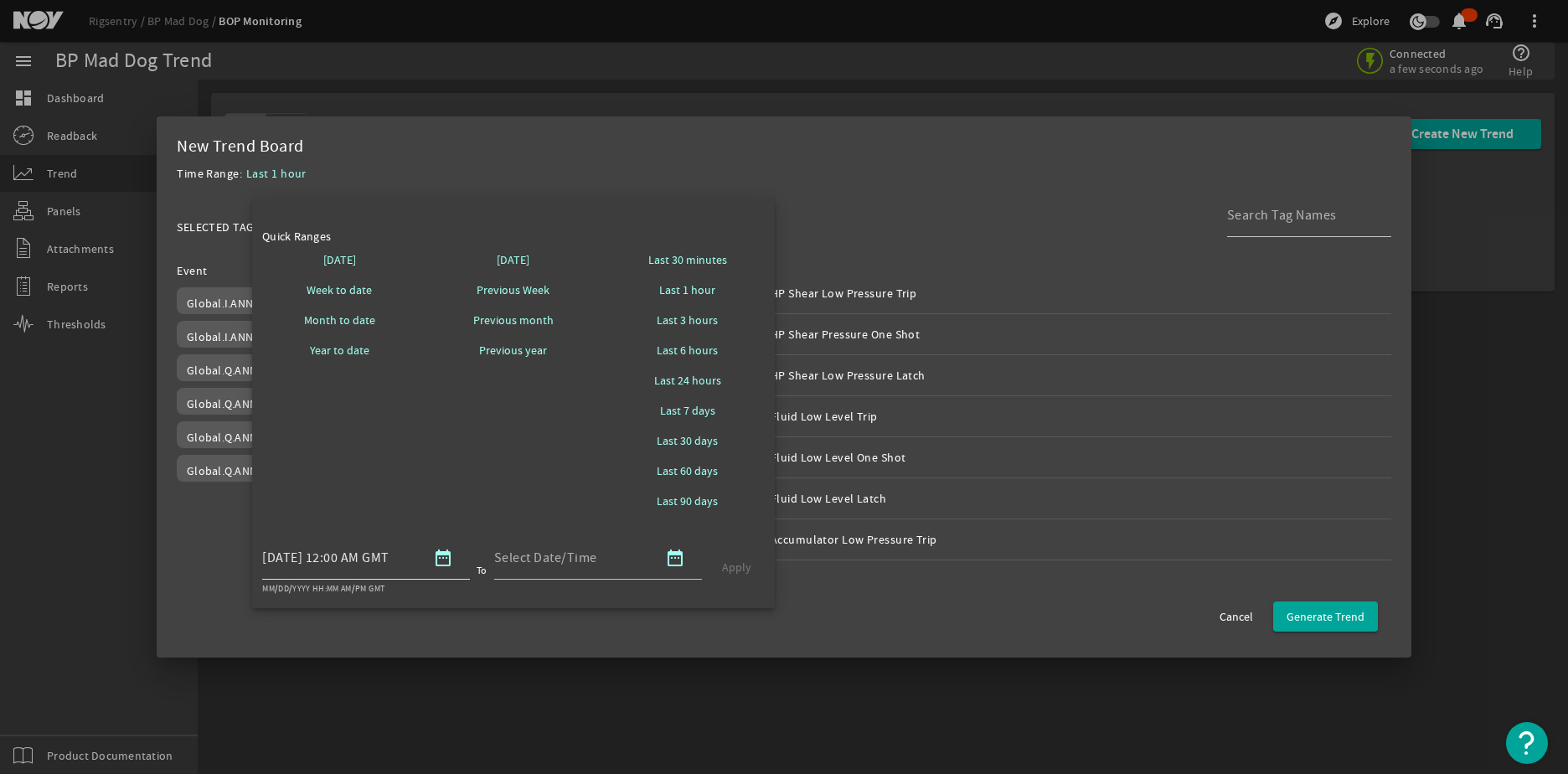
click at [443, 563] on mat-icon "date_range" at bounding box center [442, 557] width 20 height 20
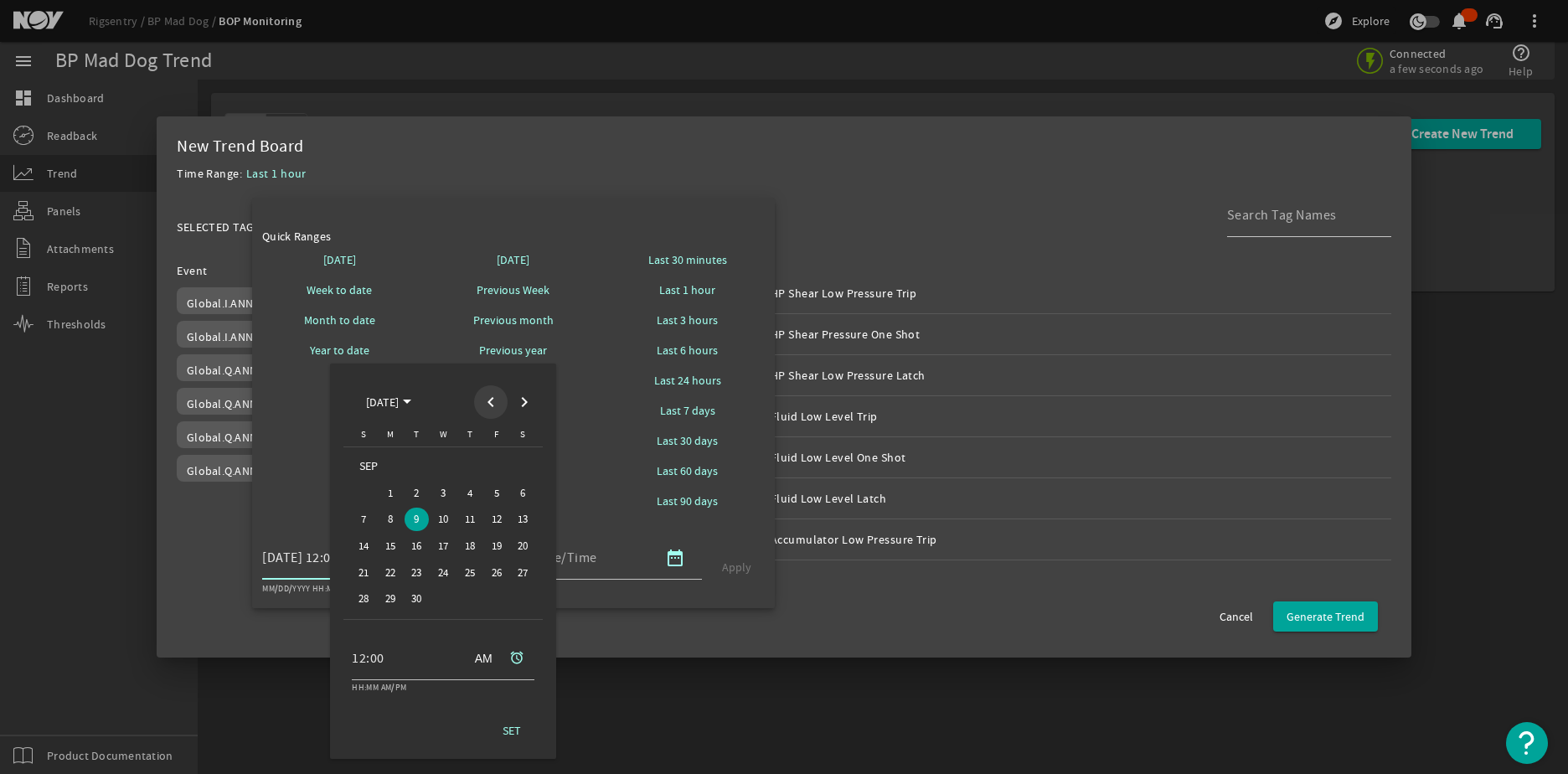
click at [483, 398] on span "Previous month" at bounding box center [491, 401] width 33 height 33
click at [503, 544] on span "20" at bounding box center [496, 546] width 25 height 25
click at [508, 726] on span "SET" at bounding box center [512, 730] width 18 height 17
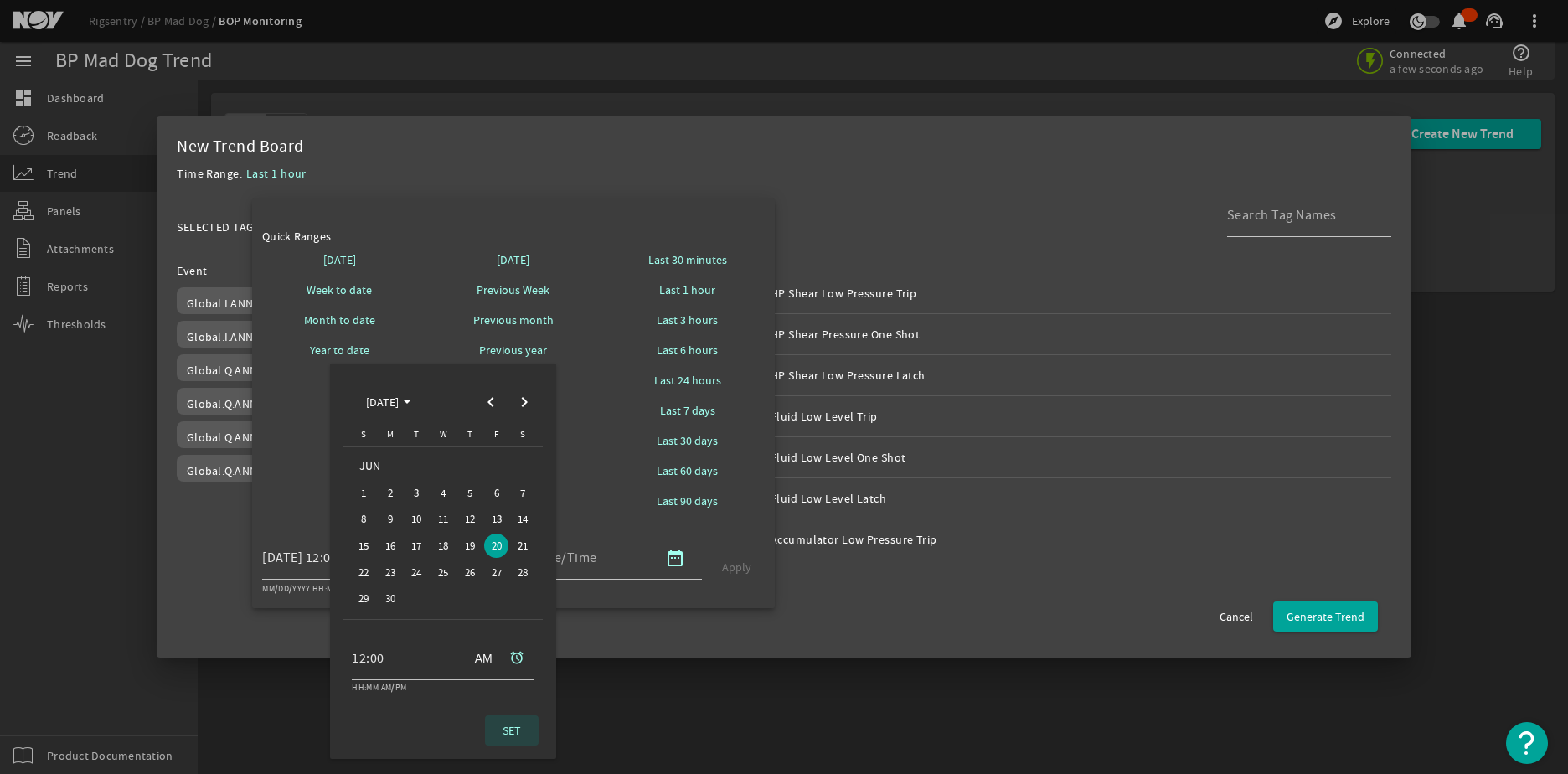
type input "[DATE] 12:00 AM GMT"
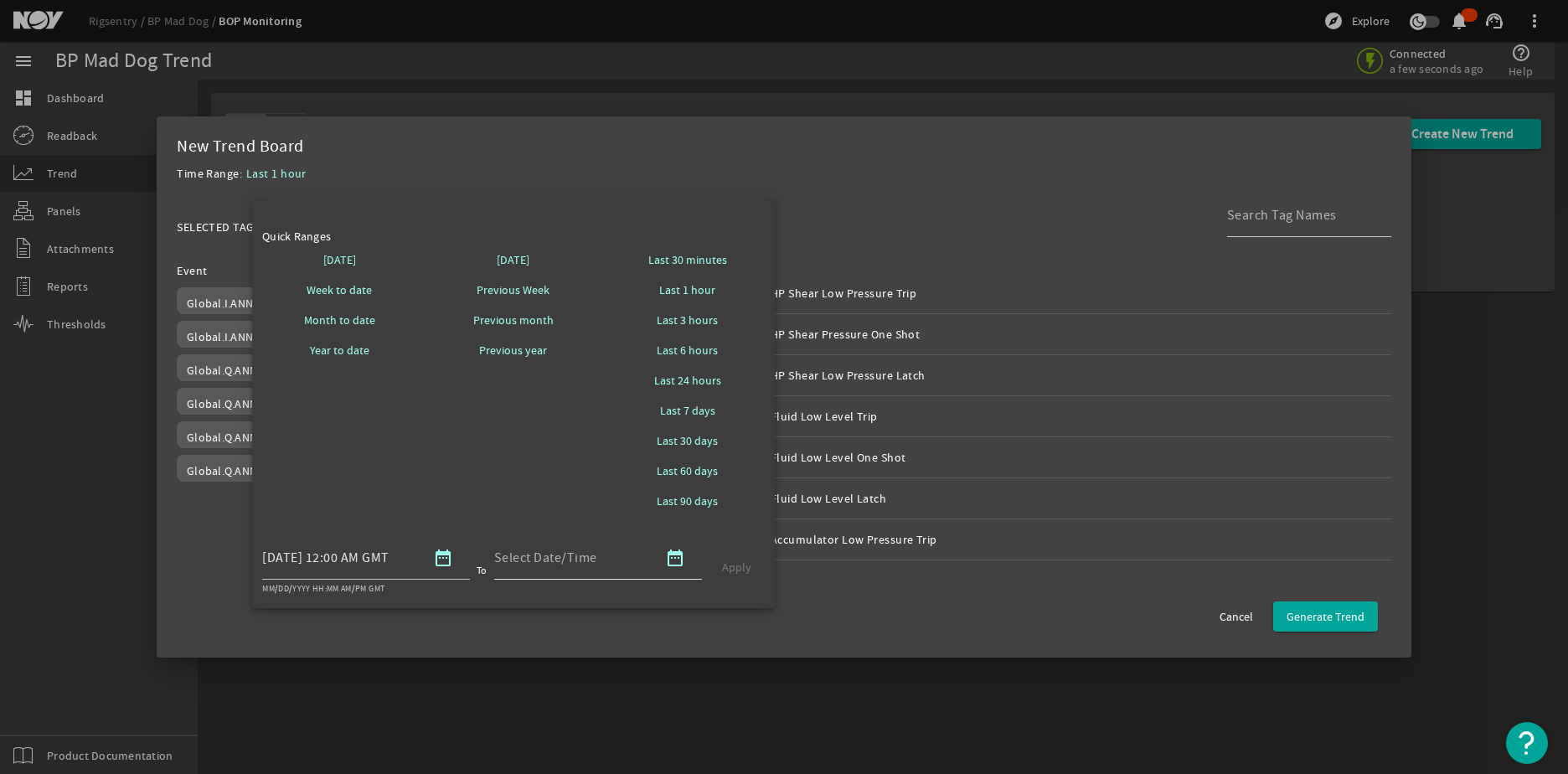
click at [675, 559] on mat-icon "date_range" at bounding box center [674, 557] width 20 height 20
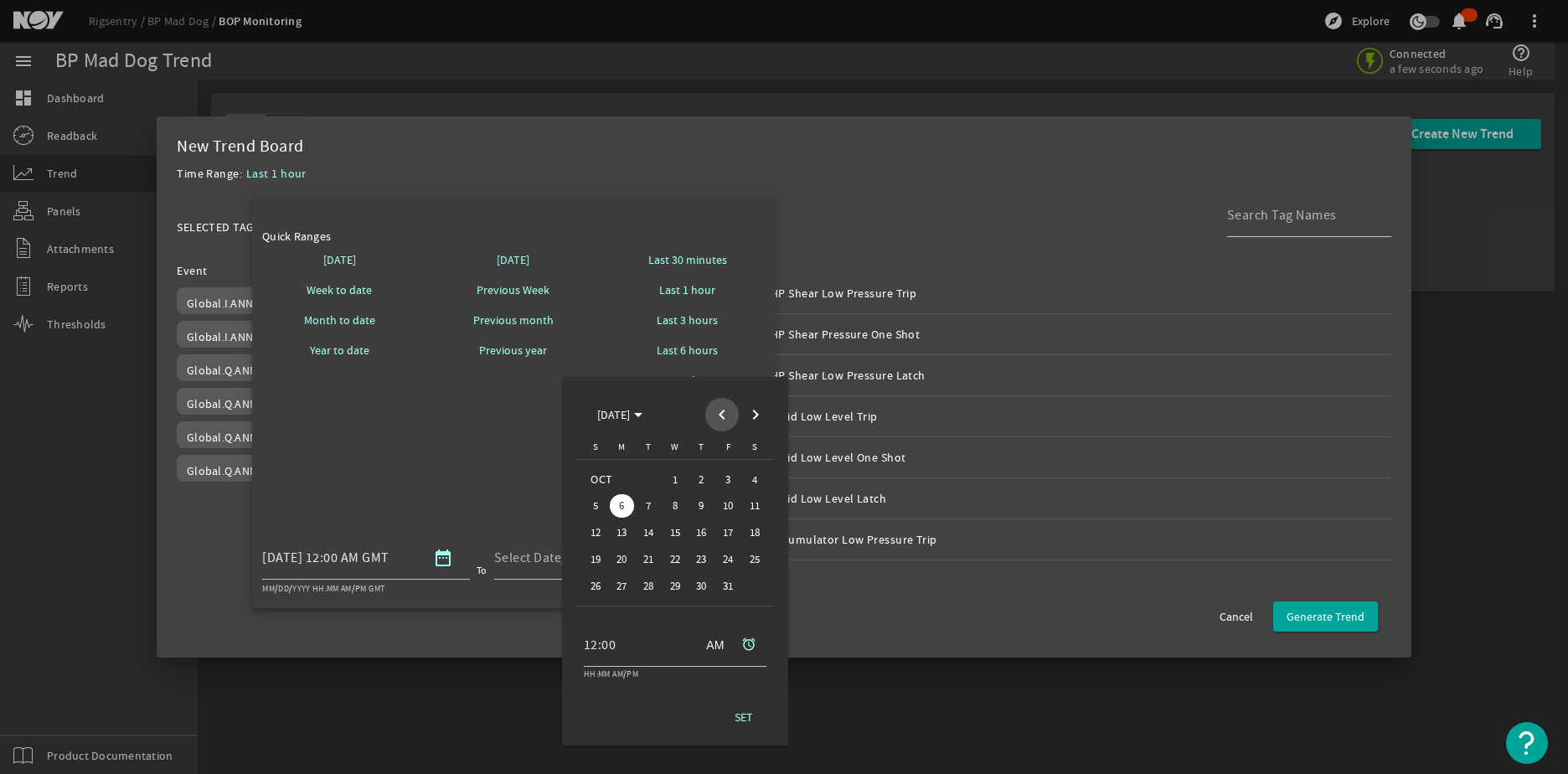
click at [721, 412] on span "Previous month" at bounding box center [722, 414] width 33 height 33
click at [652, 535] on span "9" at bounding box center [648, 532] width 25 height 25
click at [741, 742] on span "SET" at bounding box center [744, 744] width 18 height 17
type input "[DATE] 12:00 AM GMT"
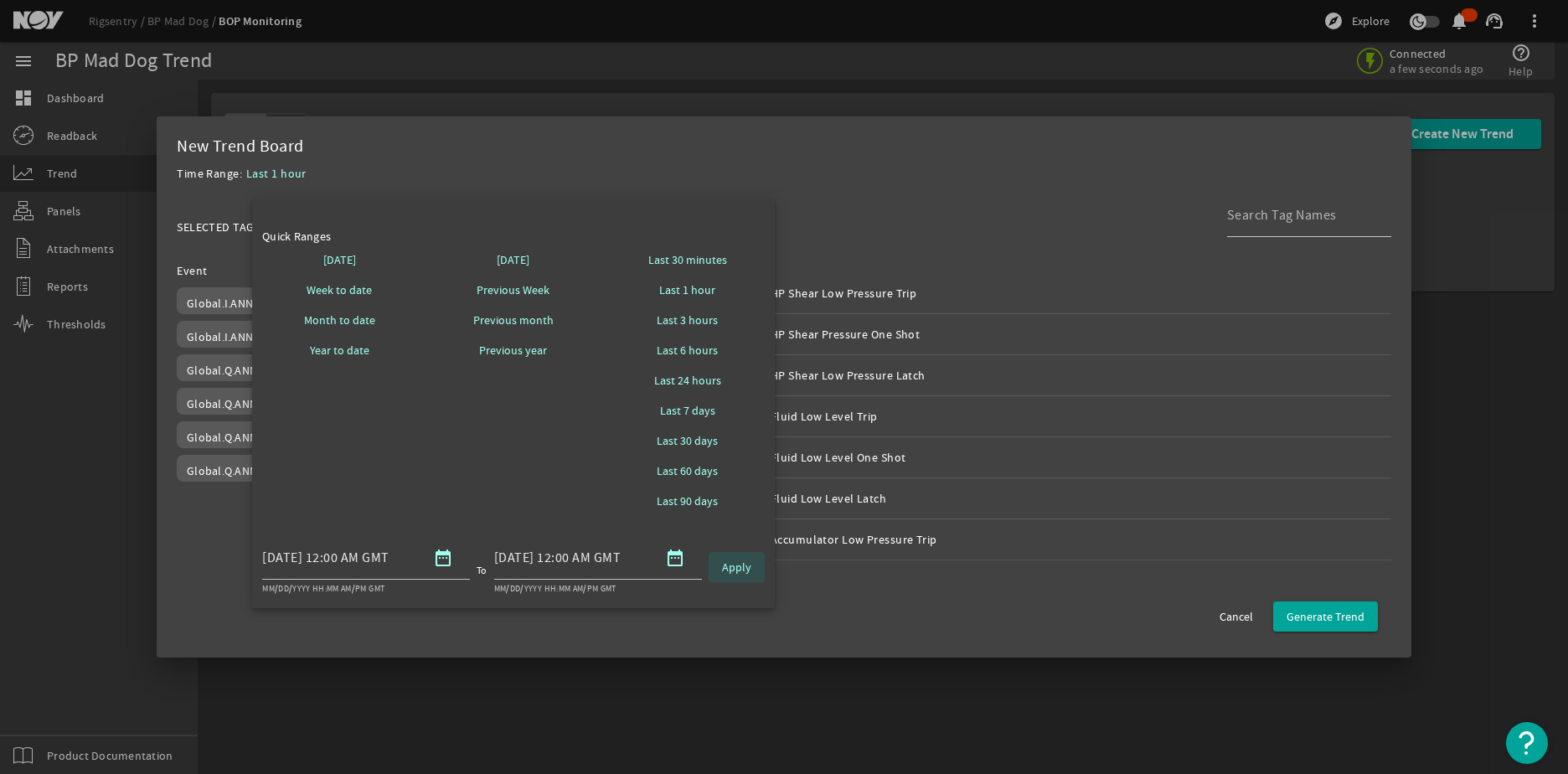
click at [733, 574] on span "Apply" at bounding box center [736, 568] width 29 height 17
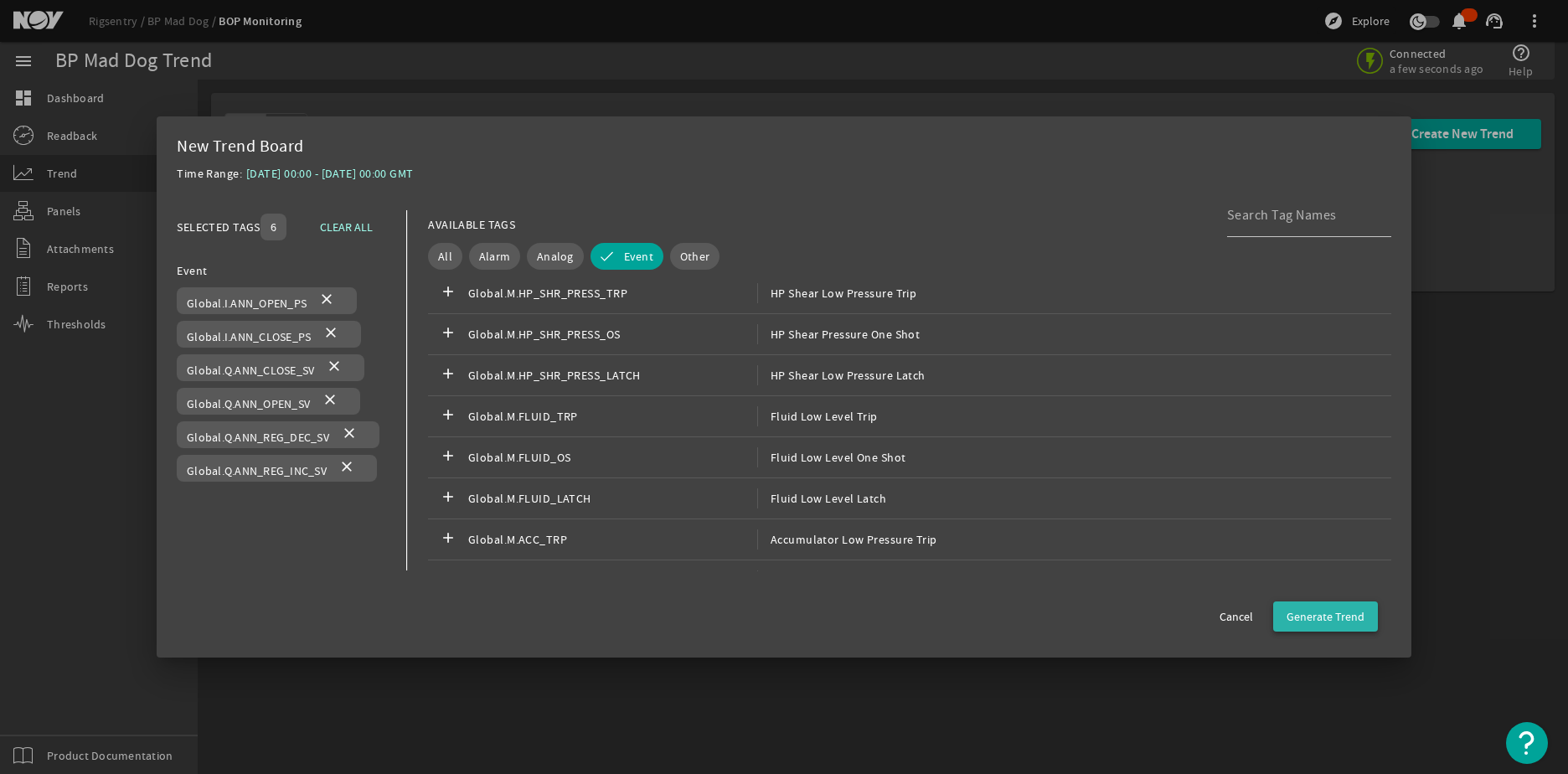
click at [1328, 611] on span "Generate Trend" at bounding box center [1326, 617] width 78 height 17
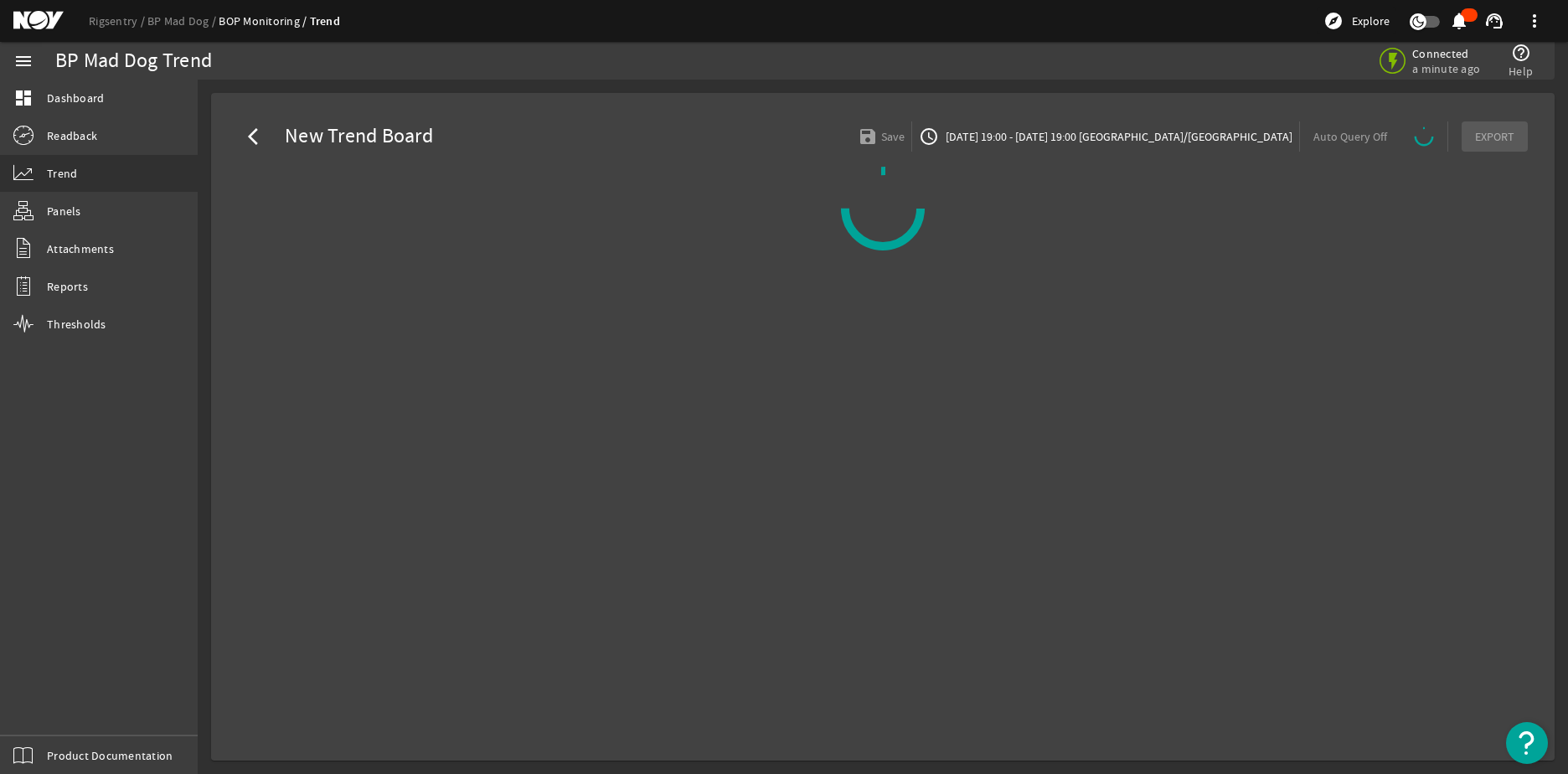
select select "ALL"
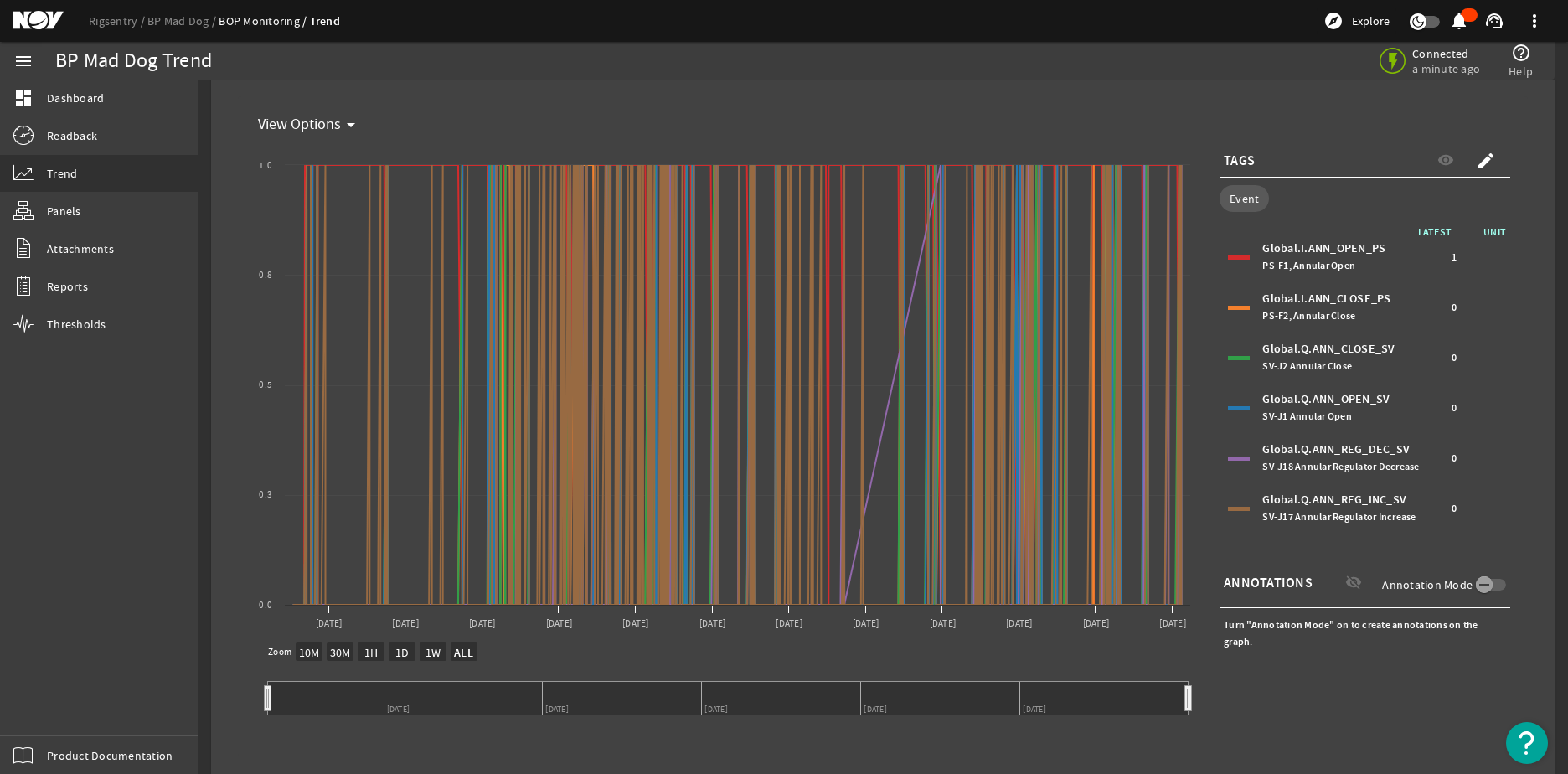
scroll to position [106, 0]
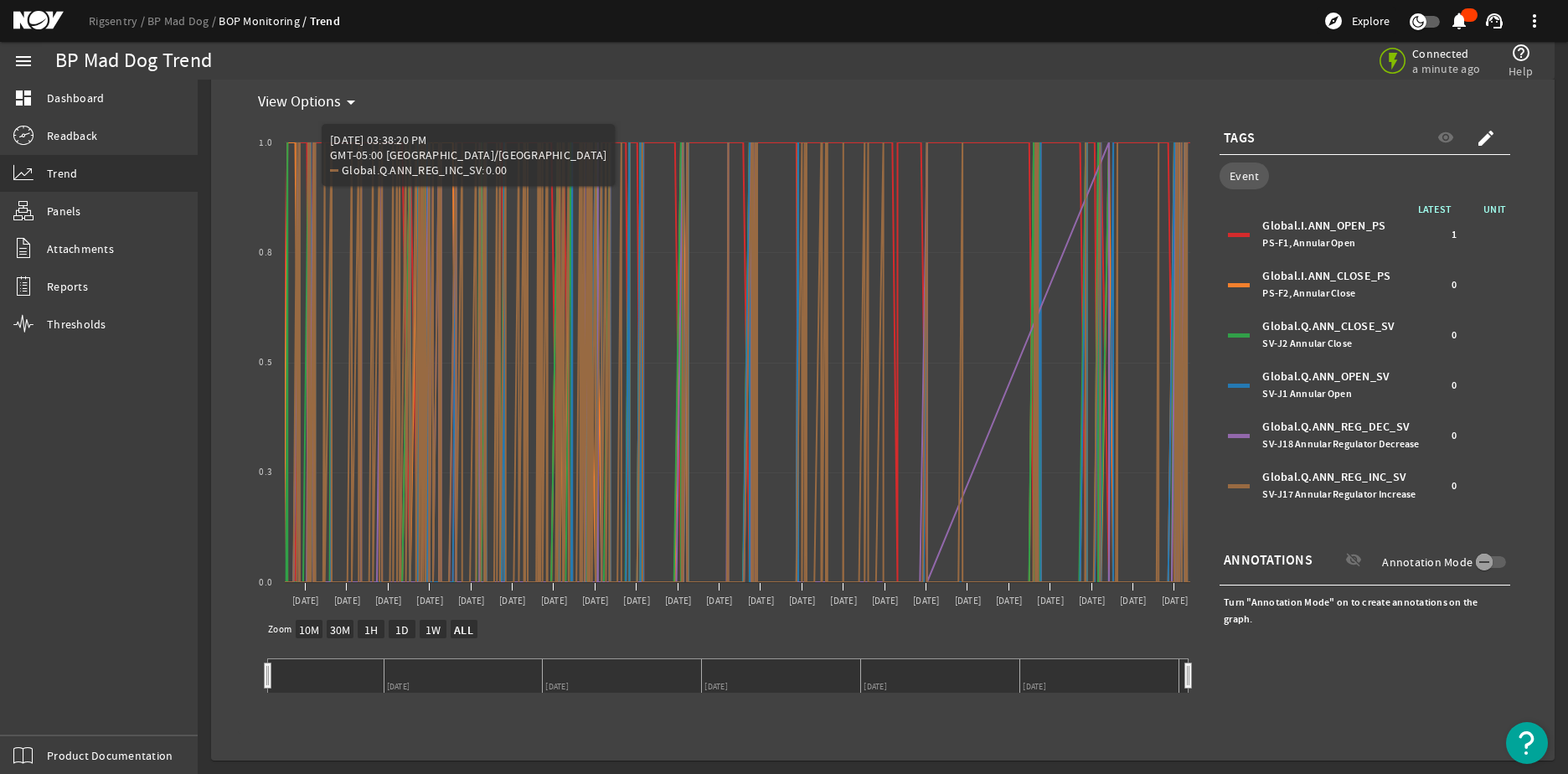
click at [351, 100] on mat-icon "arrow_drop_down" at bounding box center [351, 102] width 20 height 20
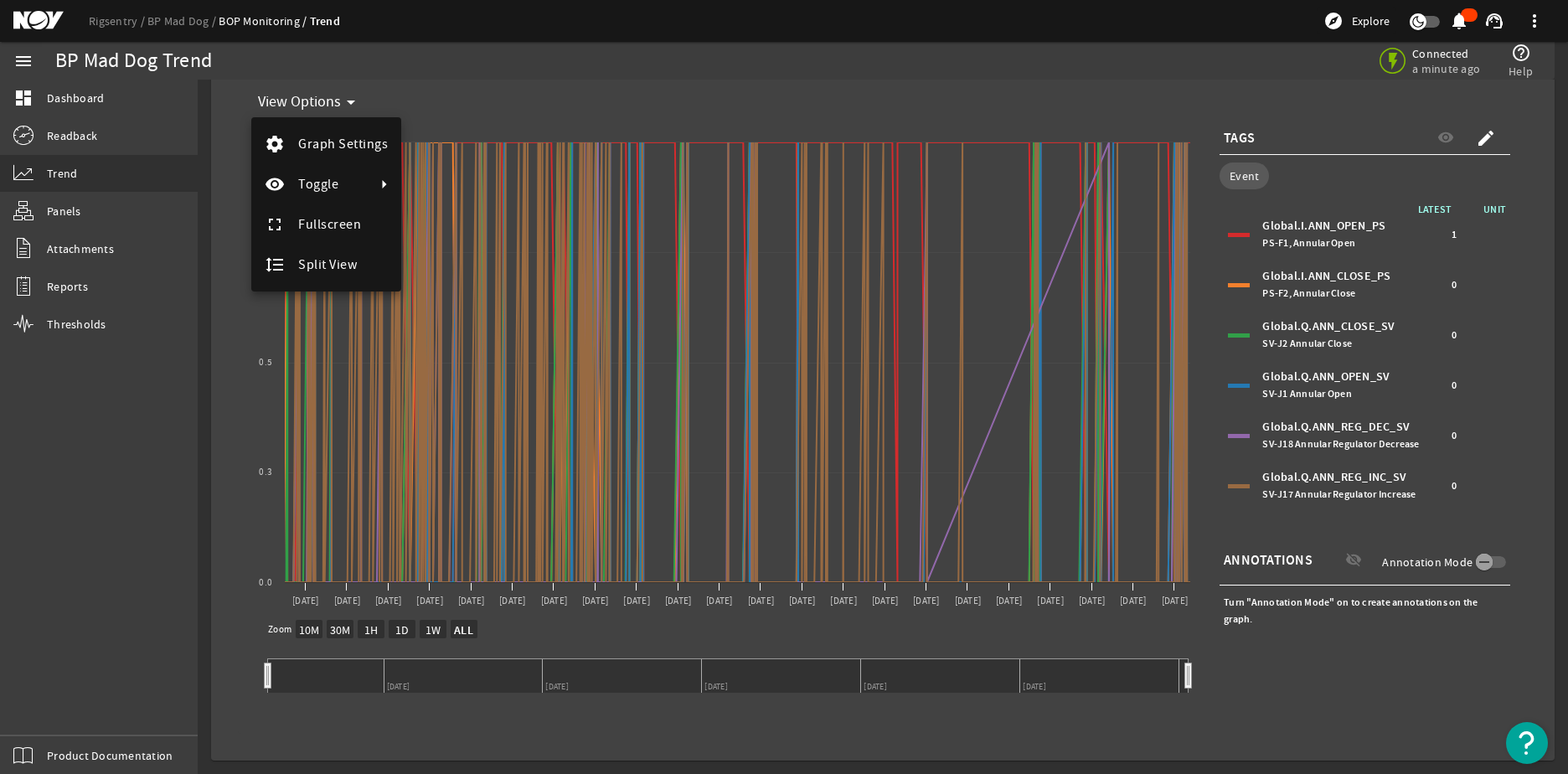
click at [455, 118] on div at bounding box center [784, 387] width 1568 height 774
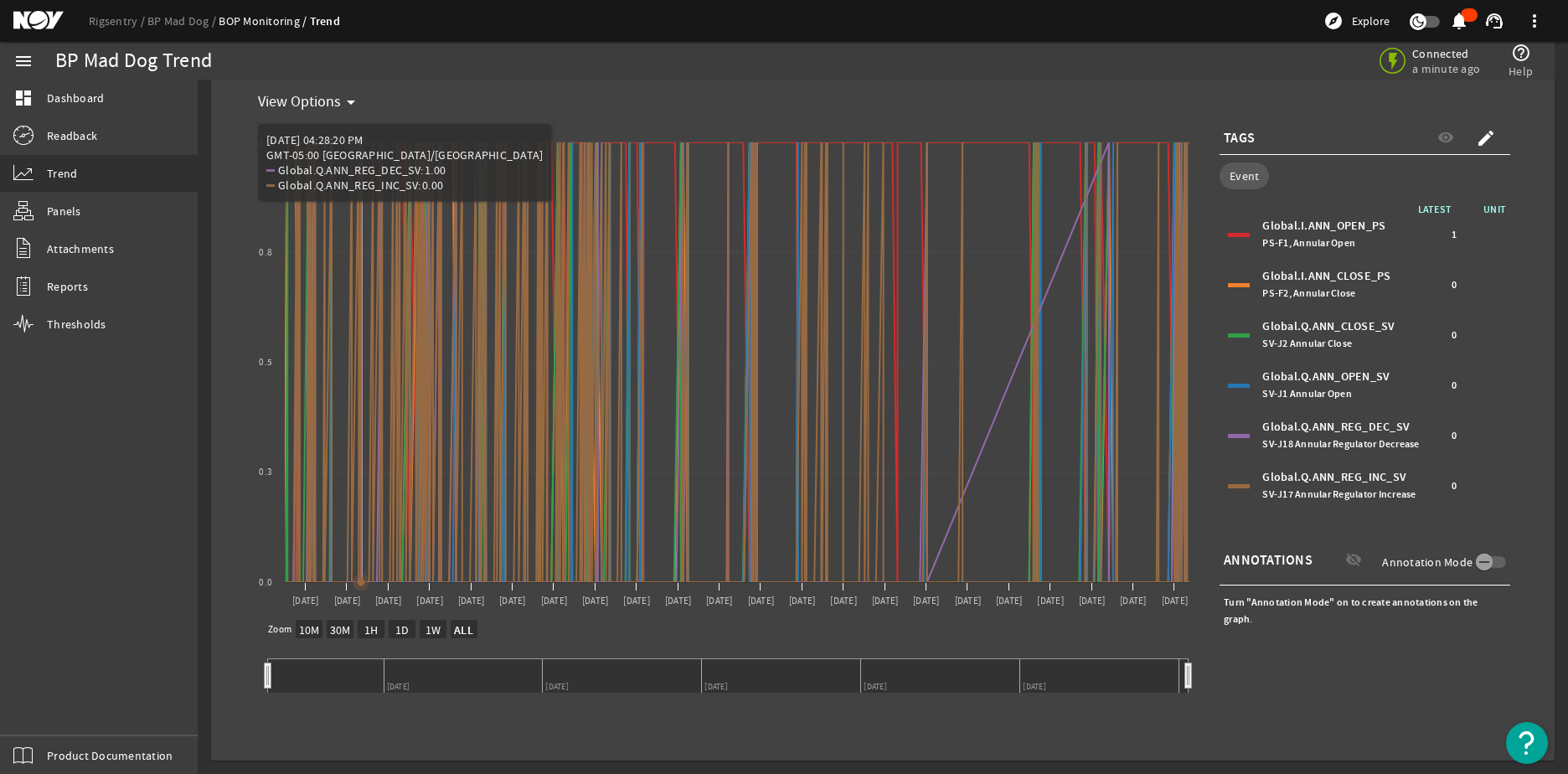
click at [344, 123] on rect "Chart title" at bounding box center [725, 368] width 947 height 503
click at [343, 101] on mat-icon "arrow_drop_down" at bounding box center [351, 102] width 20 height 20
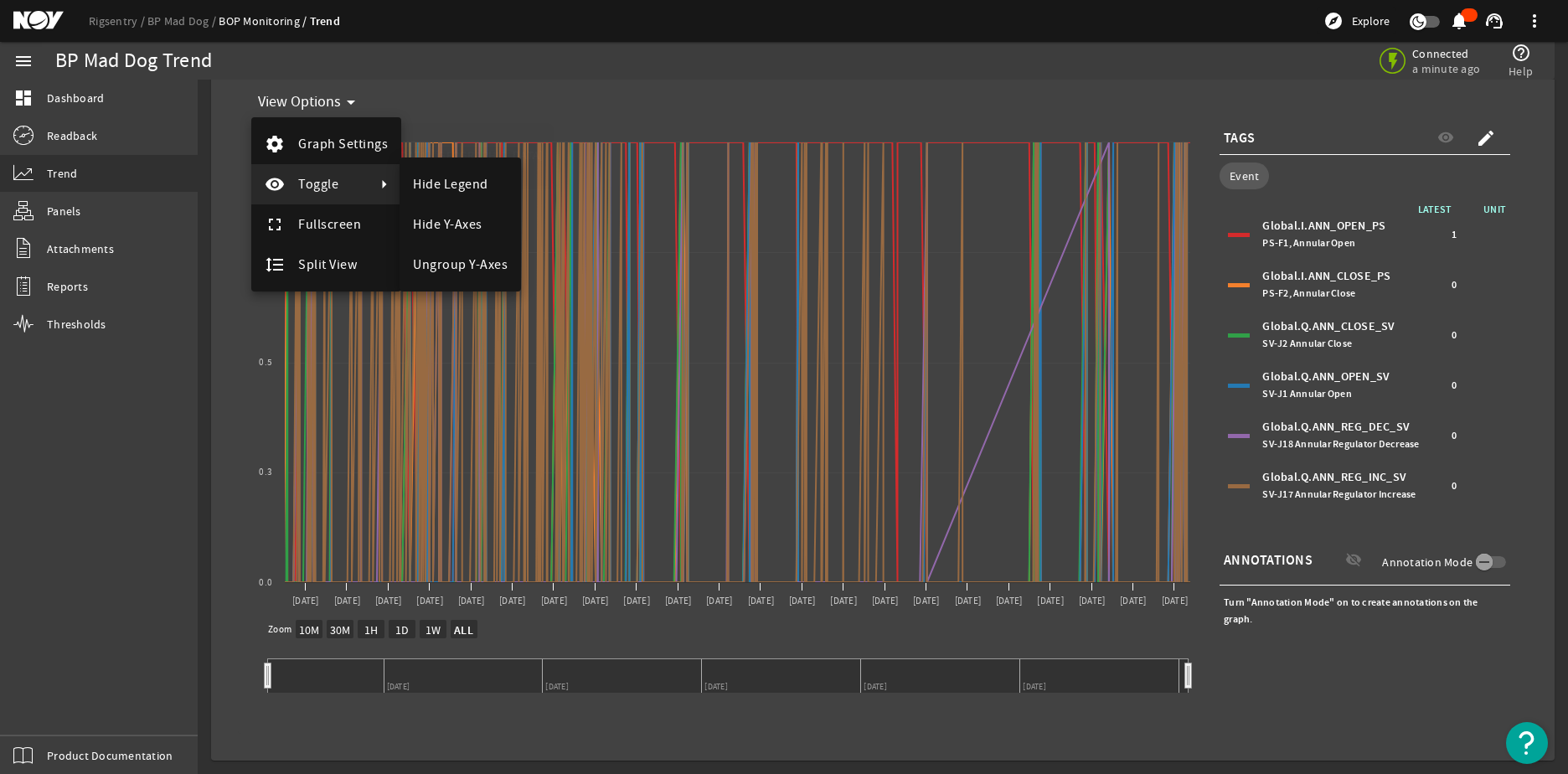
click at [339, 170] on button "remove_red_eye Toggle" at bounding box center [326, 184] width 150 height 40
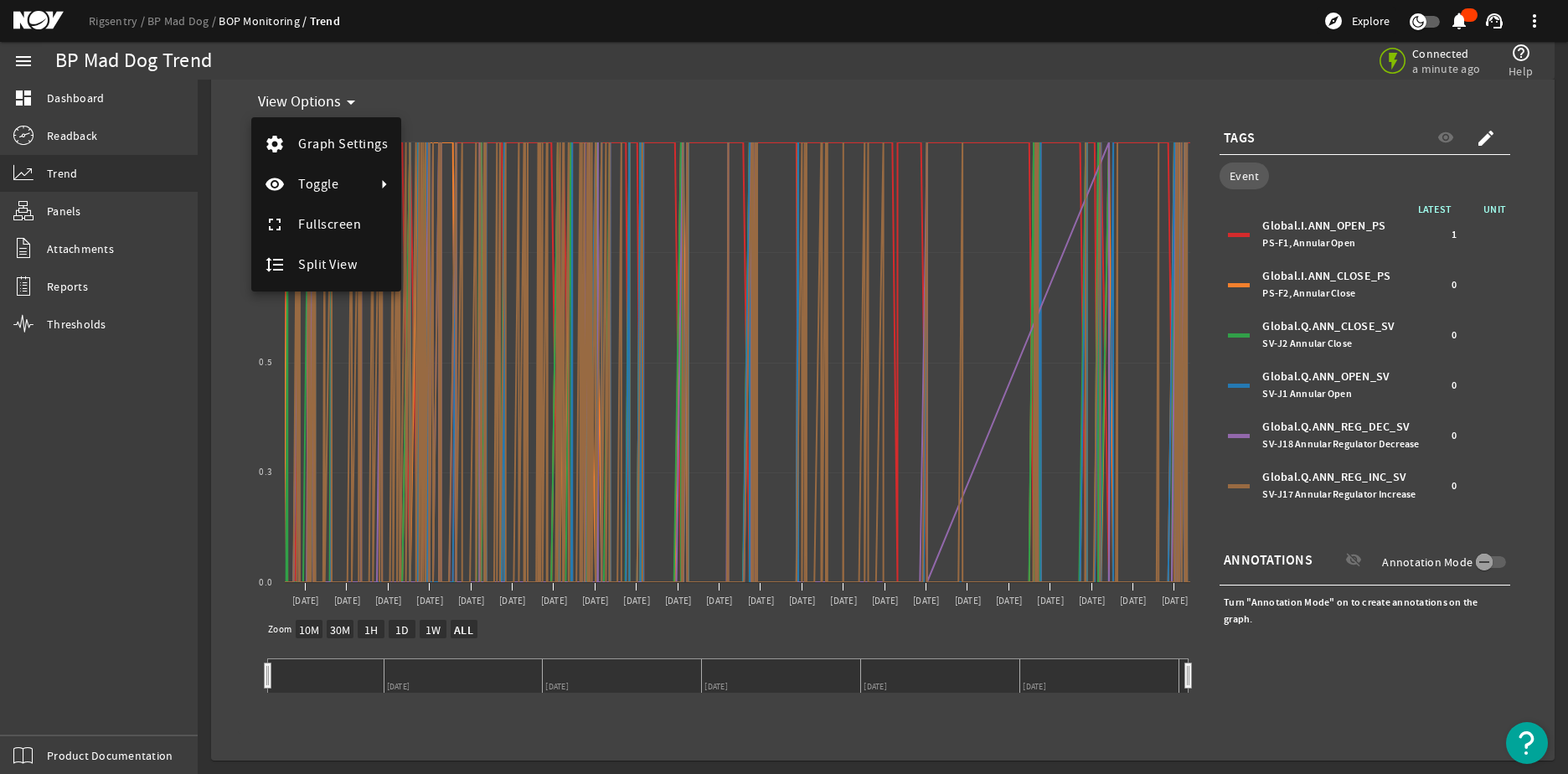
click at [483, 119] on div at bounding box center [784, 387] width 1568 height 774
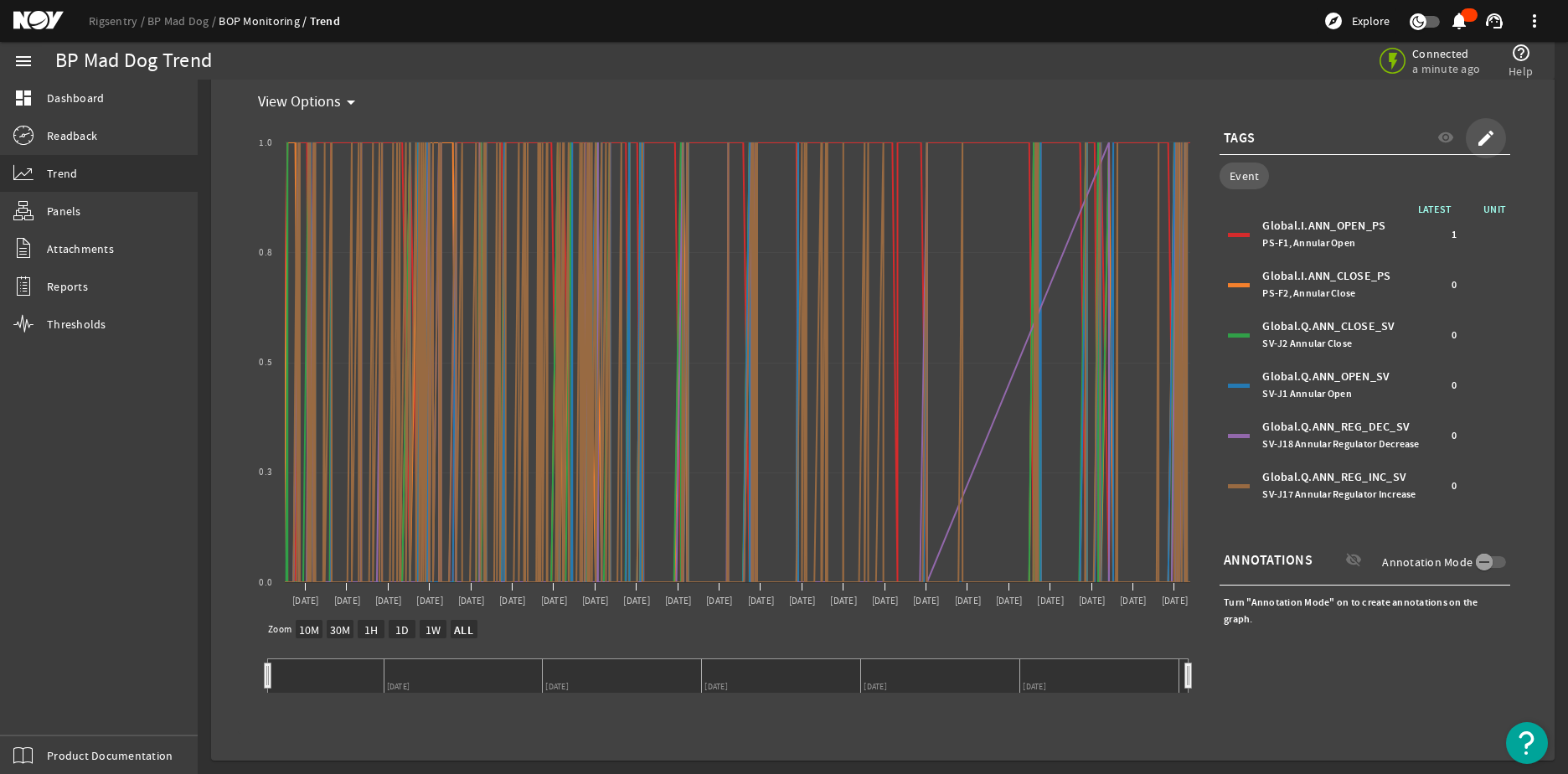
click at [1476, 134] on mat-icon "create" at bounding box center [1485, 138] width 20 height 20
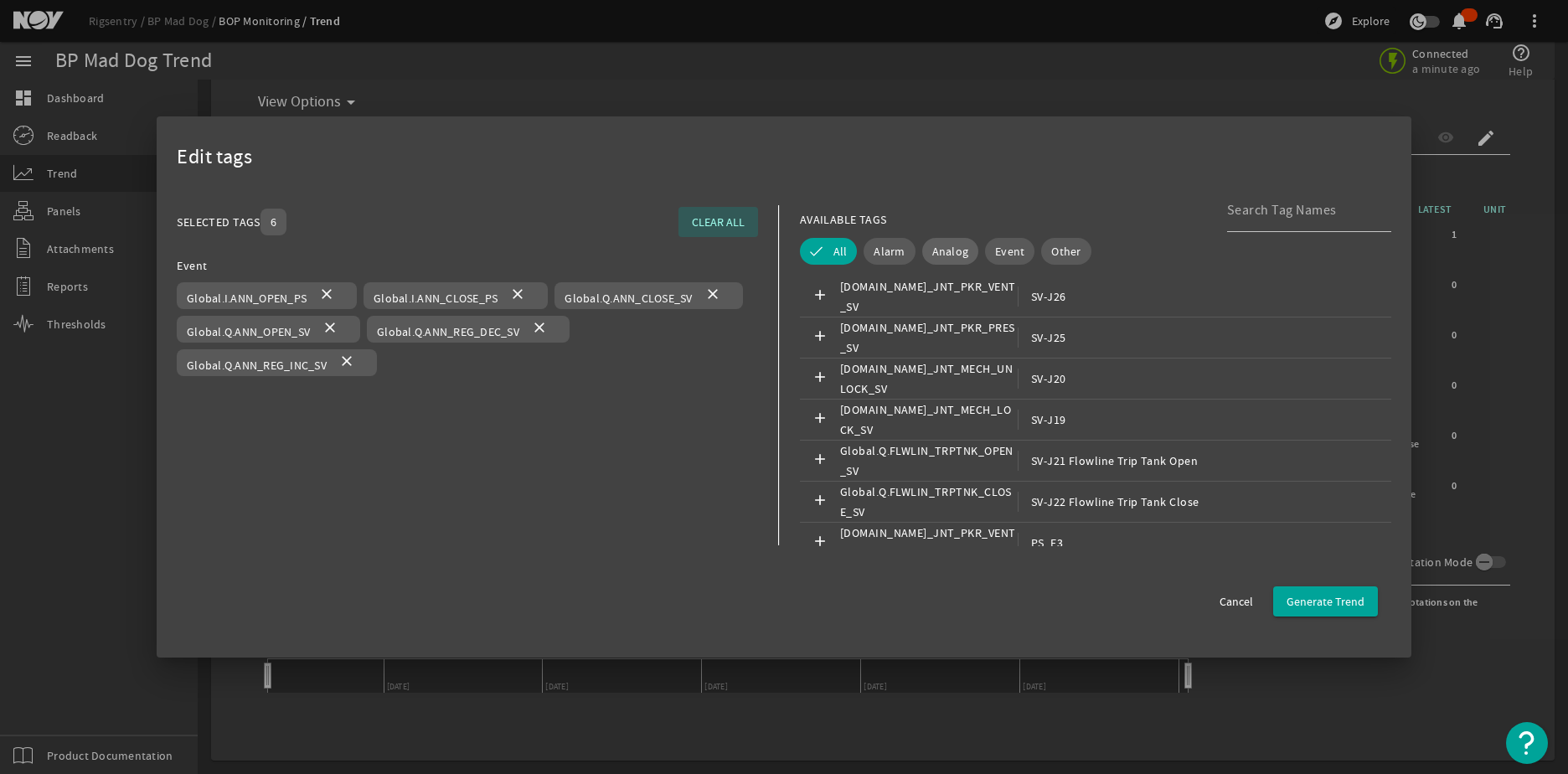
click at [948, 252] on span "Analog" at bounding box center [950, 251] width 37 height 17
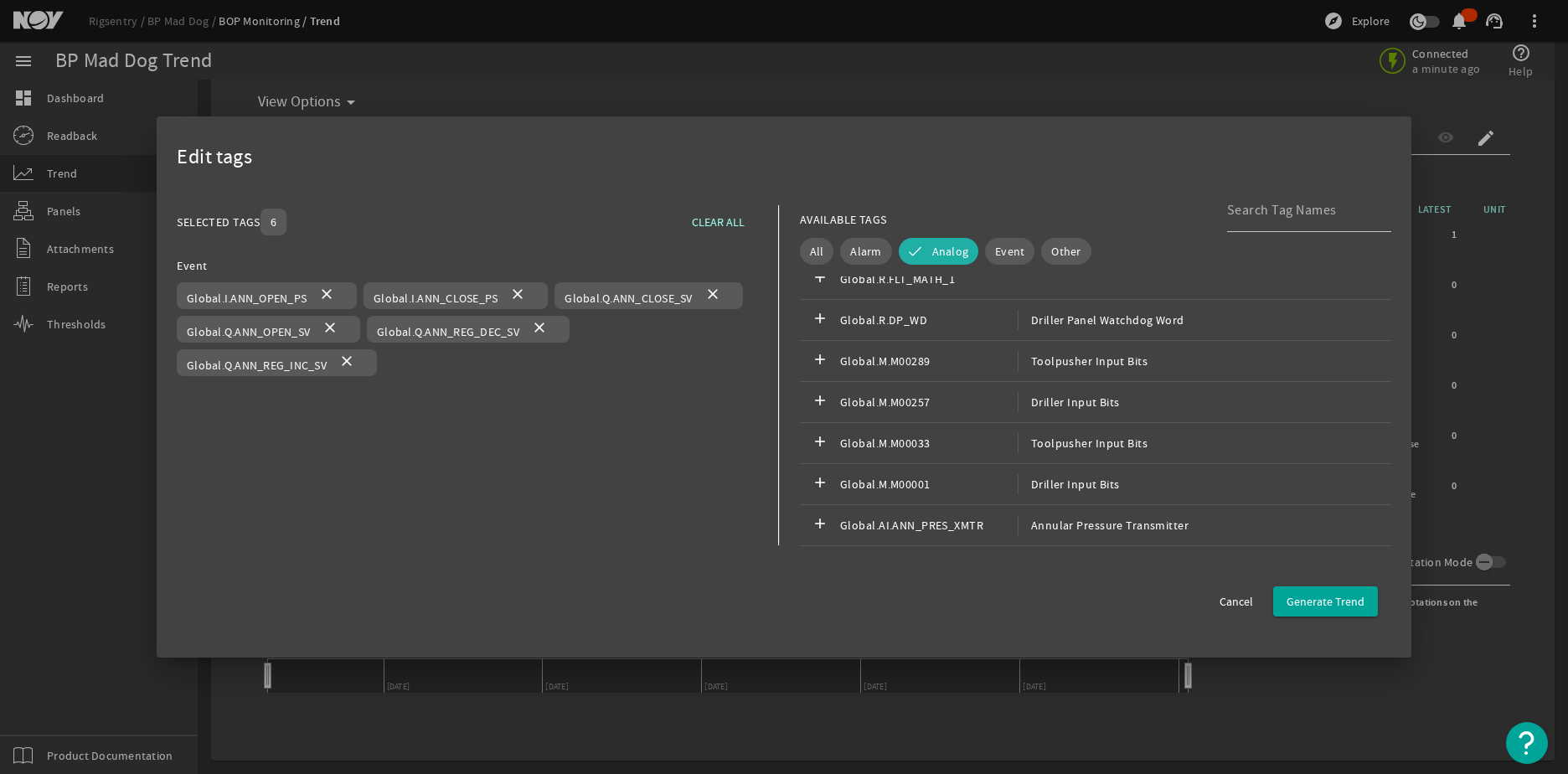
scroll to position [8, 0]
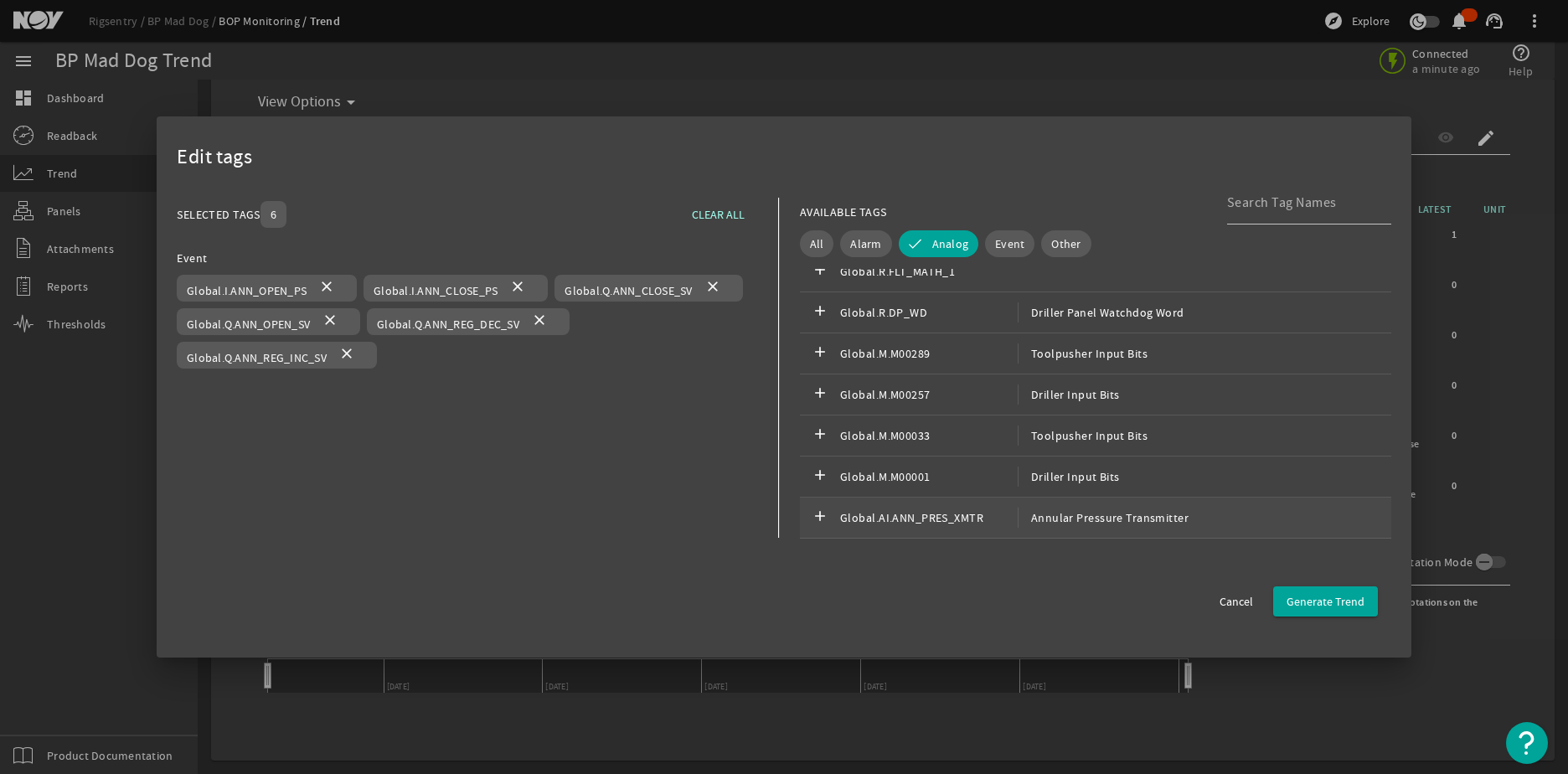
click at [1055, 524] on span "Annular Pressure Transmitter" at bounding box center [1102, 517] width 171 height 20
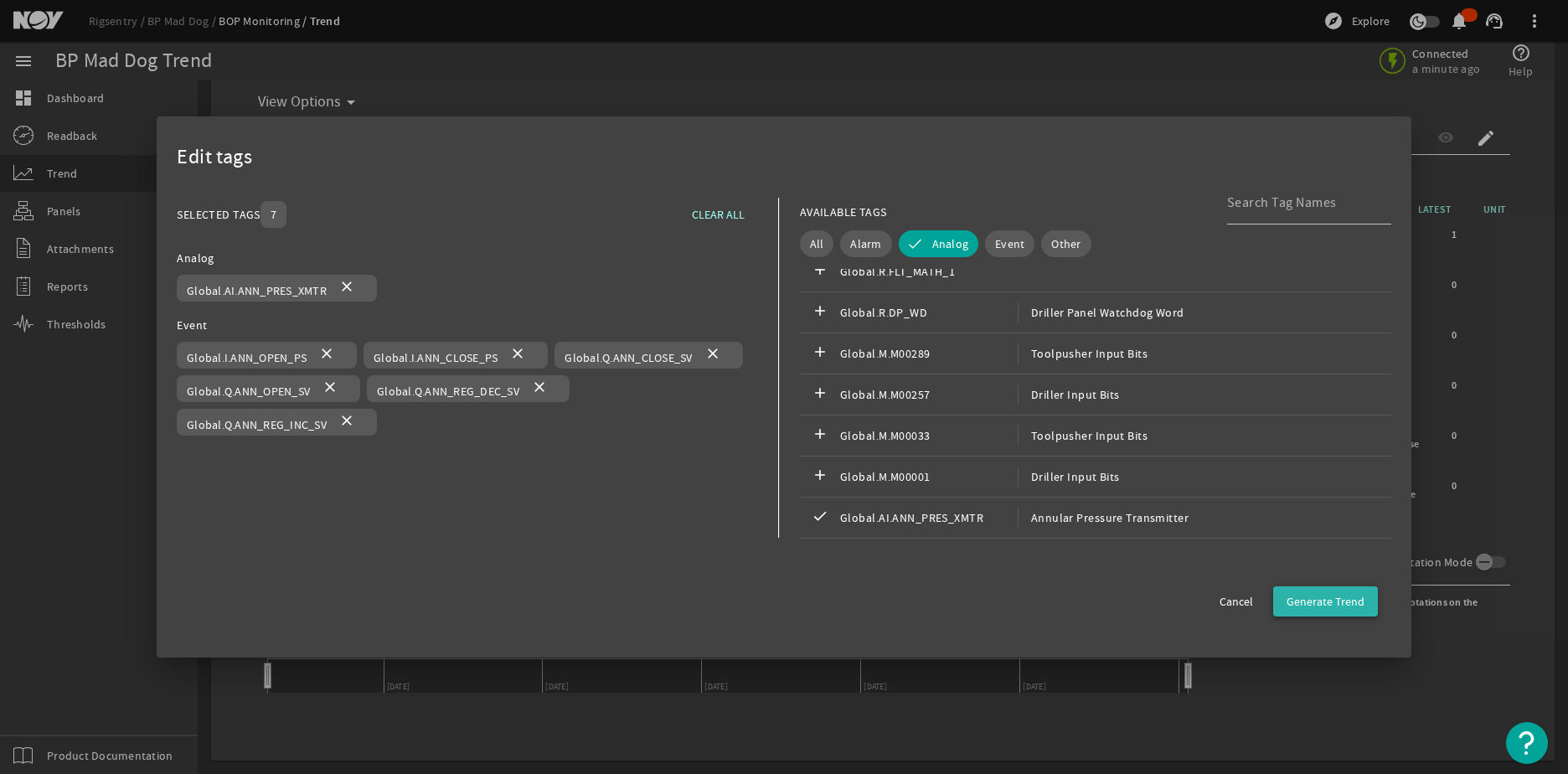
click at [1331, 601] on span "Generate Trend" at bounding box center [1326, 602] width 78 height 17
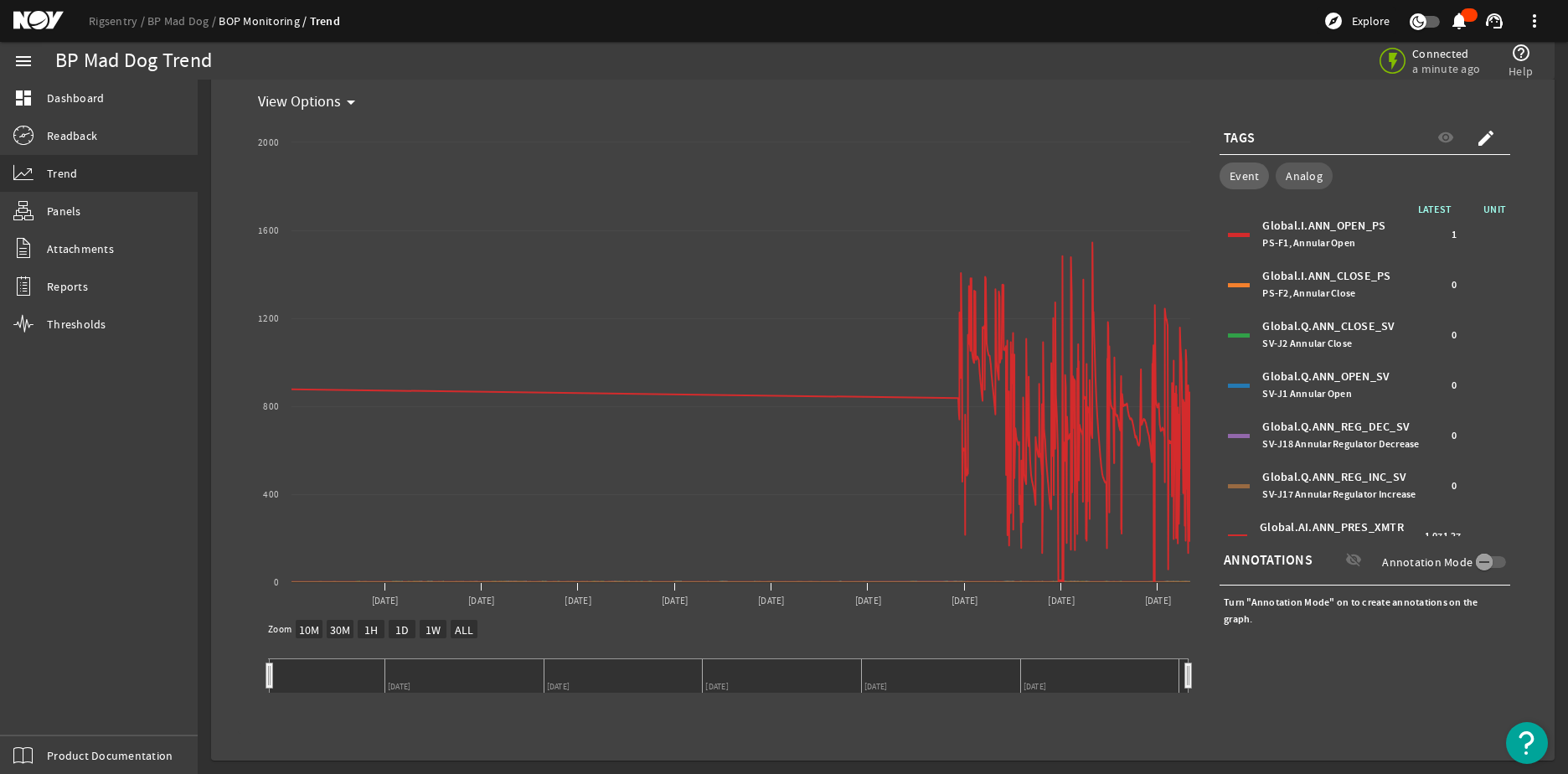
click at [1229, 173] on span "Event" at bounding box center [1244, 176] width 29 height 17
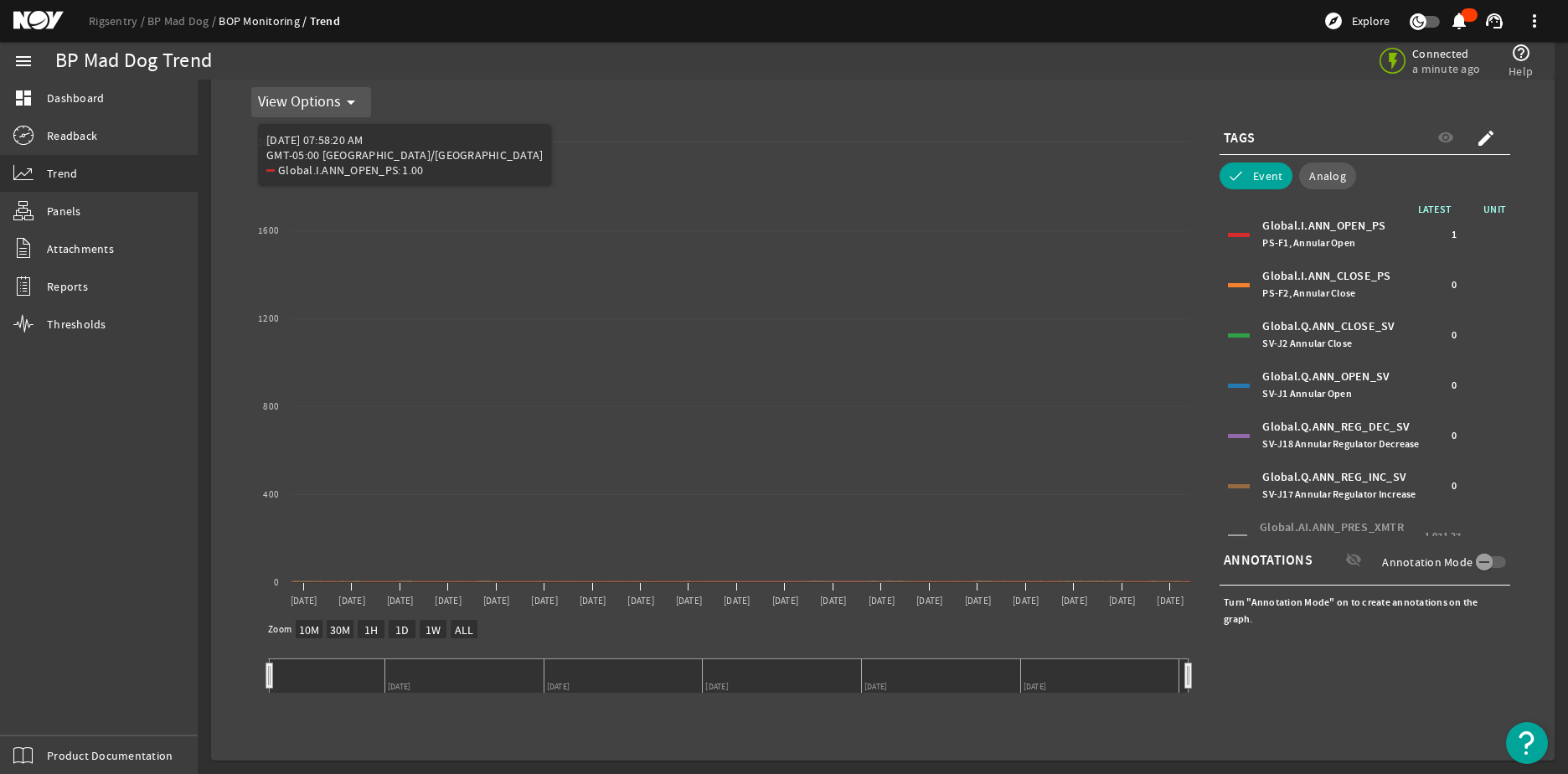
click at [347, 106] on mat-icon "arrow_drop_down" at bounding box center [351, 102] width 20 height 20
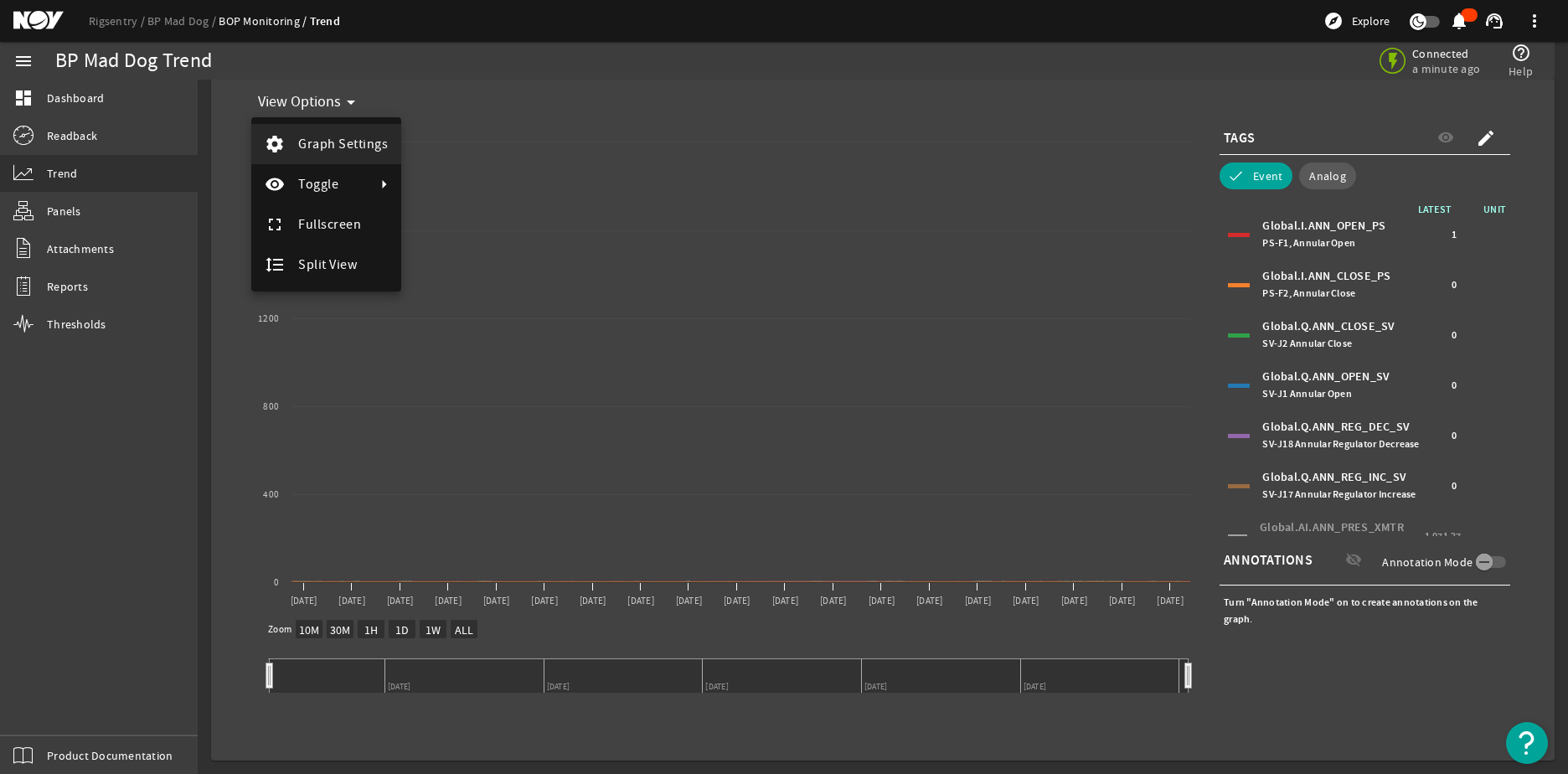
click at [347, 156] on button "settings Graph Settings" at bounding box center [326, 144] width 150 height 40
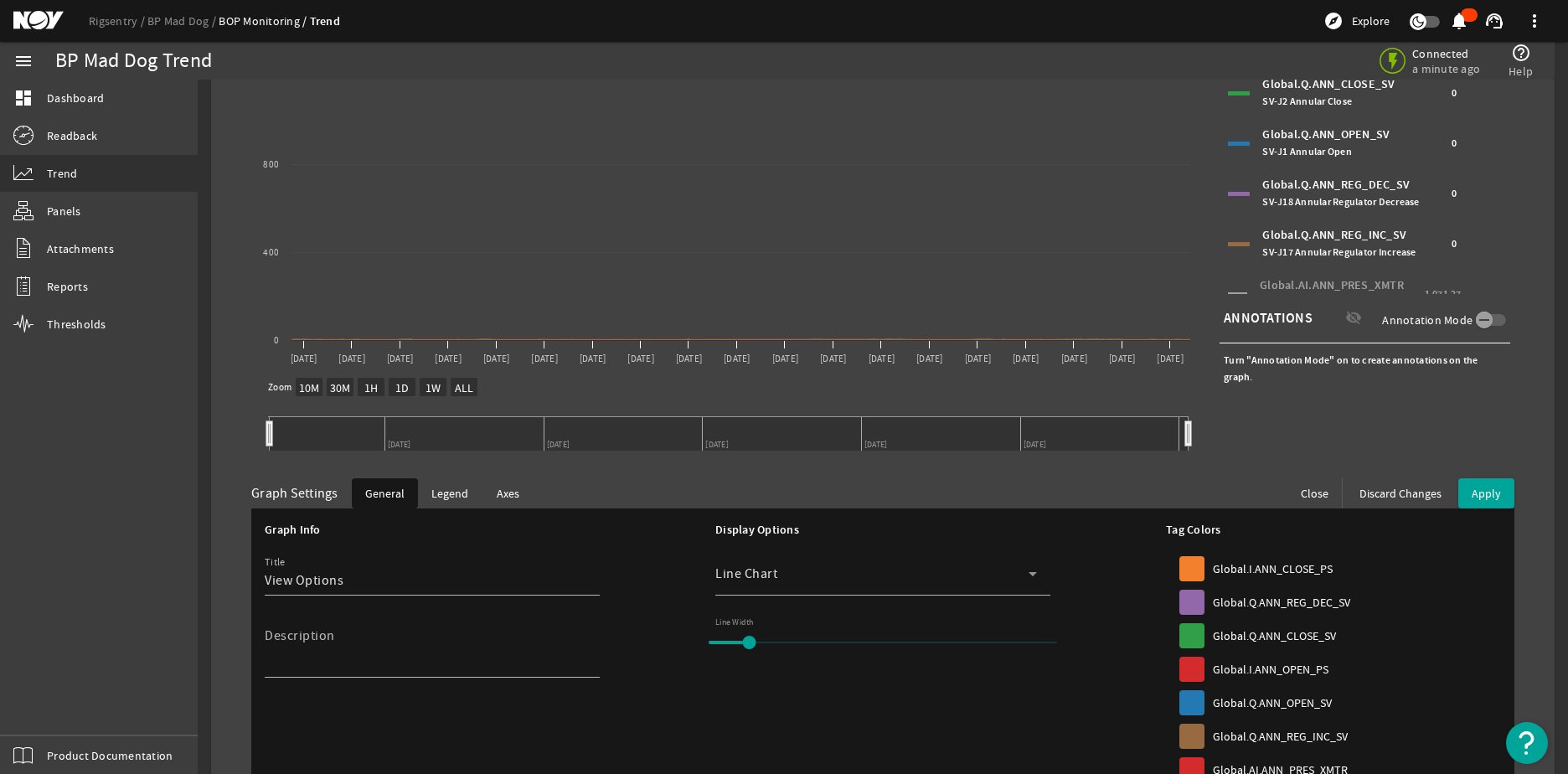
scroll to position [375, 0]
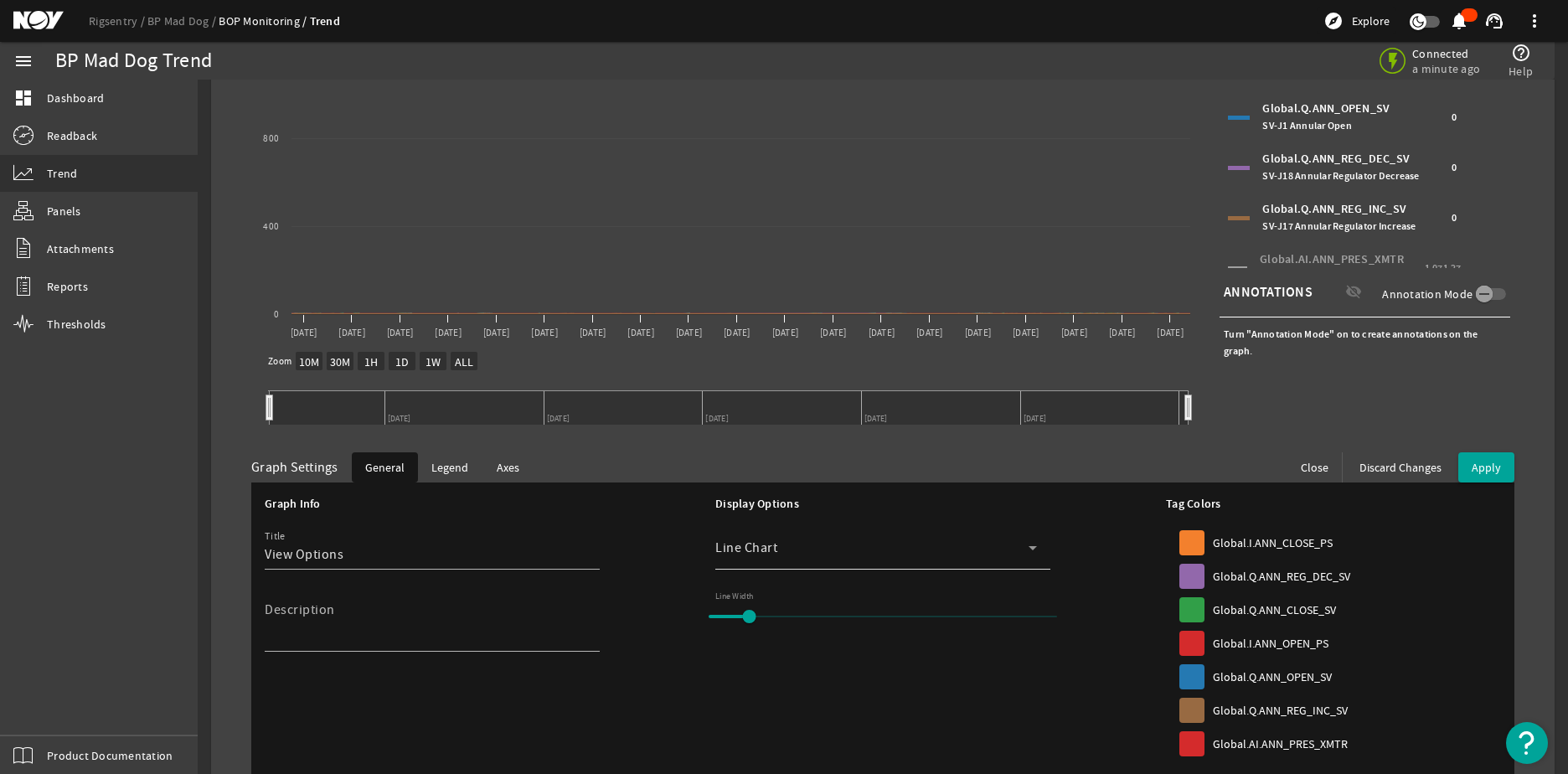
click at [779, 557] on div "Line Chart" at bounding box center [871, 548] width 313 height 20
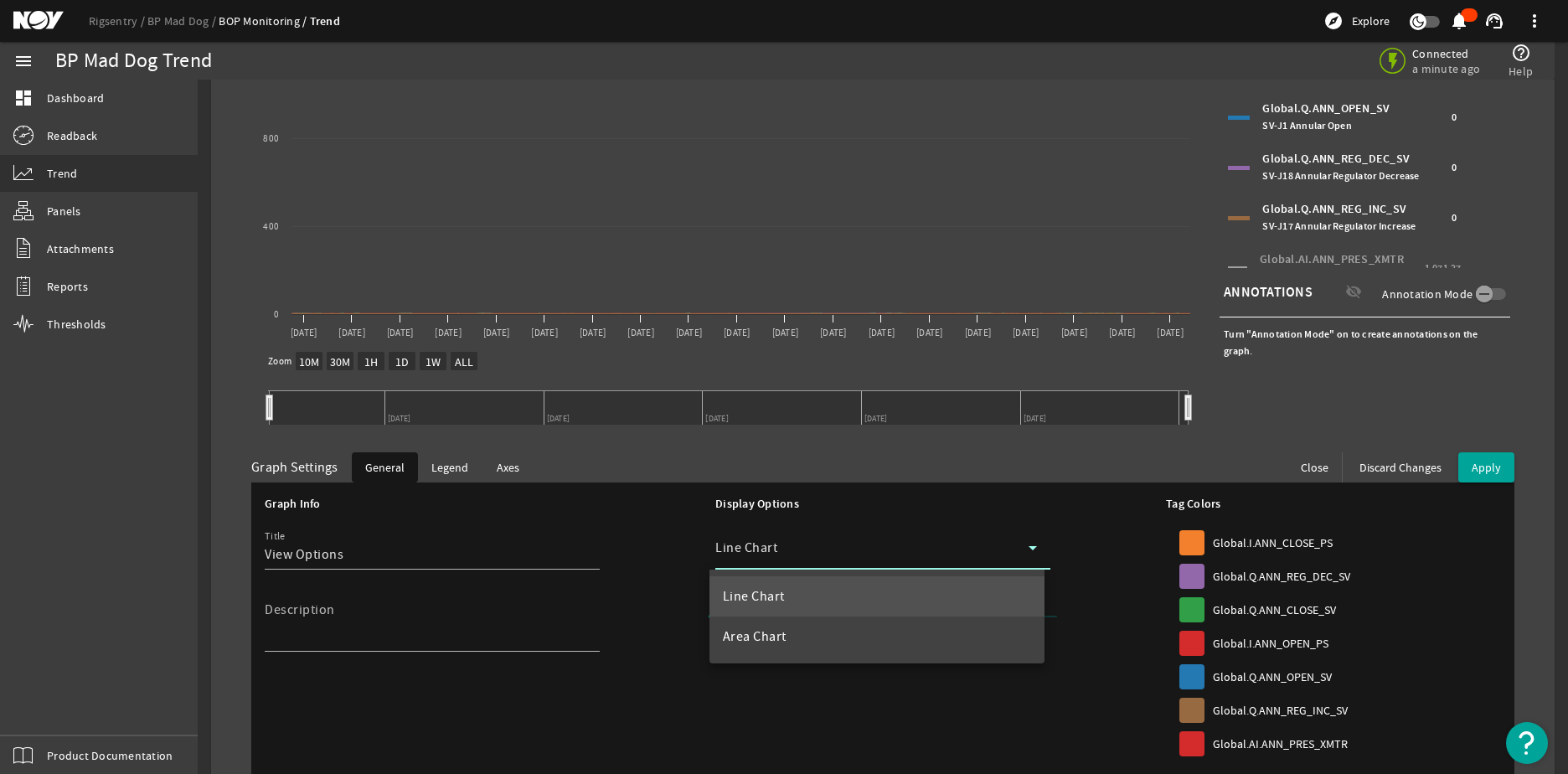
click at [779, 557] on div at bounding box center [784, 387] width 1568 height 774
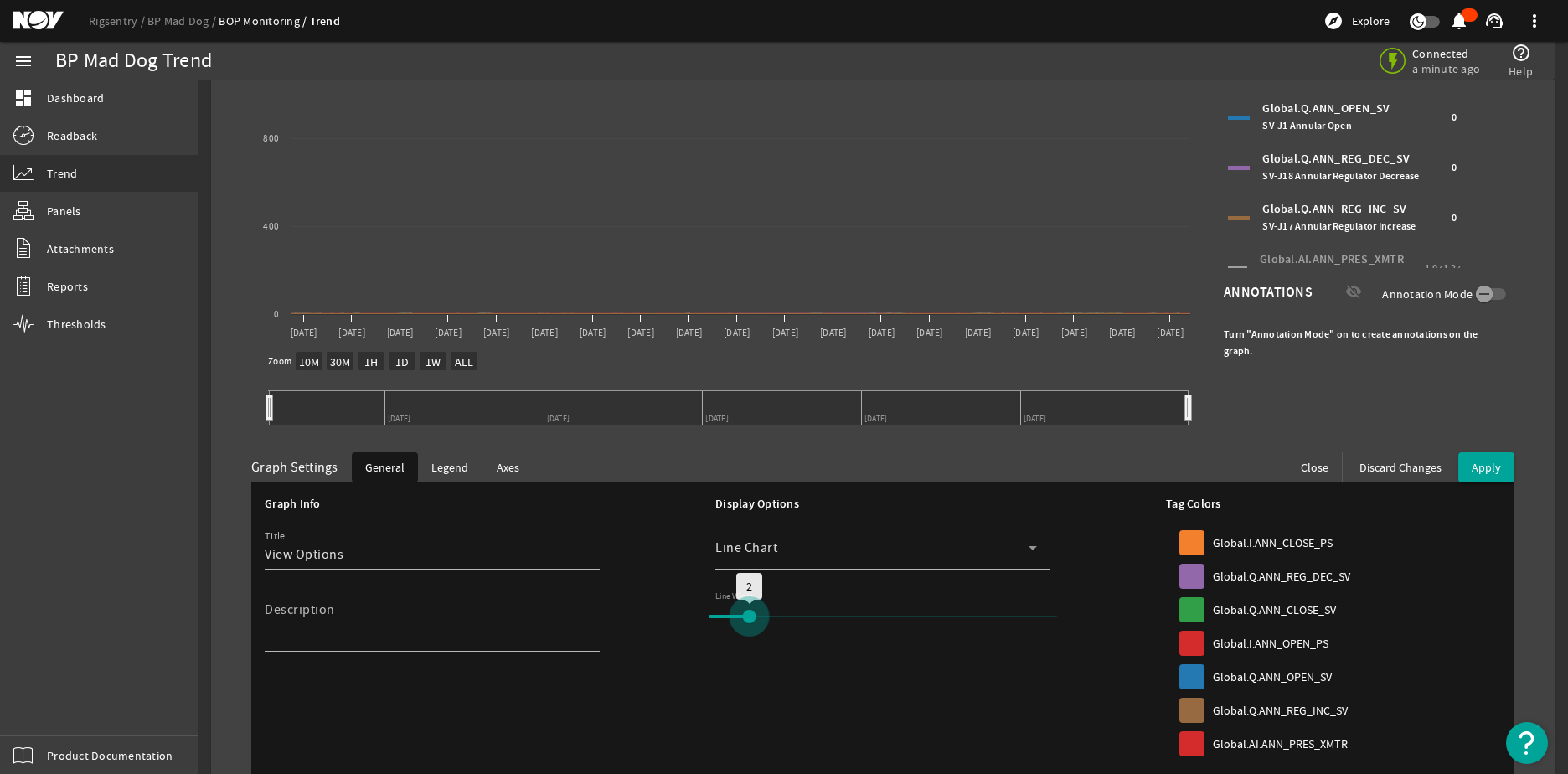
click at [762, 600] on input "range" at bounding box center [882, 616] width 383 height 37
click at [576, 610] on textarea "Description" at bounding box center [425, 627] width 321 height 40
click at [455, 474] on span "Legend" at bounding box center [450, 468] width 37 height 17
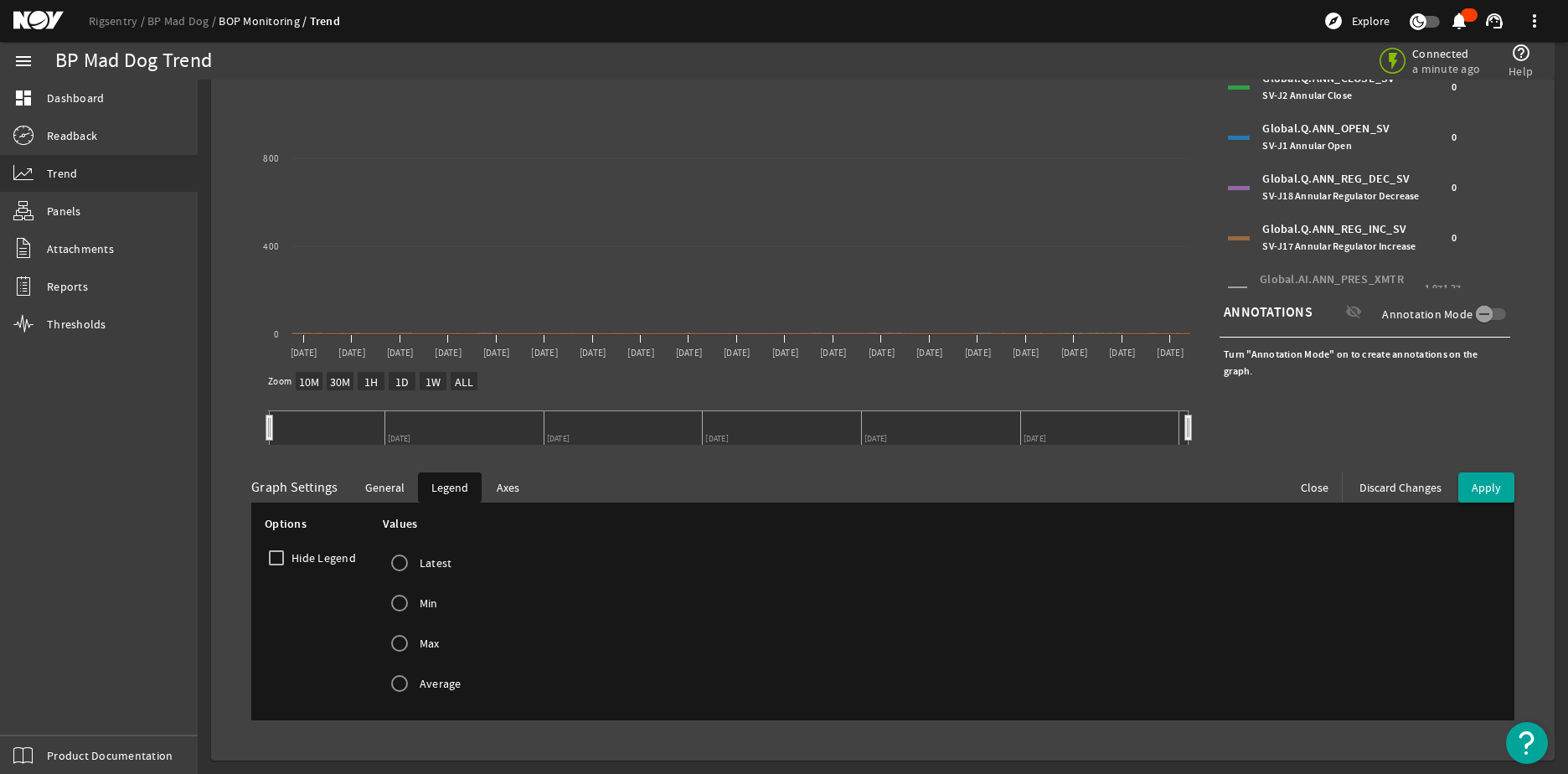
click at [500, 493] on span "Axes" at bounding box center [508, 488] width 23 height 17
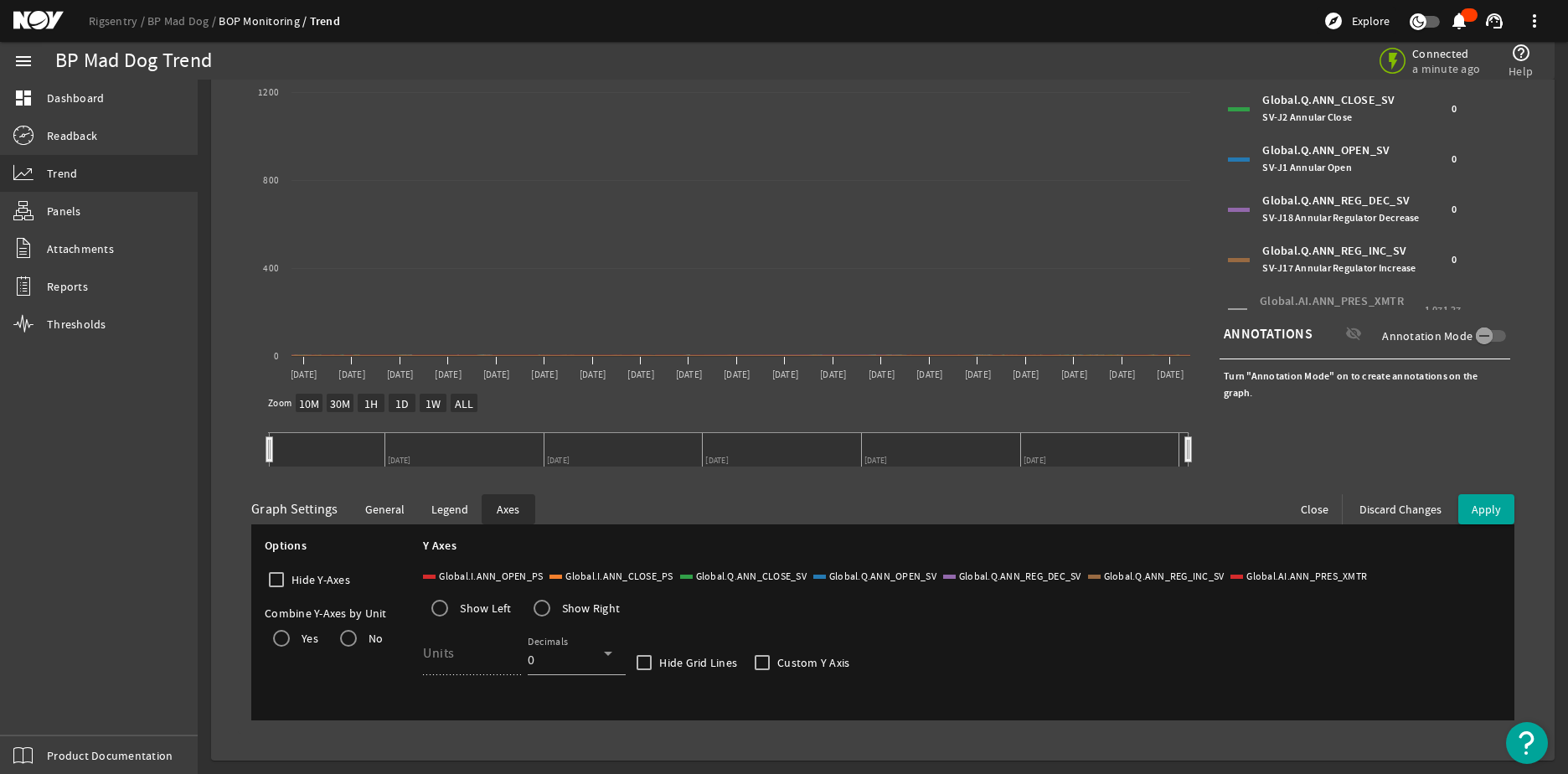
scroll to position [333, 0]
click at [610, 658] on icon at bounding box center [608, 653] width 20 height 20
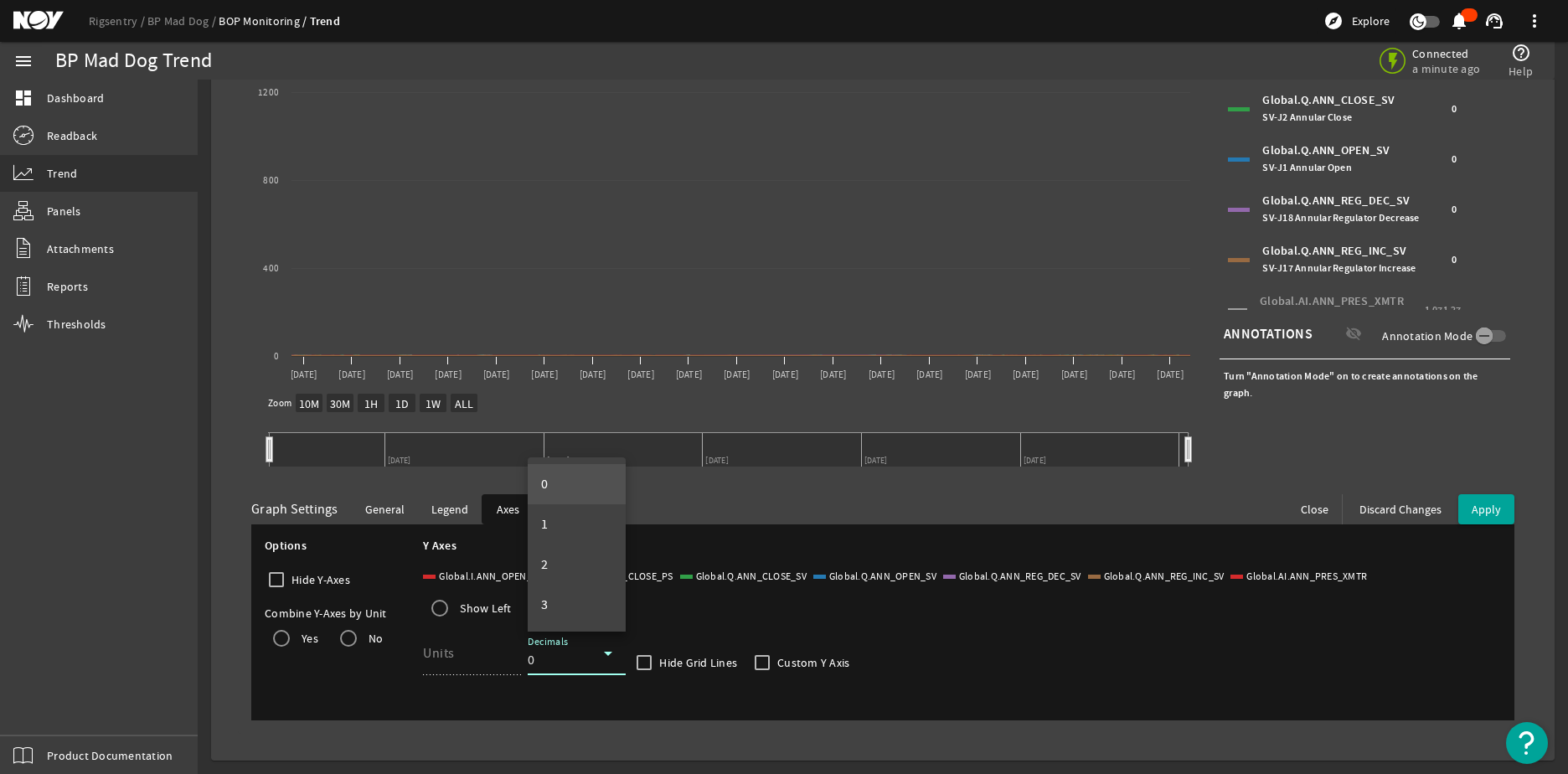
click at [660, 631] on div at bounding box center [784, 387] width 1568 height 774
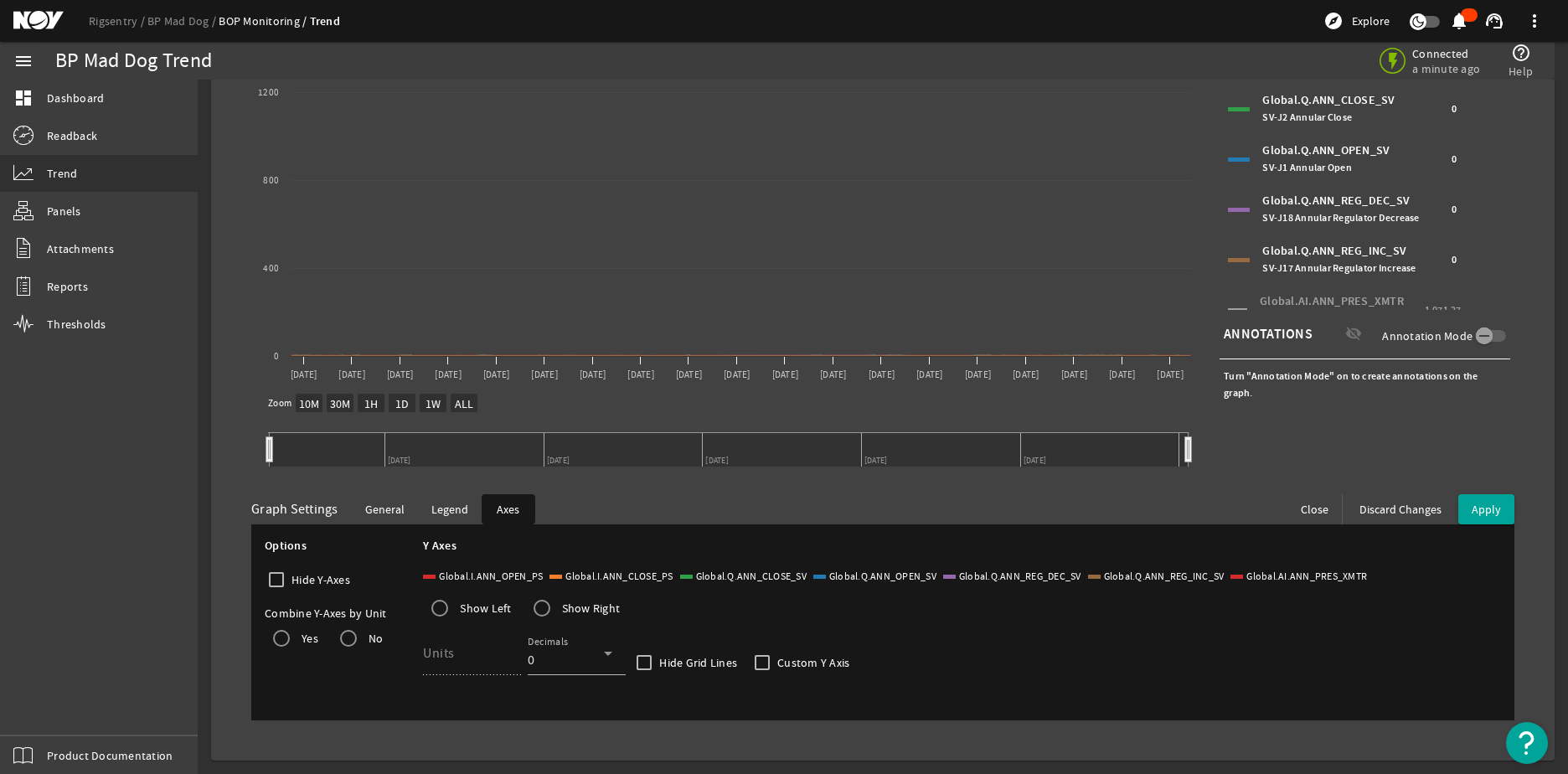
click at [439, 655] on mat-label "Units" at bounding box center [438, 653] width 31 height 17
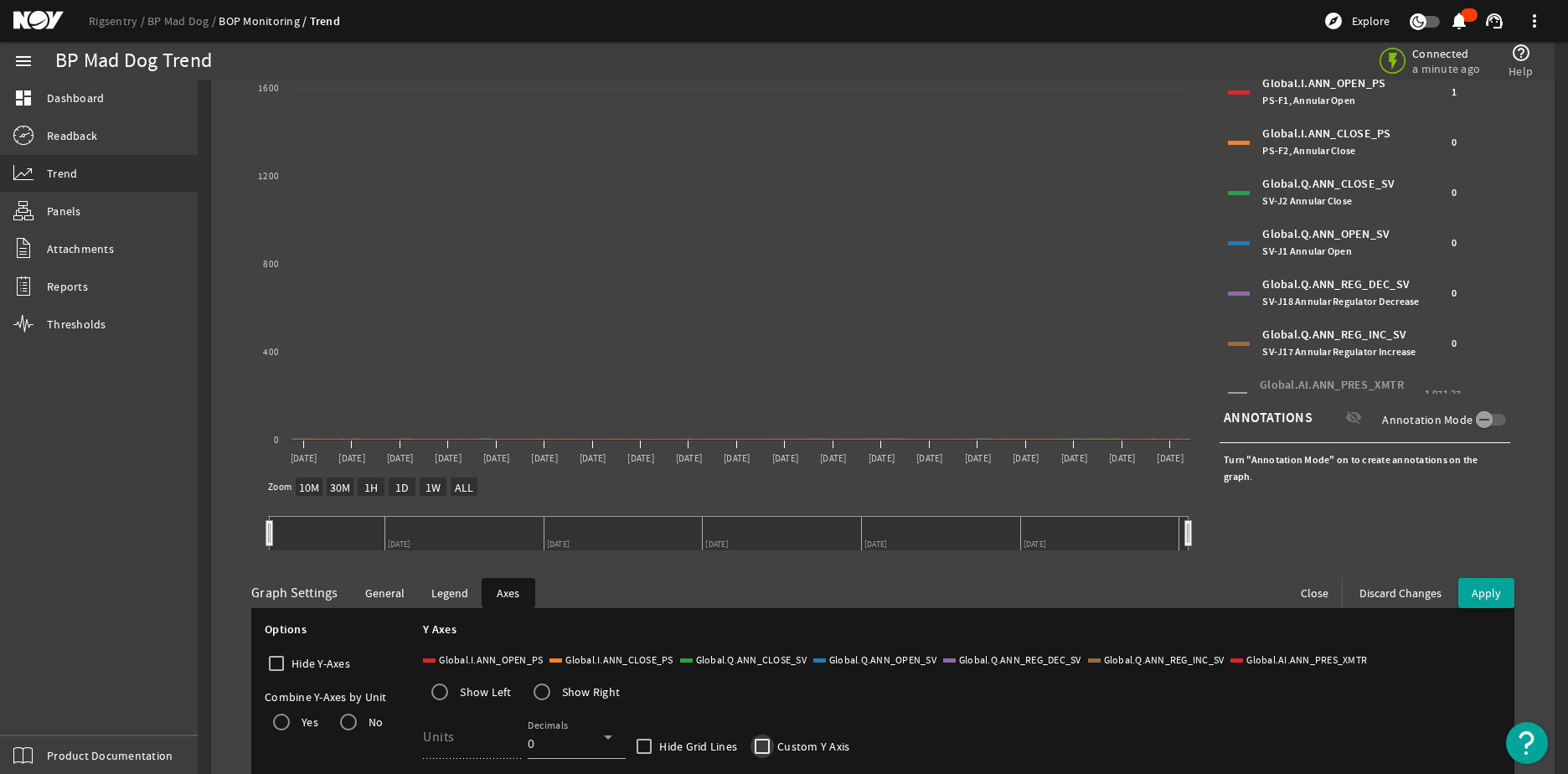
click at [766, 747] on input "Custom Y Axis" at bounding box center [762, 746] width 24 height 24
checkbox input "true"
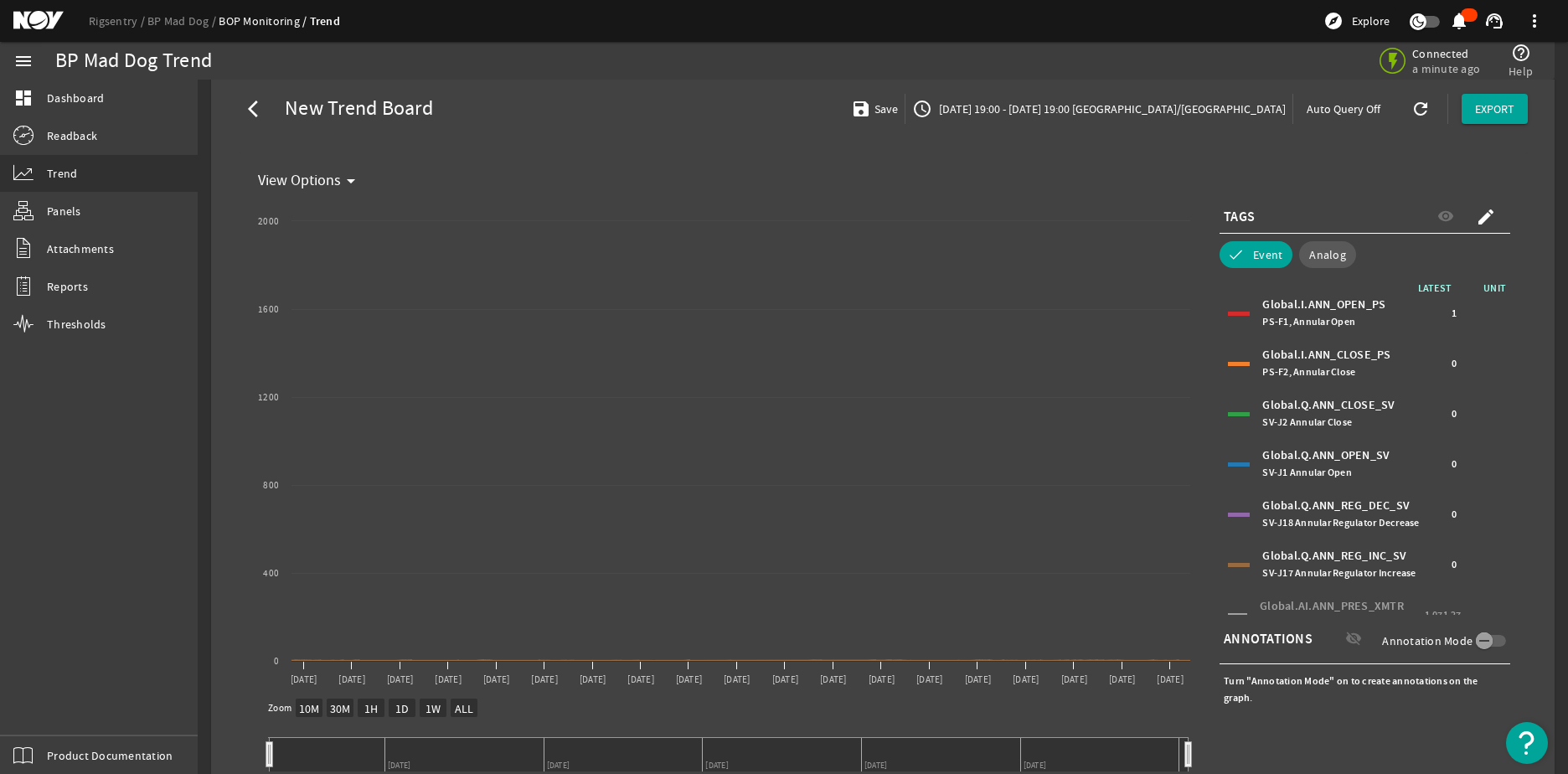
scroll to position [0, 0]
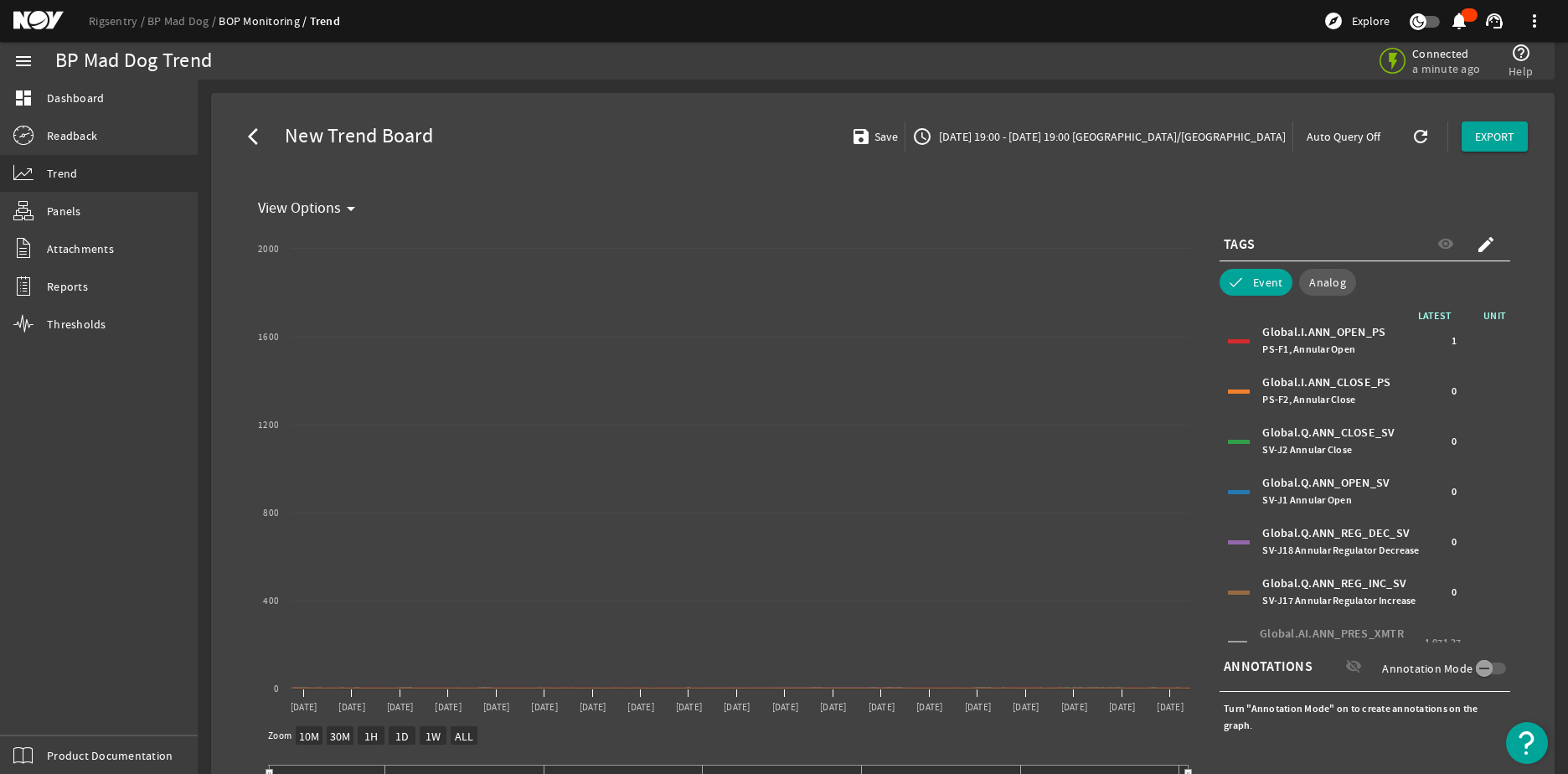
click at [1476, 238] on mat-icon "create" at bounding box center [1485, 244] width 20 height 20
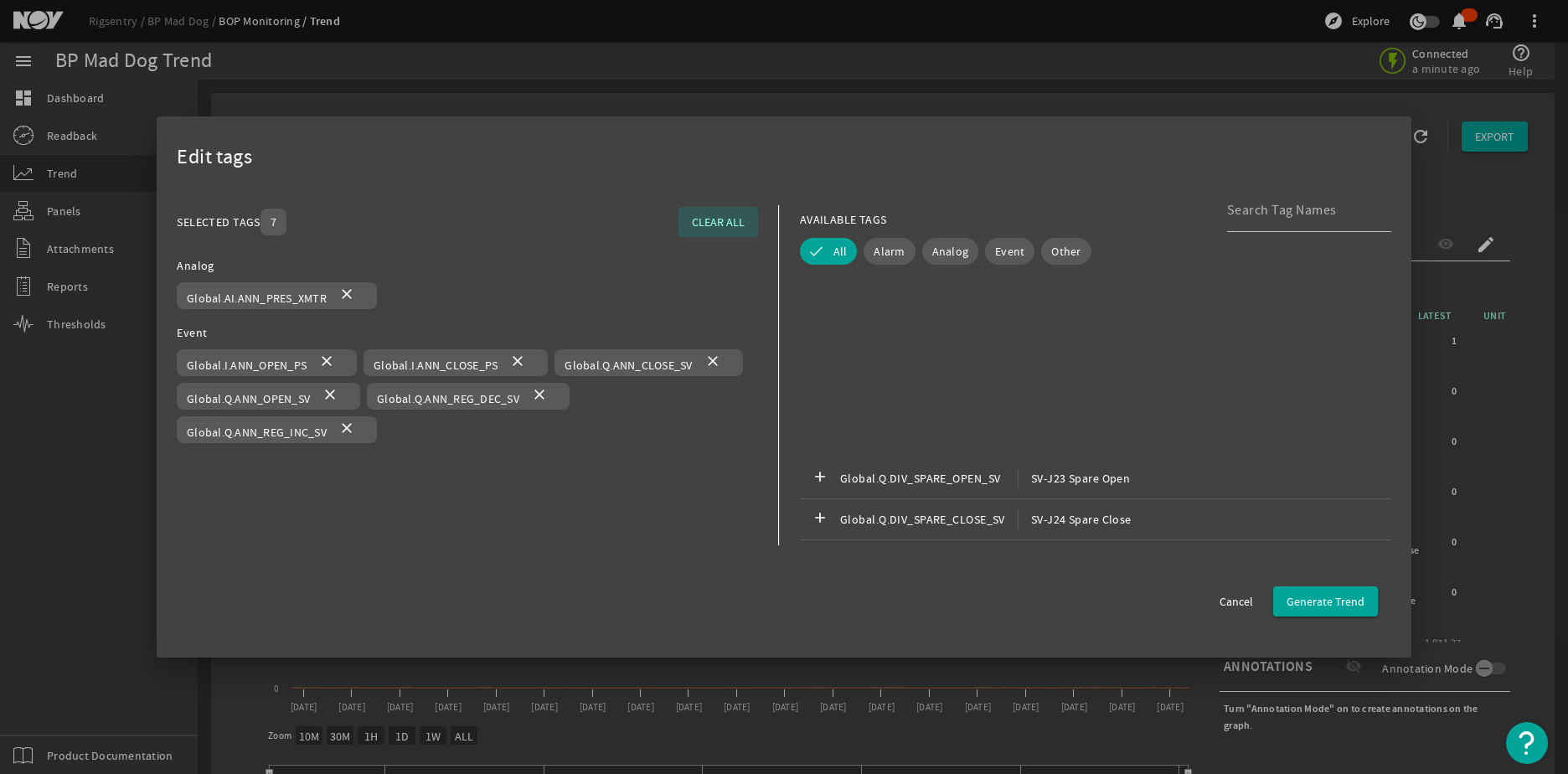
scroll to position [5128, 0]
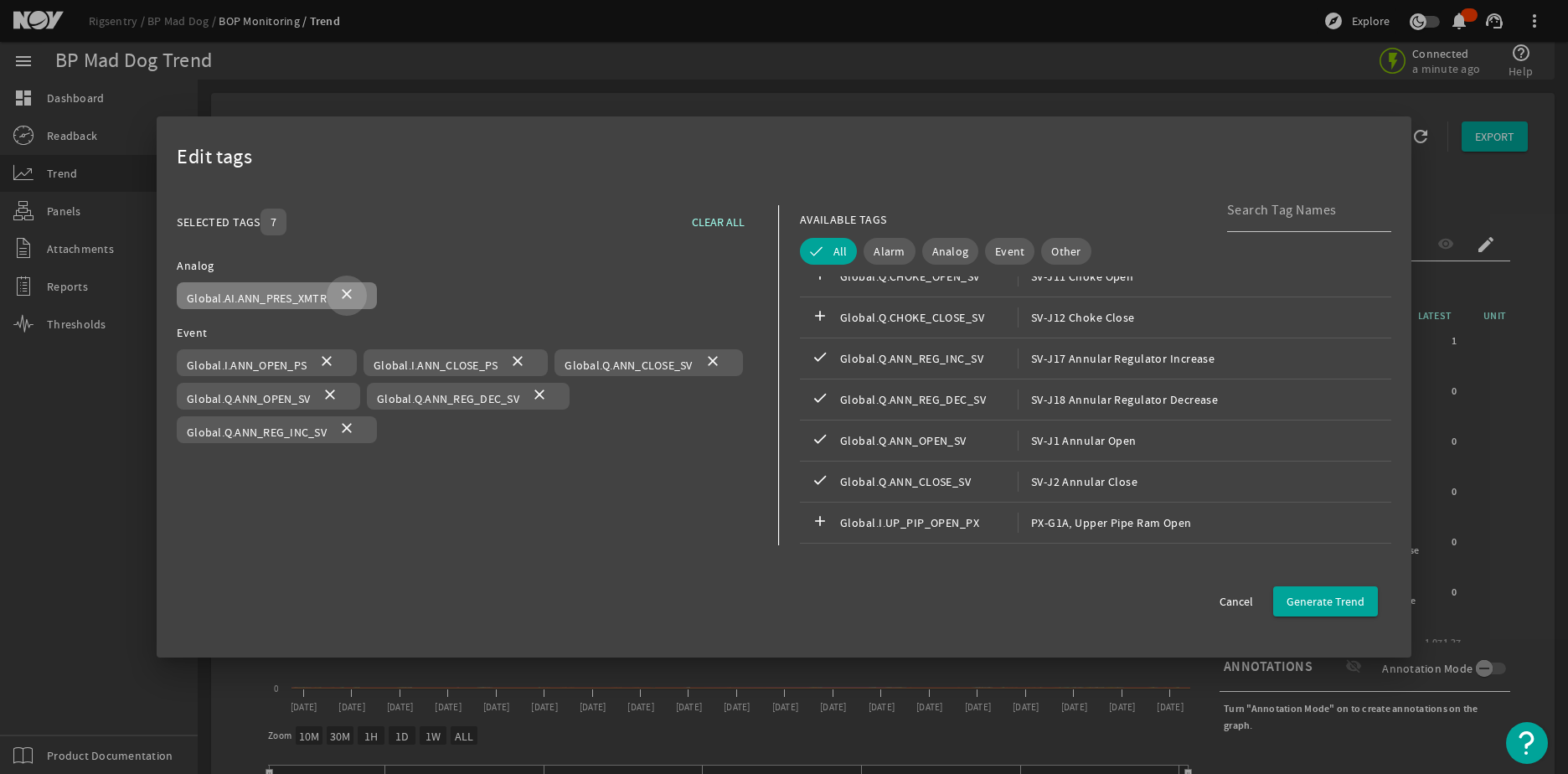
click at [348, 297] on mat-icon "close" at bounding box center [346, 295] width 20 height 20
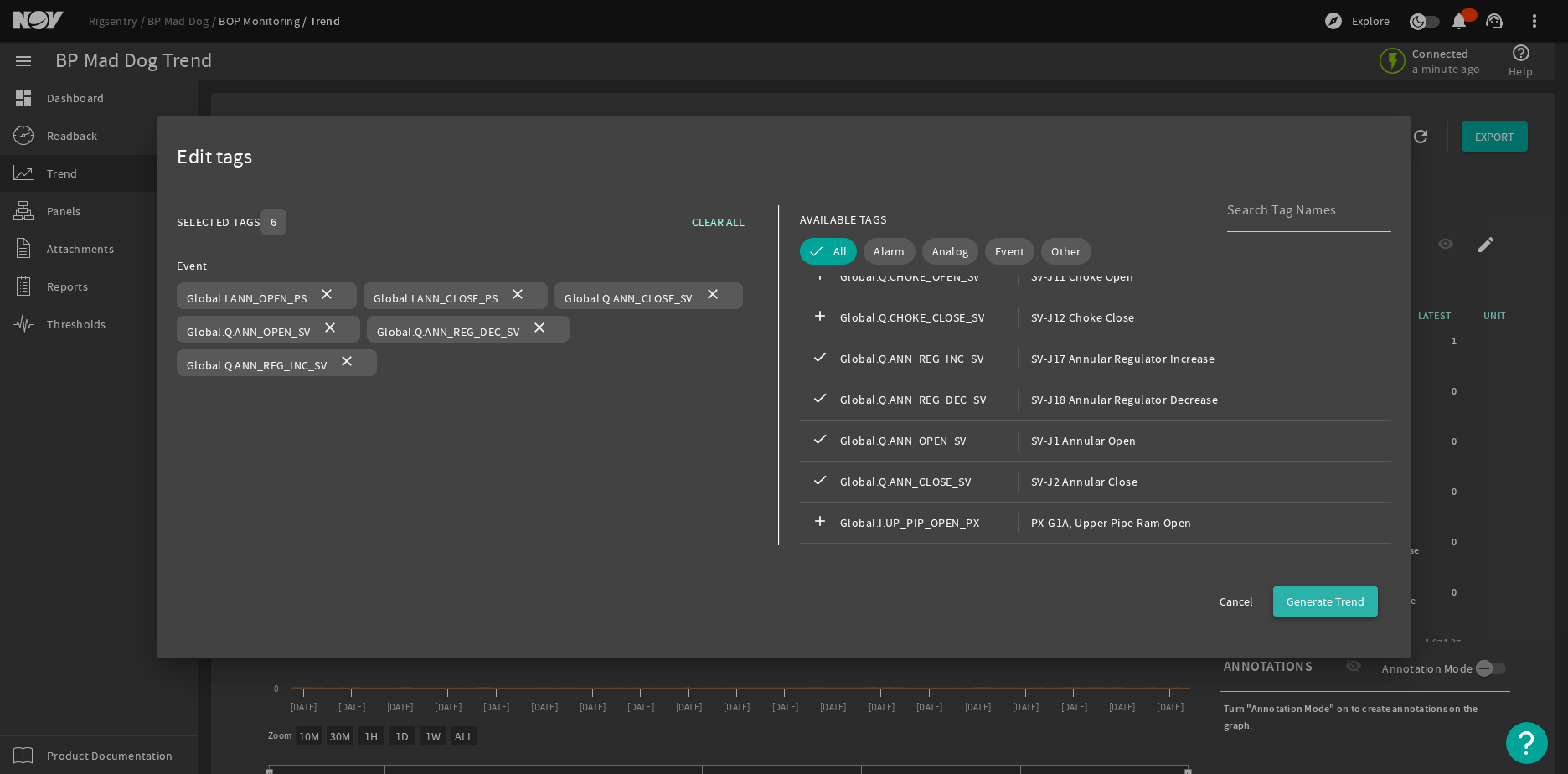
click at [1346, 601] on span "Generate Trend" at bounding box center [1326, 602] width 78 height 17
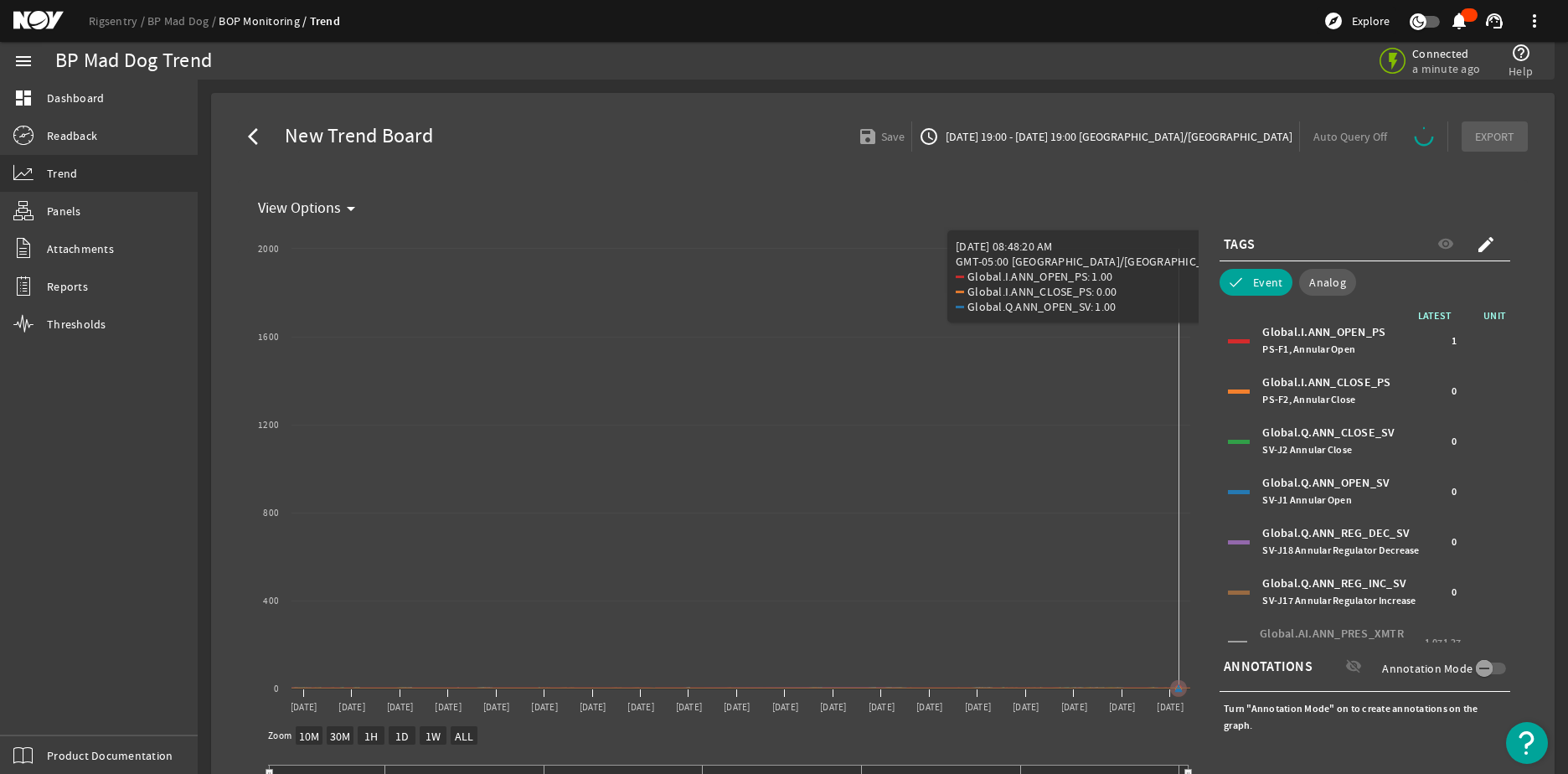
select select "ALL"
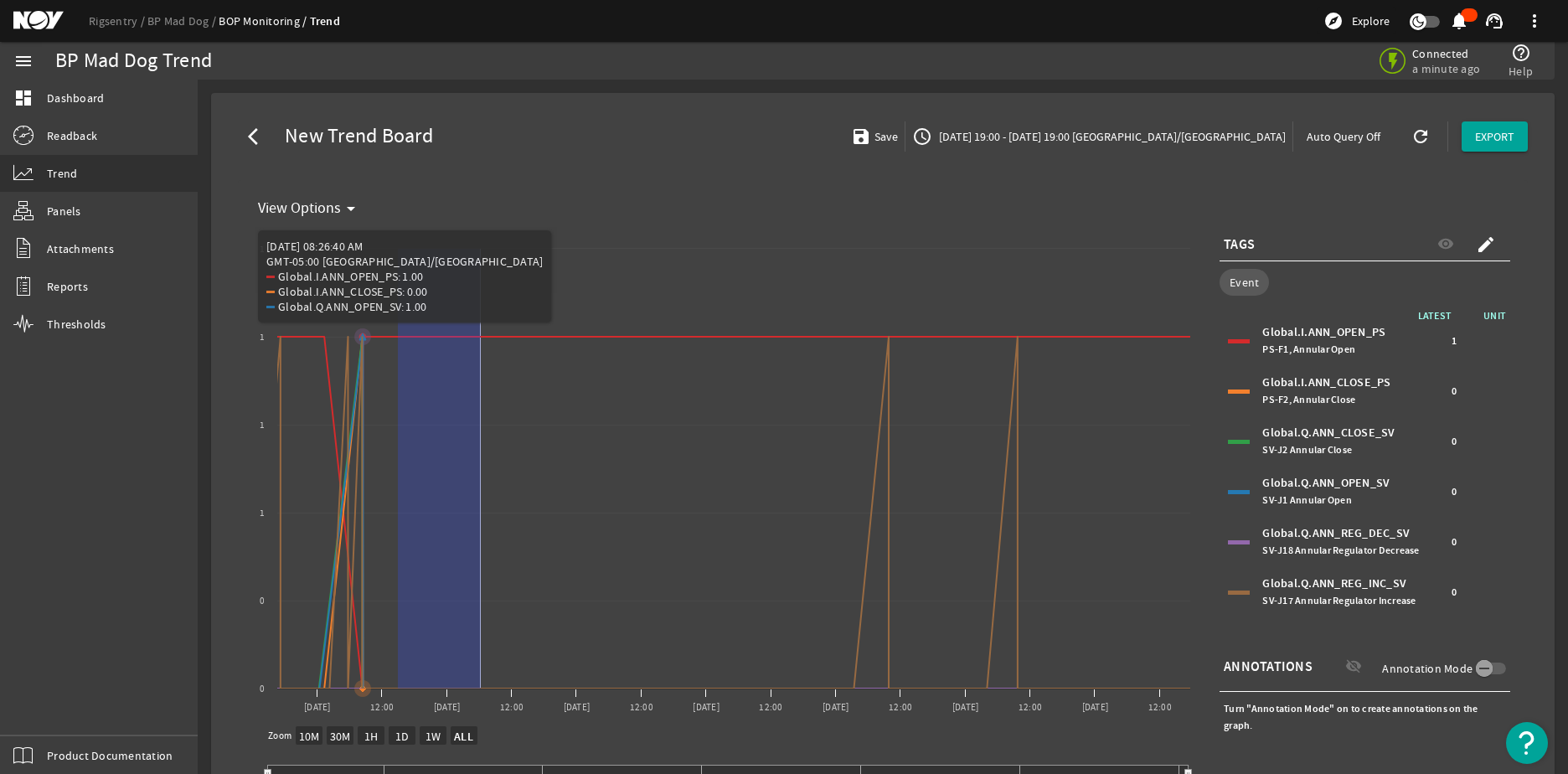
drag, startPoint x: 397, startPoint y: 385, endPoint x: 557, endPoint y: 406, distance: 161.4
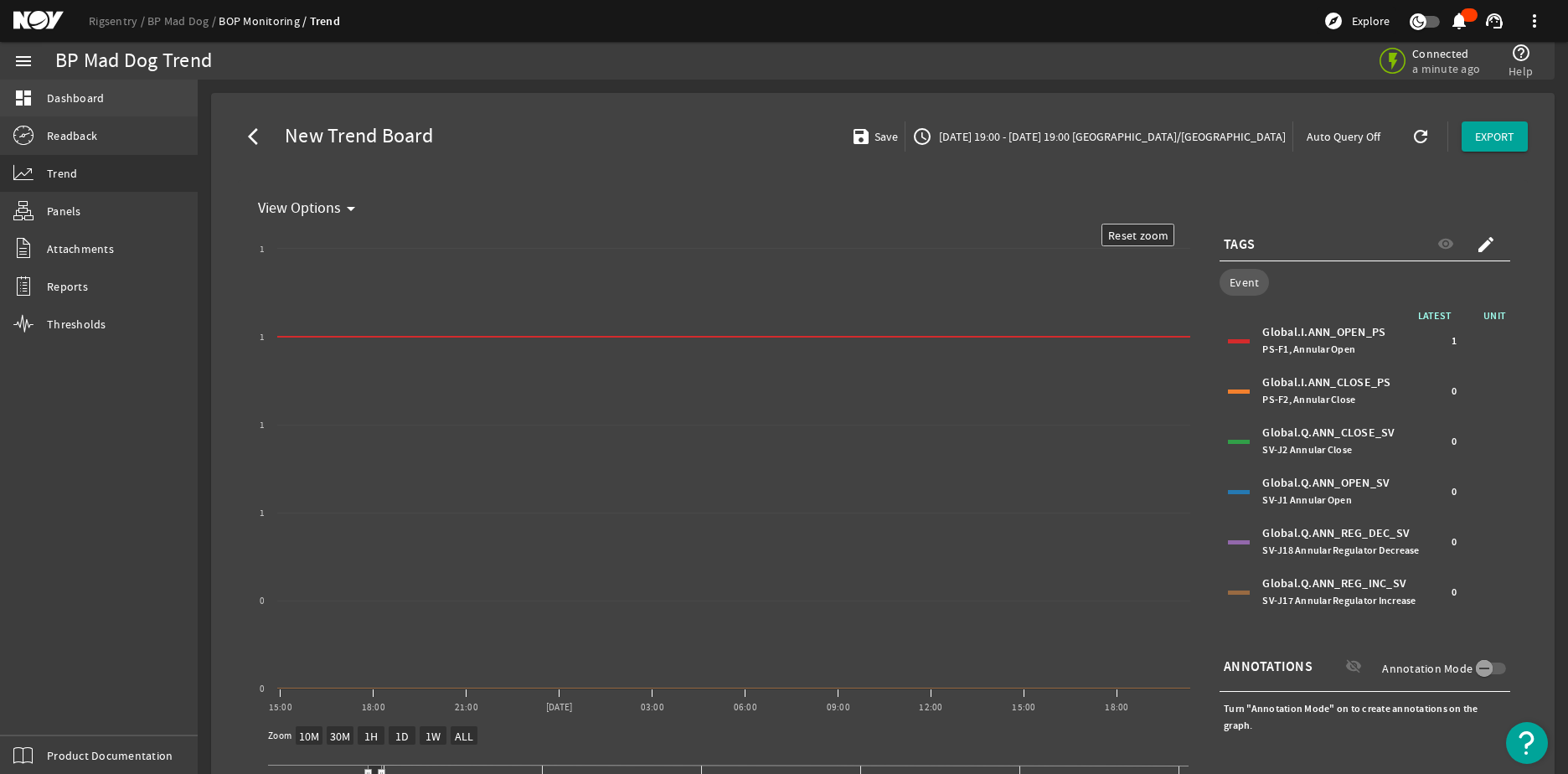
click at [59, 107] on link "dashboard Dashboard" at bounding box center [99, 98] width 198 height 37
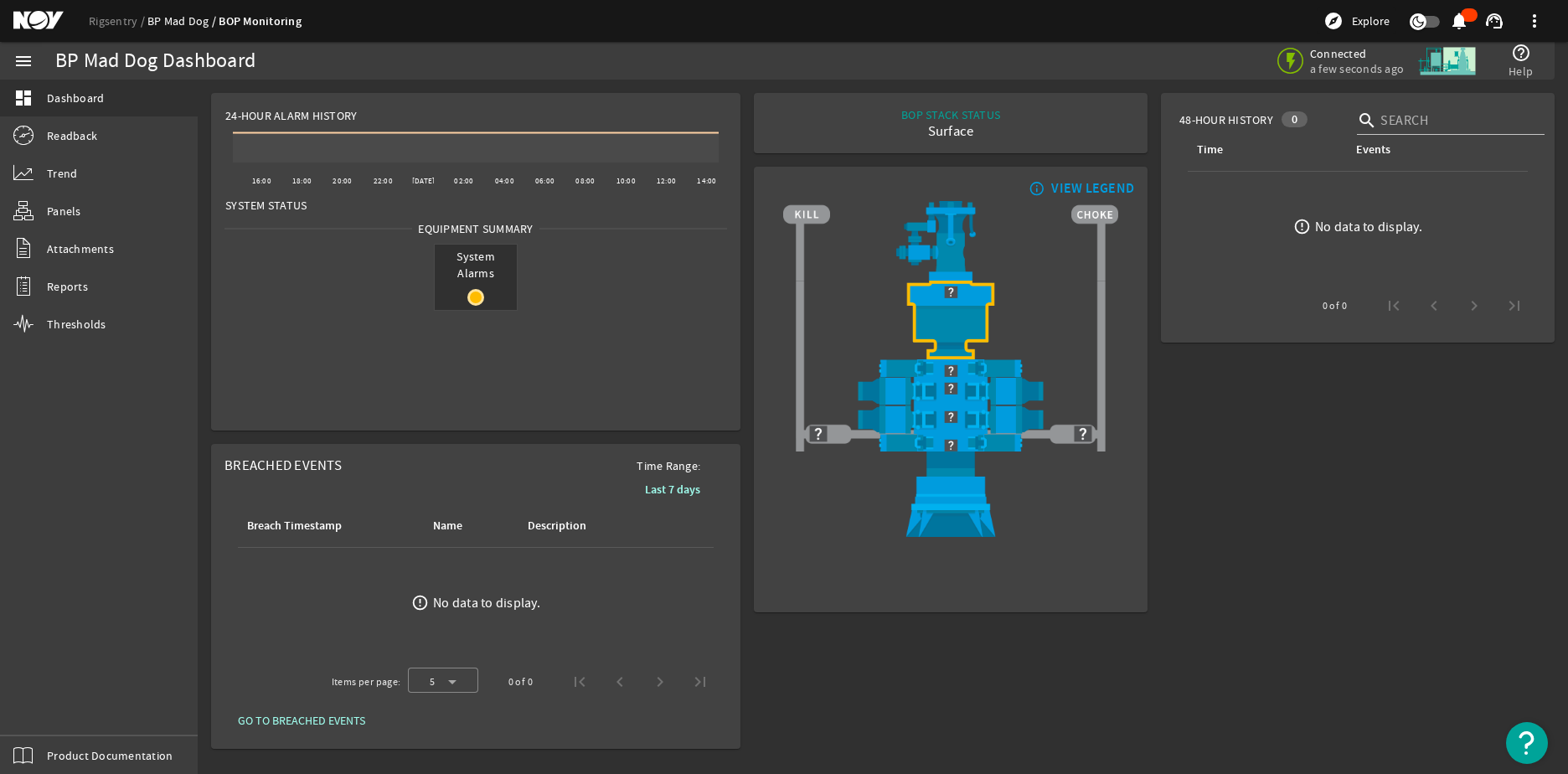
click at [184, 21] on link "BP Mad Dog" at bounding box center [183, 21] width 71 height 15
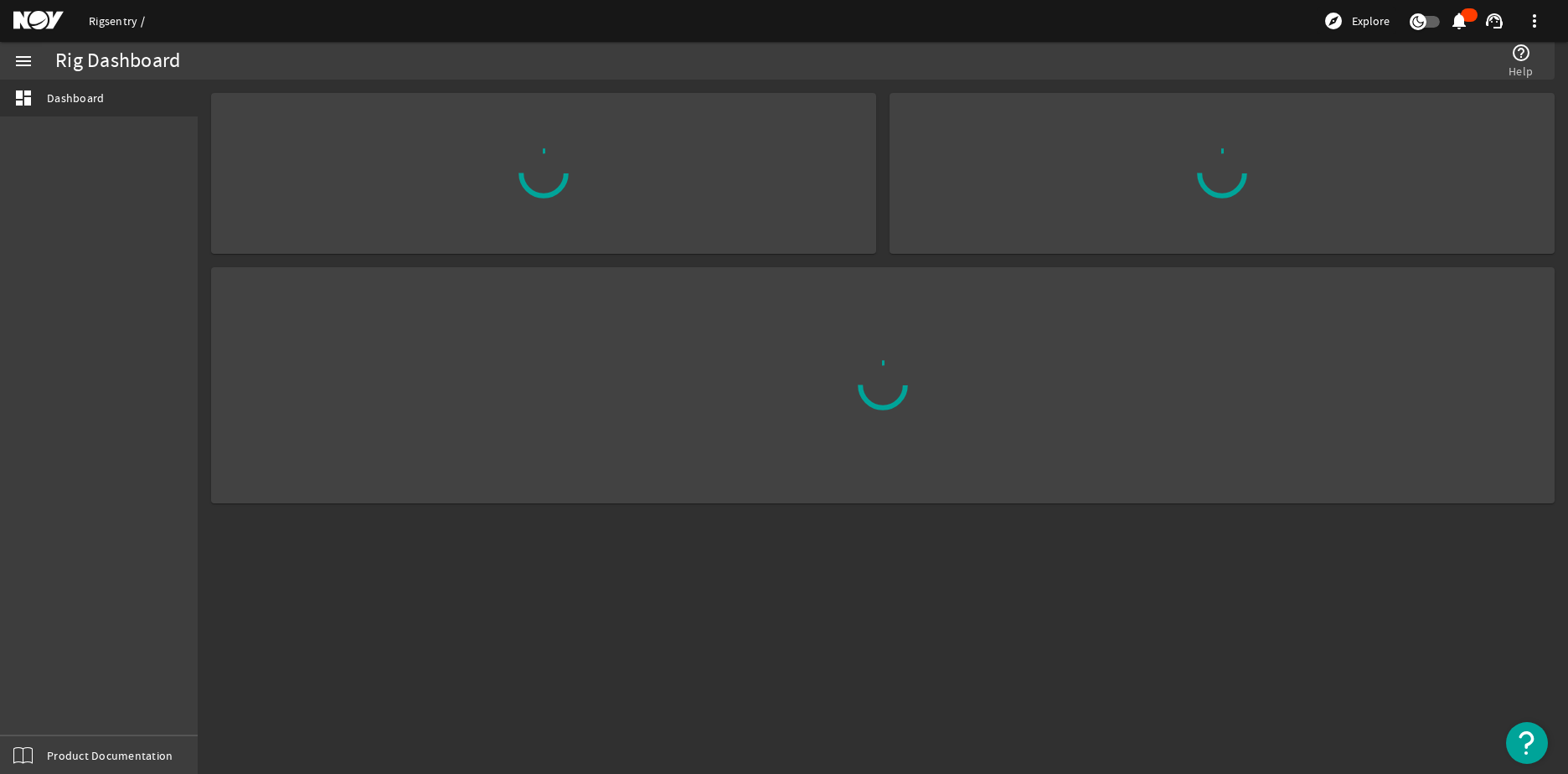
click at [121, 24] on link "Rigsentry" at bounding box center [116, 21] width 56 height 15
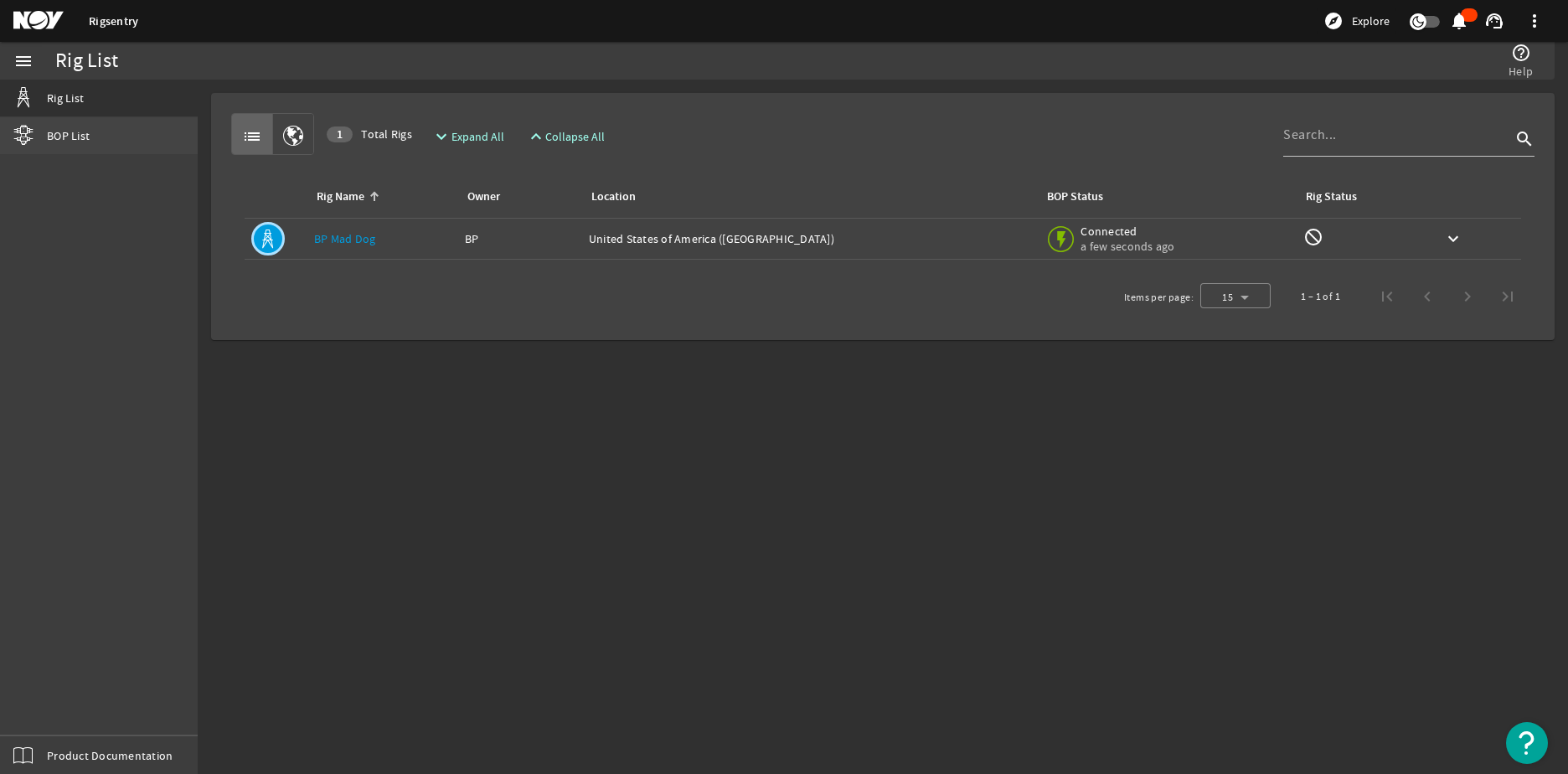
click at [119, 130] on link "BOP List" at bounding box center [99, 135] width 198 height 37
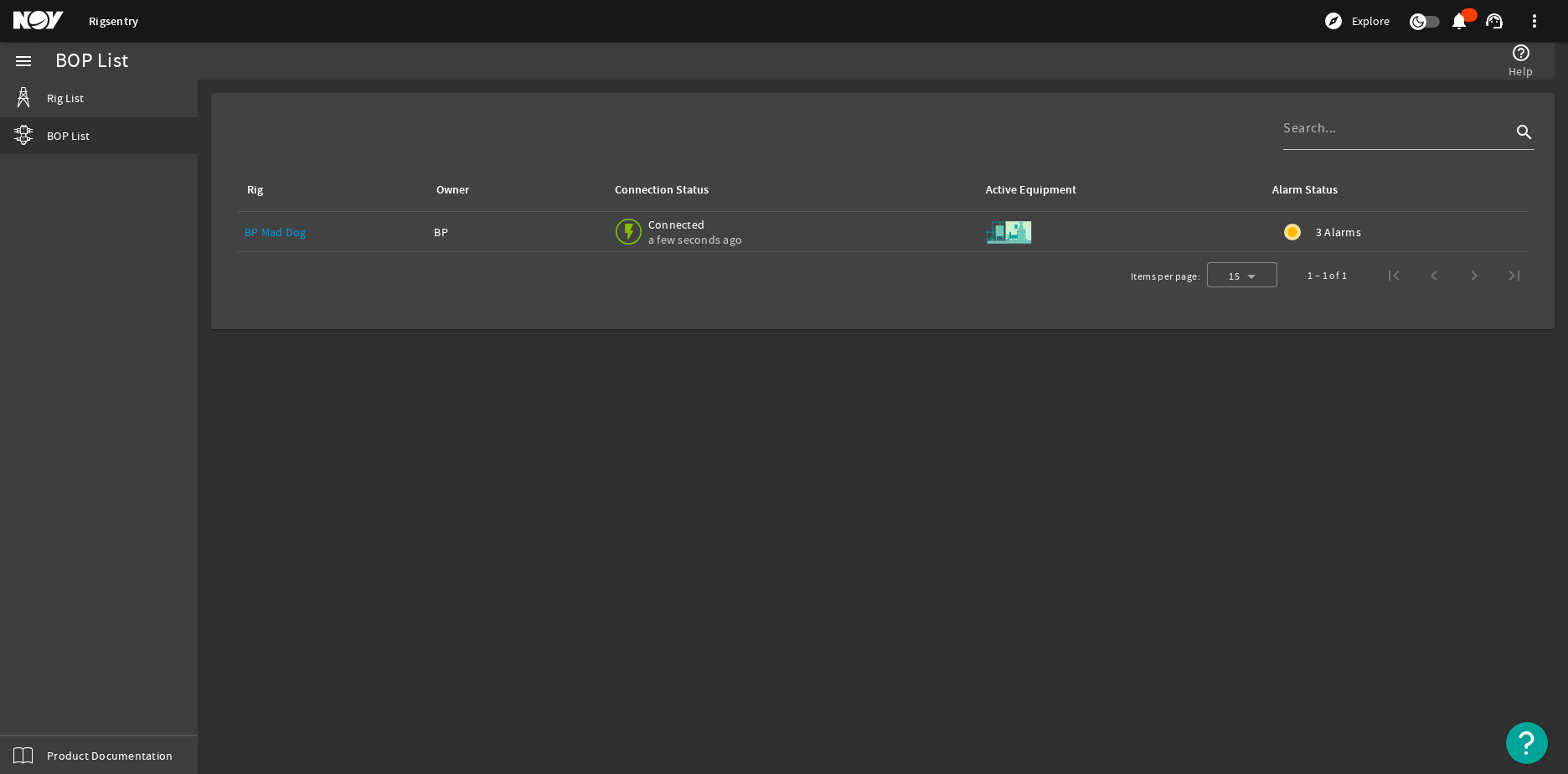
click at [1012, 229] on img at bounding box center [1008, 232] width 50 height 50
